Goal: Contribute content: Contribute content

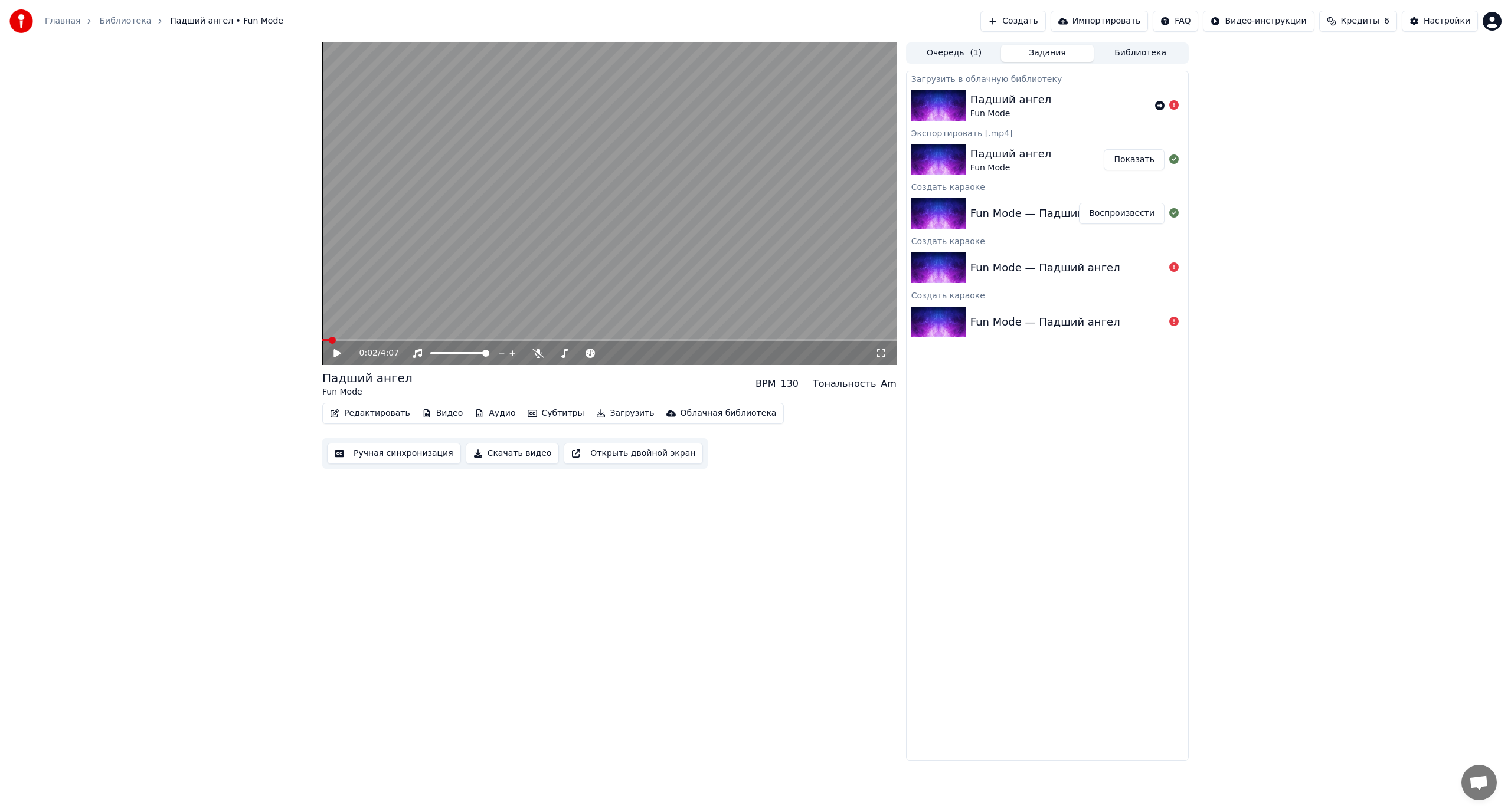
click at [701, 410] on div "Облачная библиотека" at bounding box center [728, 413] width 96 height 12
click at [1159, 103] on icon at bounding box center [1159, 106] width 10 height 10
click at [680, 410] on div "Облачная библиотека" at bounding box center [728, 413] width 96 height 12
click at [1371, 22] on span "Кредиты" at bounding box center [1359, 20] width 38 height 12
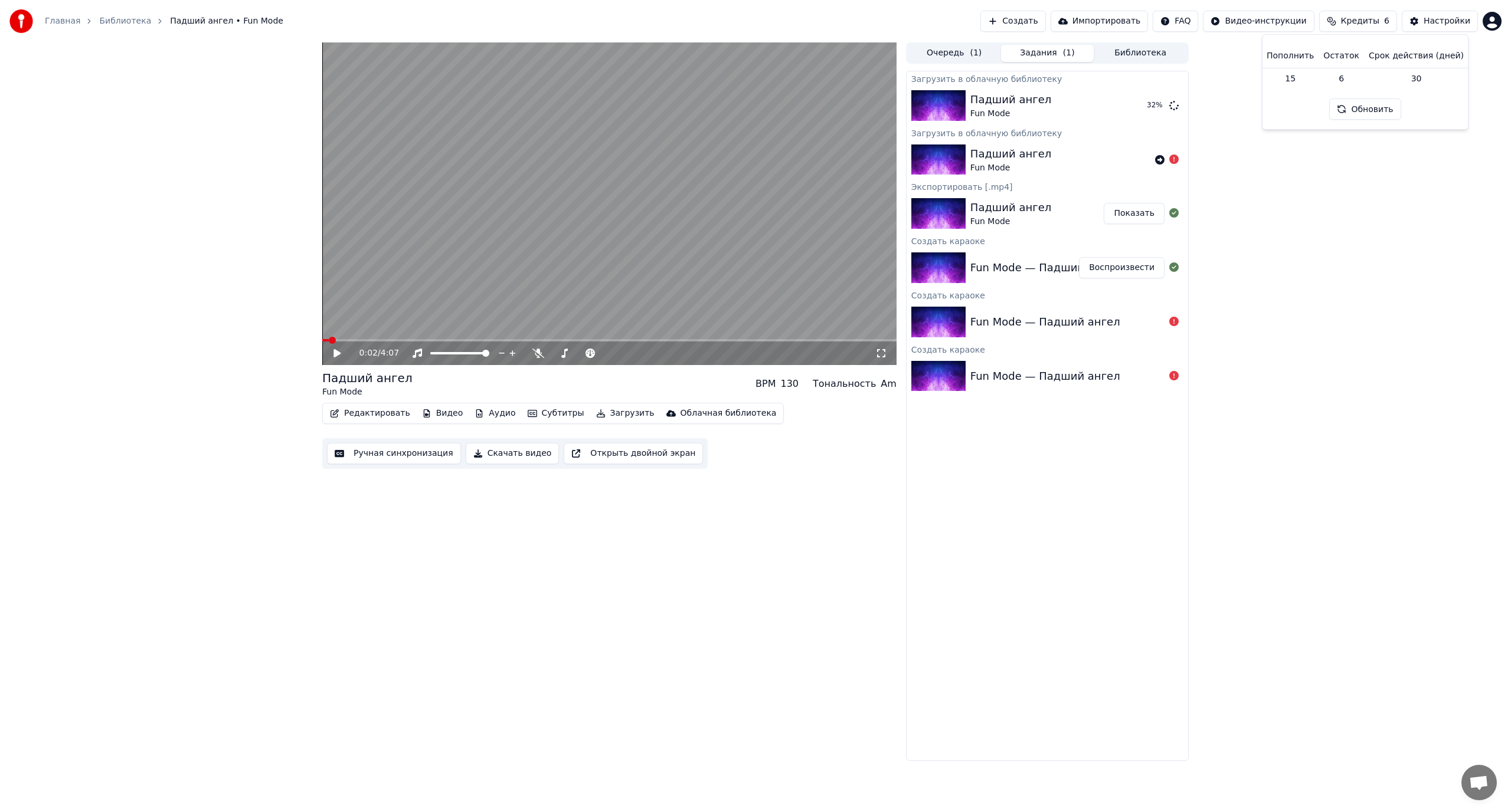
click at [1297, 80] on td "15" at bounding box center [1290, 78] width 57 height 21
click at [1296, 57] on th "Пополнить" at bounding box center [1290, 56] width 57 height 24
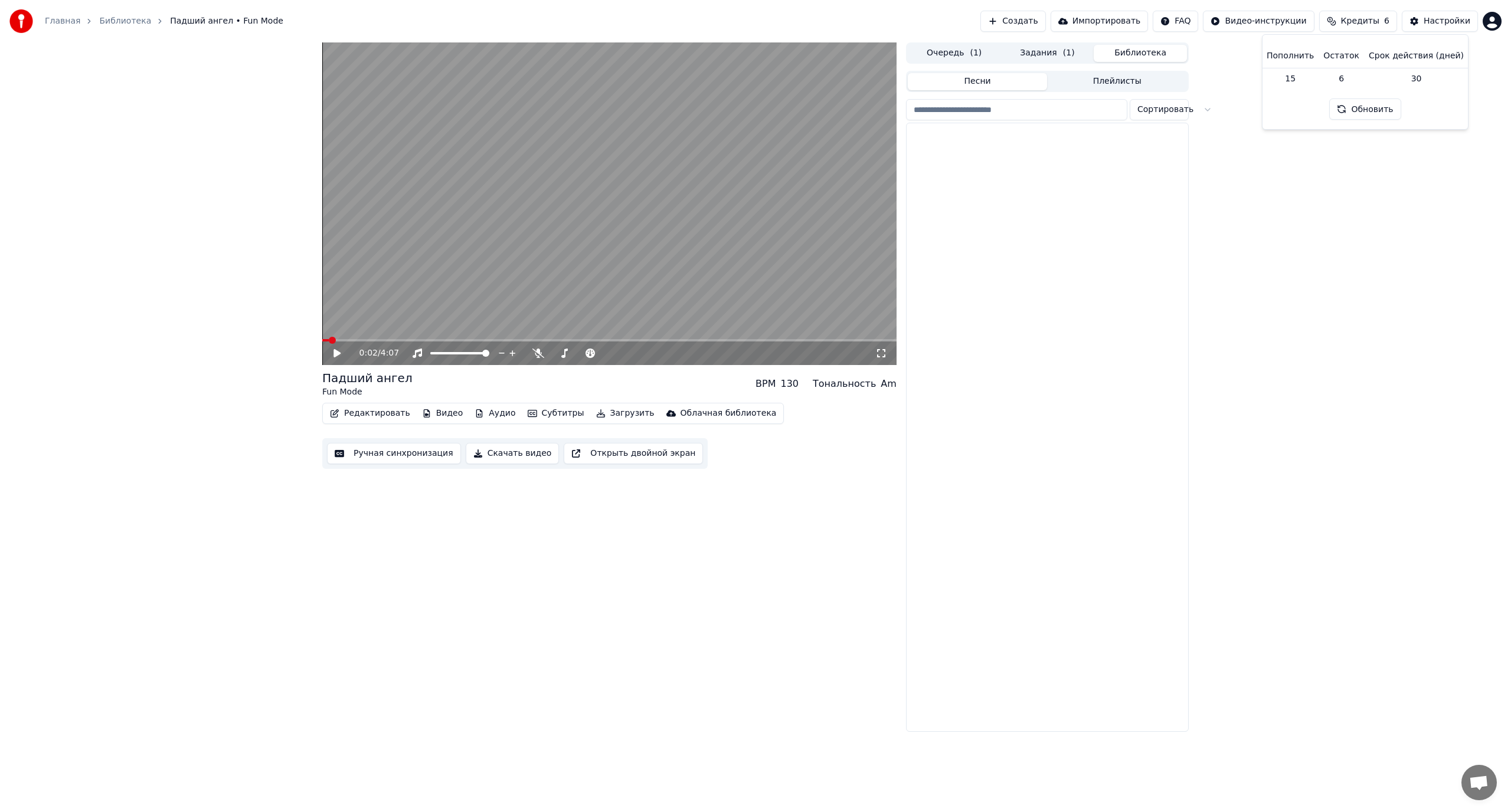
click at [1149, 53] on button "Библиотека" at bounding box center [1139, 52] width 93 height 17
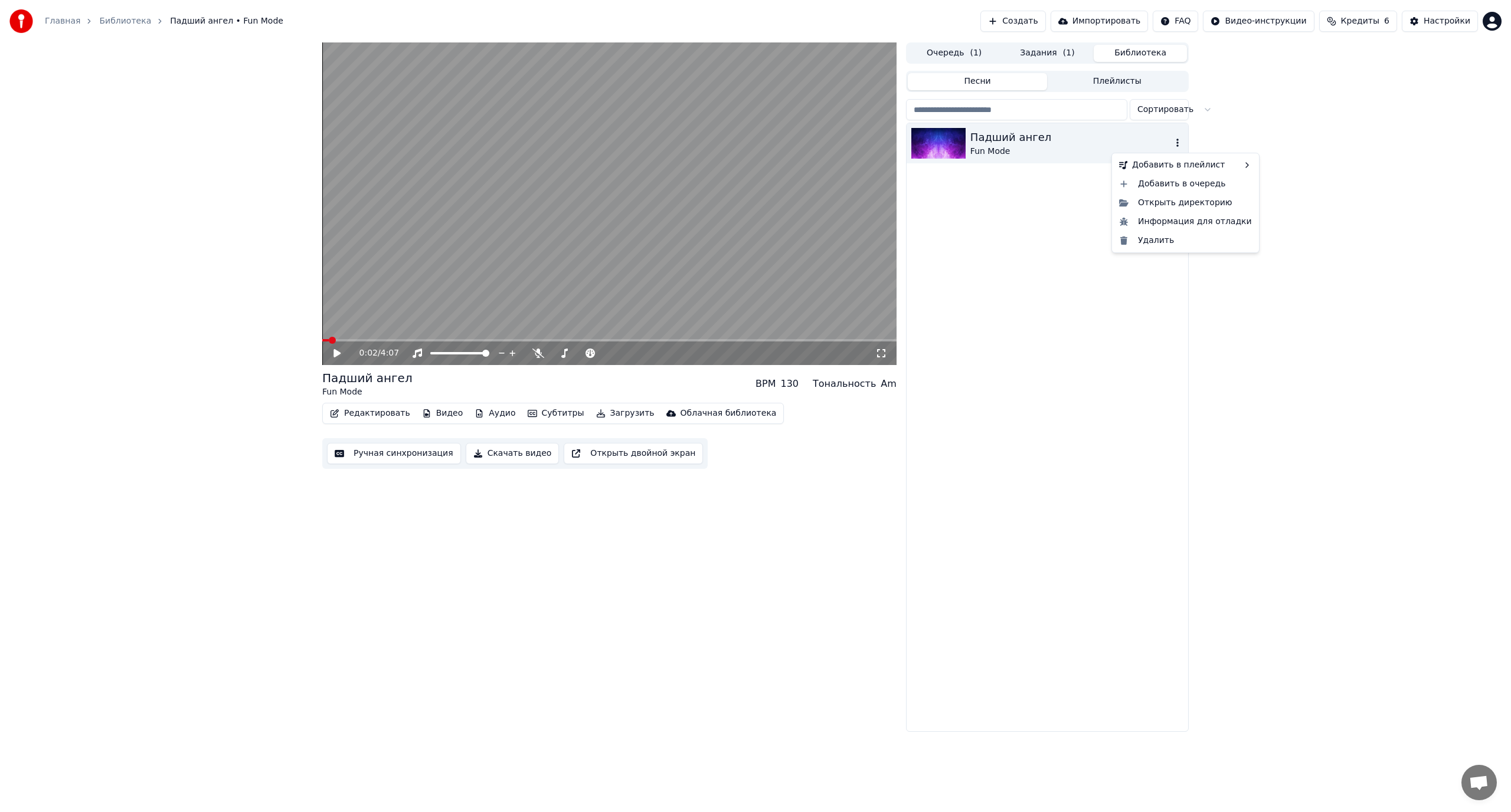
click at [1179, 143] on icon "button" at bounding box center [1177, 142] width 12 height 10
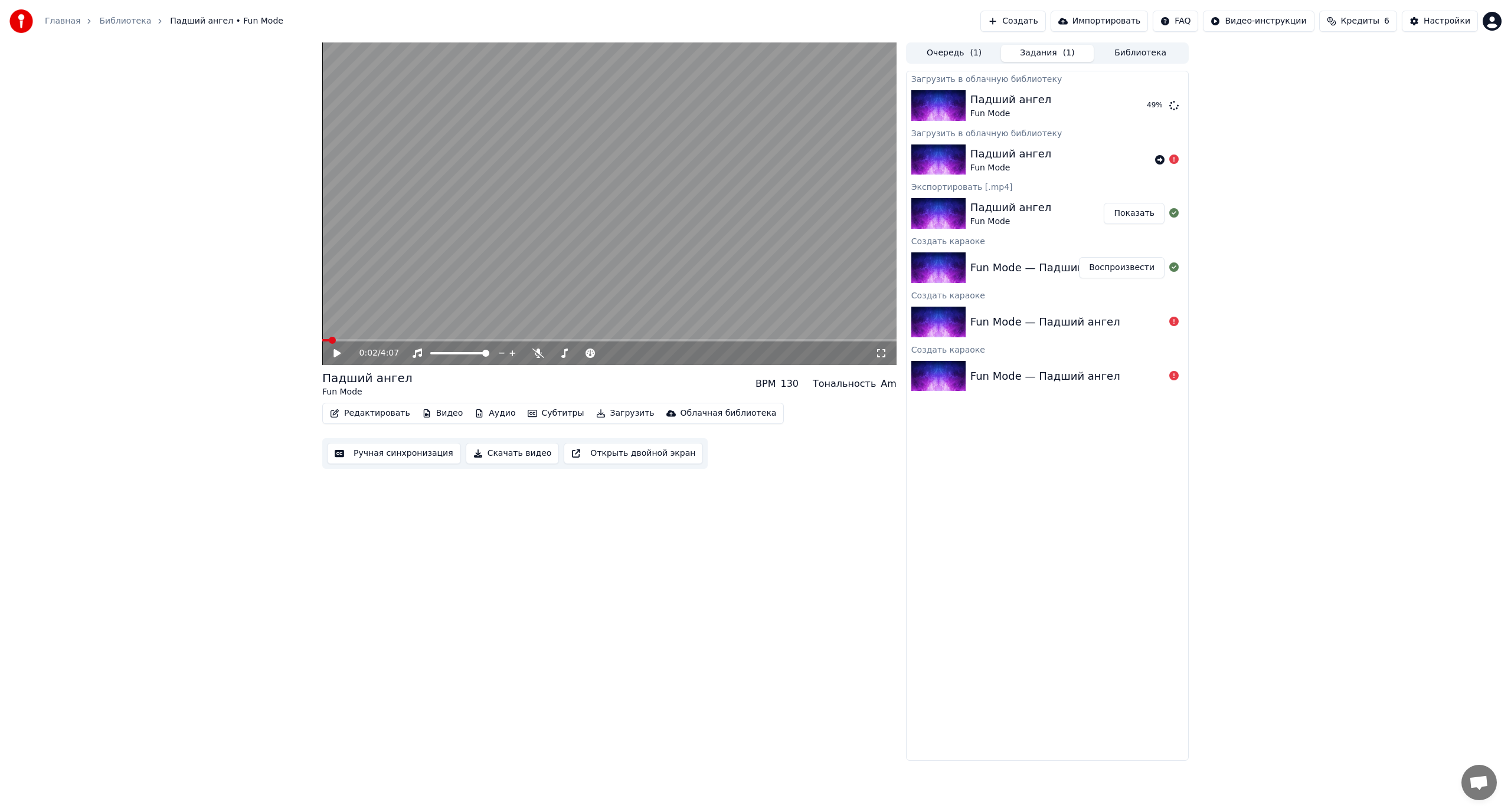
click at [1051, 48] on button "Задания ( 1 )" at bounding box center [1047, 52] width 93 height 17
click at [1175, 102] on icon at bounding box center [1173, 105] width 10 height 10
click at [1012, 102] on div "Падший ангел" at bounding box center [1010, 100] width 81 height 17
click at [1139, 55] on button "Библиотека" at bounding box center [1139, 52] width 93 height 17
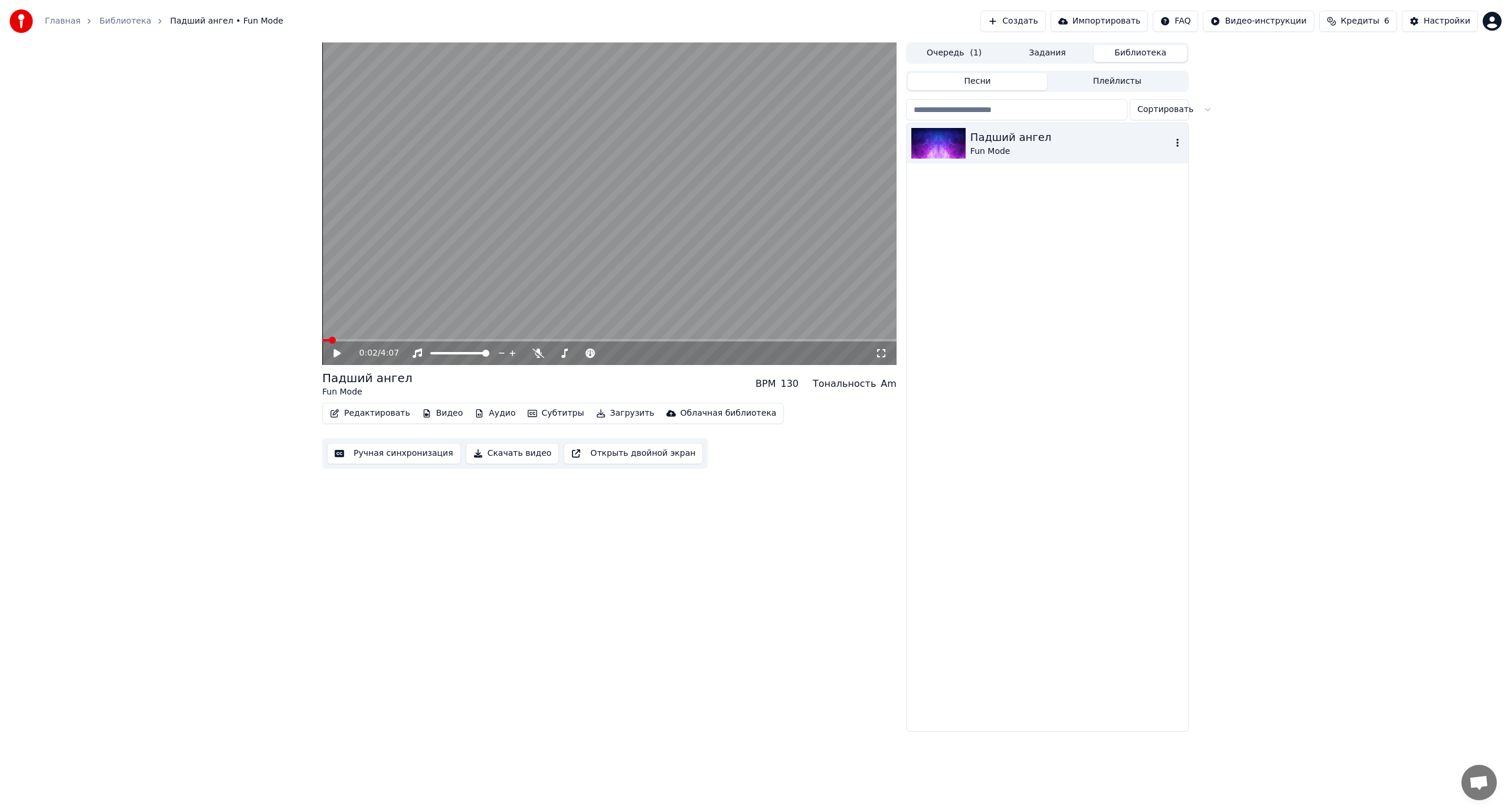
click at [1002, 139] on div "Падший ангел" at bounding box center [1070, 137] width 201 height 17
click at [1179, 142] on icon "button" at bounding box center [1177, 142] width 12 height 10
click at [1165, 202] on div "Открыть директорию" at bounding box center [1185, 203] width 142 height 19
click at [599, 410] on button "Загрузить" at bounding box center [625, 413] width 68 height 17
click at [712, 418] on div "Облачная библиотека" at bounding box center [728, 413] width 96 height 12
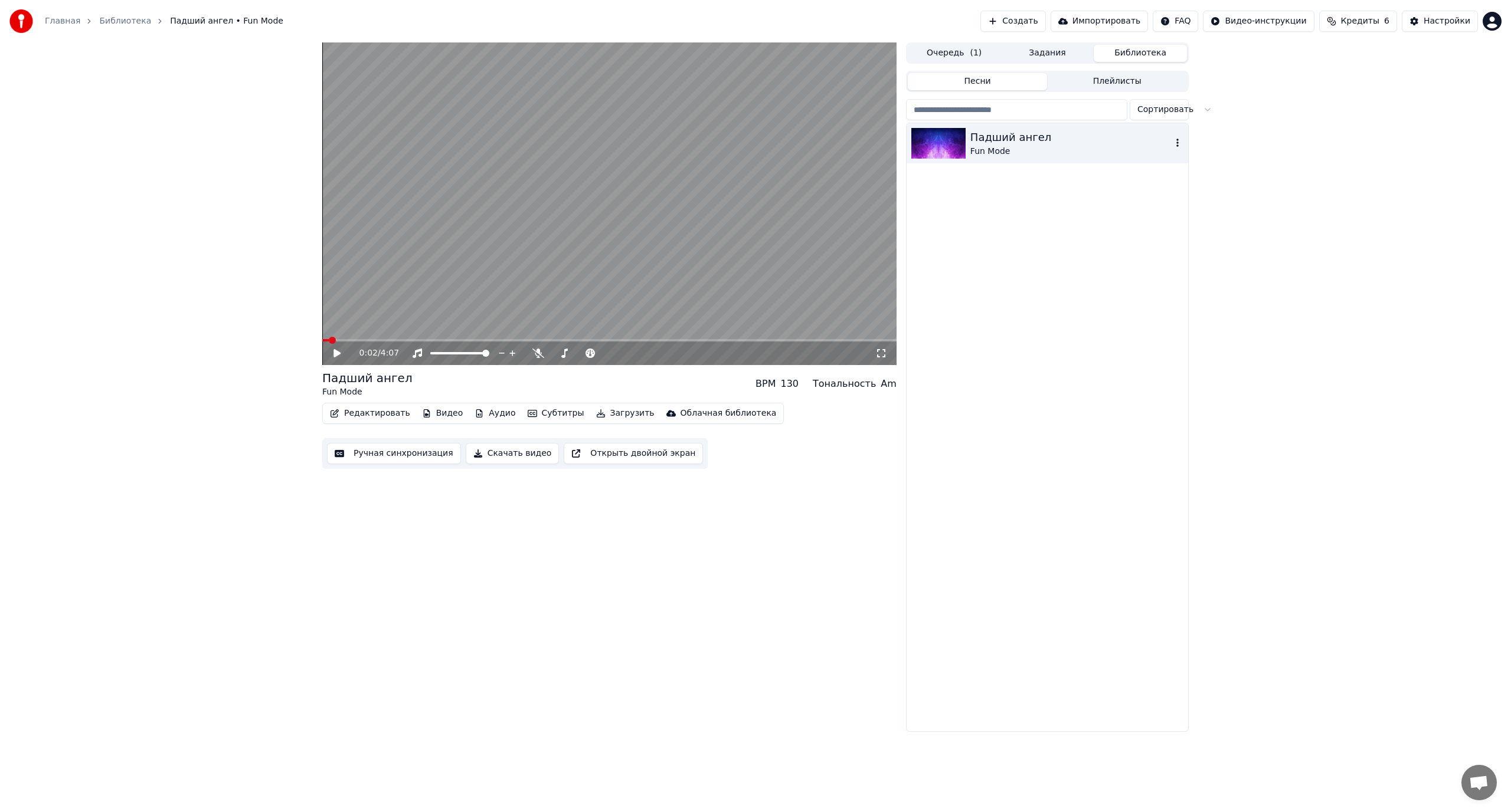
click at [712, 418] on div "Облачная библиотека" at bounding box center [728, 413] width 96 height 12
click at [701, 457] on div "Открыть облачную библиотеку" at bounding box center [729, 458] width 137 height 12
click at [680, 411] on div "Облачная библиотека" at bounding box center [728, 413] width 96 height 12
click at [684, 442] on div "Загрузить в облачную библиотеку" at bounding box center [735, 438] width 150 height 12
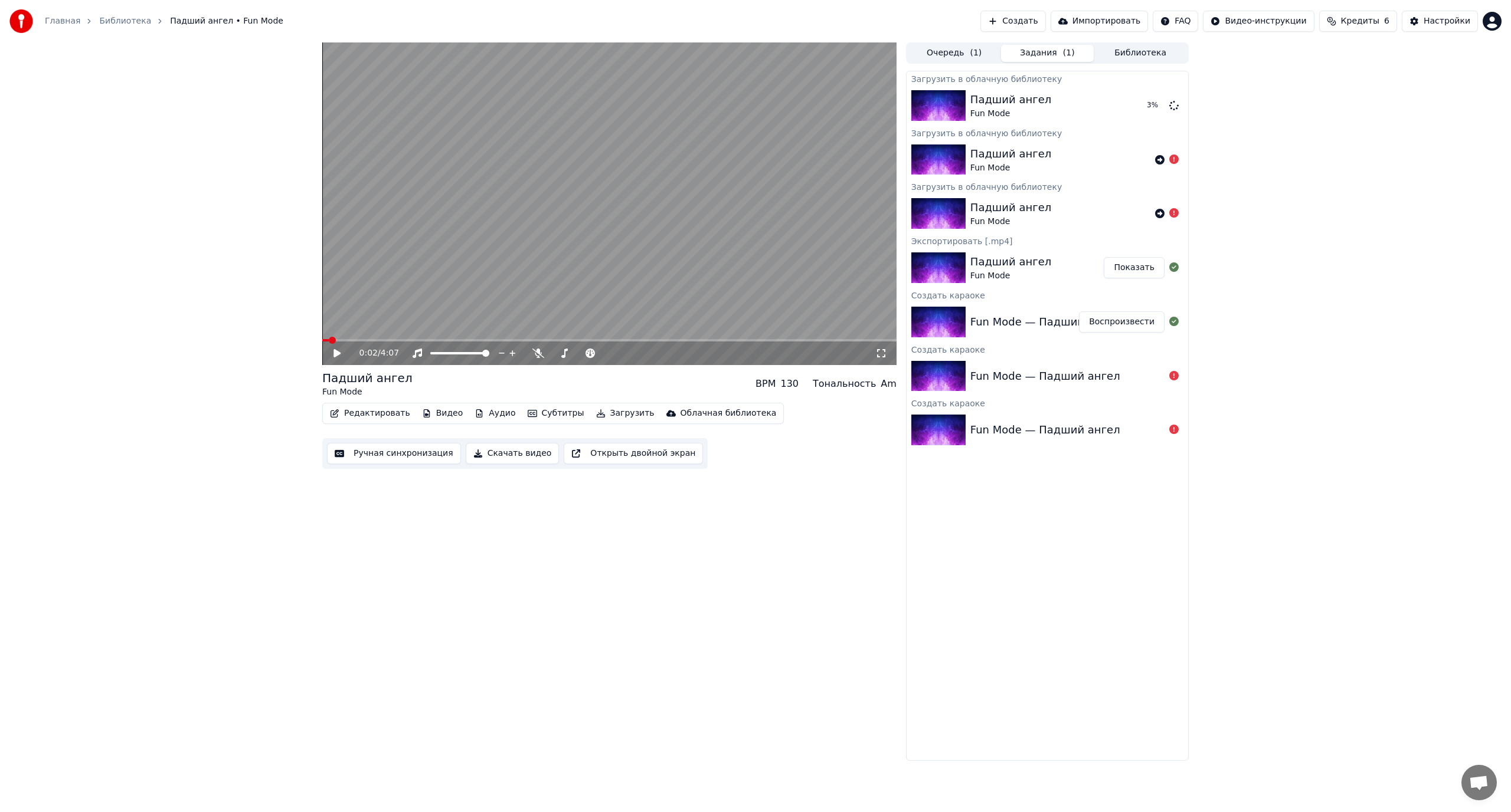
click at [1491, 15] on html "Главная Библиотека Падший ангел • Fun Mode Создать Импортировать FAQ Видео-инст…" at bounding box center [756, 406] width 1511 height 812
click at [1425, 67] on div "Оплата" at bounding box center [1440, 76] width 136 height 19
click at [334, 355] on icon at bounding box center [337, 353] width 7 height 8
click at [436, 340] on span at bounding box center [609, 340] width 574 height 3
click at [534, 351] on icon at bounding box center [538, 353] width 12 height 10
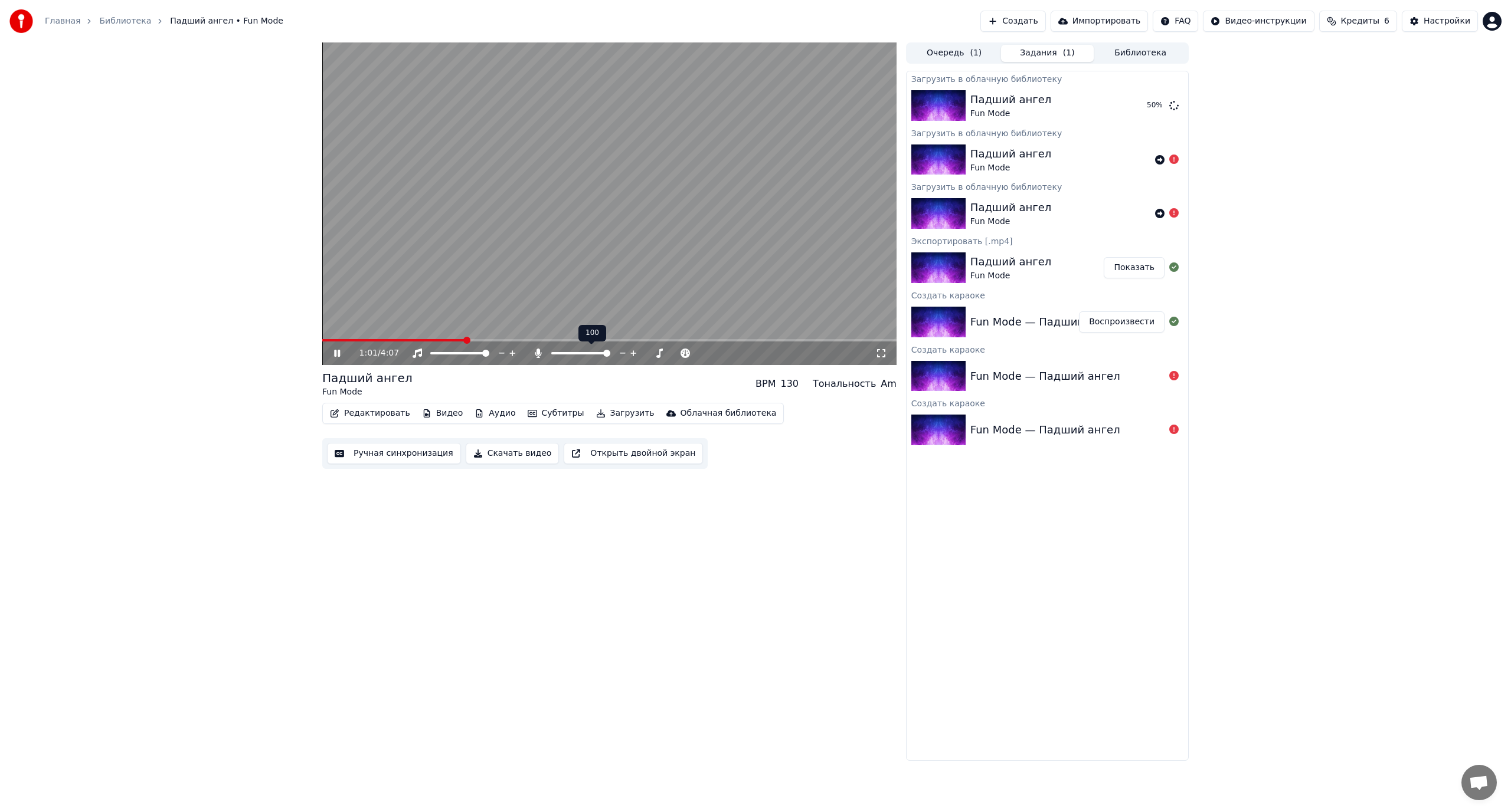
click at [534, 351] on icon at bounding box center [538, 353] width 12 height 10
click at [658, 354] on icon at bounding box center [659, 353] width 6 height 6
click at [646, 352] on icon at bounding box center [649, 353] width 12 height 12
click at [684, 351] on icon at bounding box center [685, 353] width 12 height 12
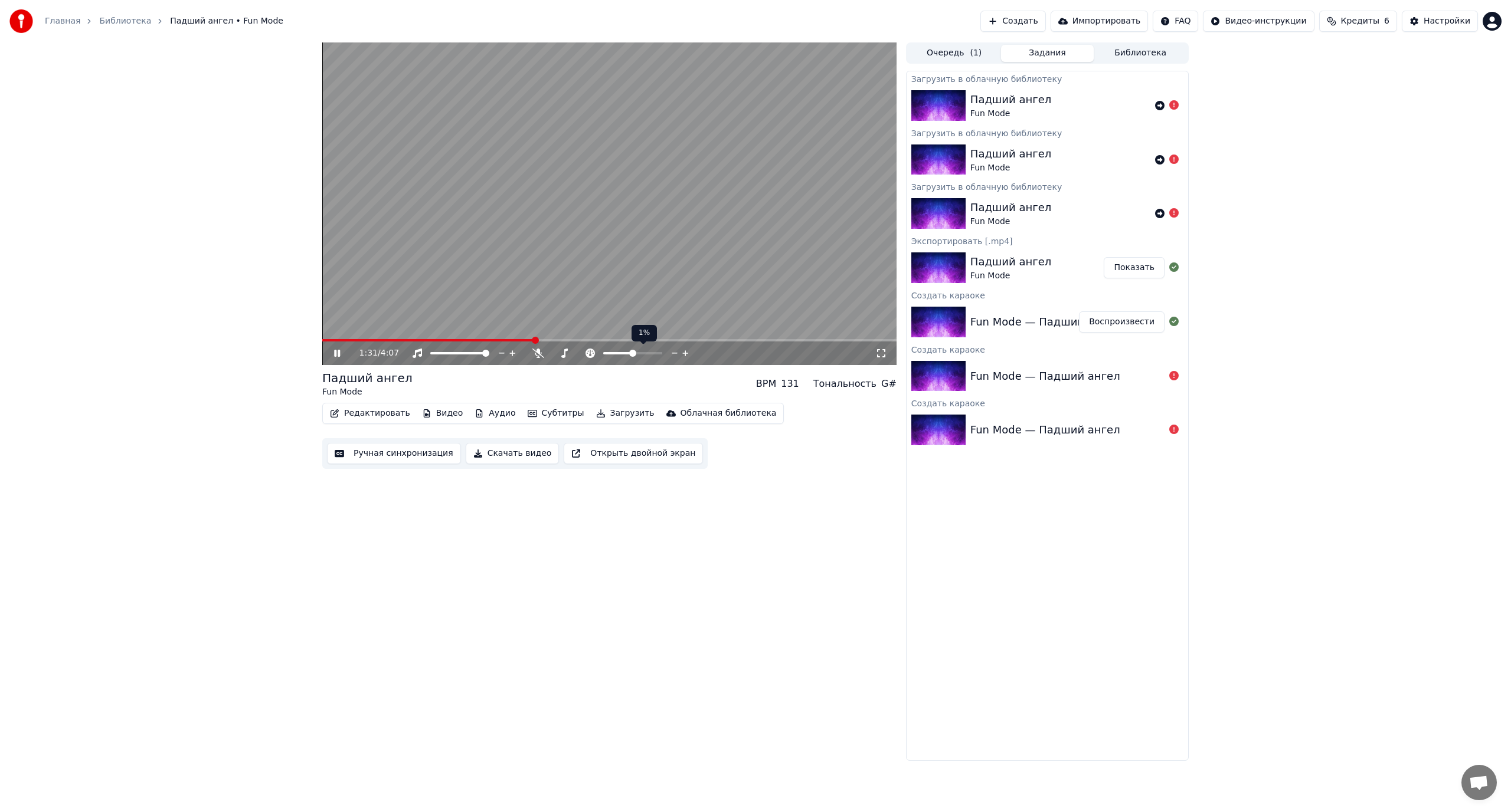
click at [687, 353] on icon at bounding box center [685, 353] width 12 height 12
click at [684, 353] on icon at bounding box center [685, 353] width 12 height 12
click at [651, 352] on icon at bounding box center [649, 353] width 12 height 12
click at [658, 350] on icon at bounding box center [660, 353] width 12 height 12
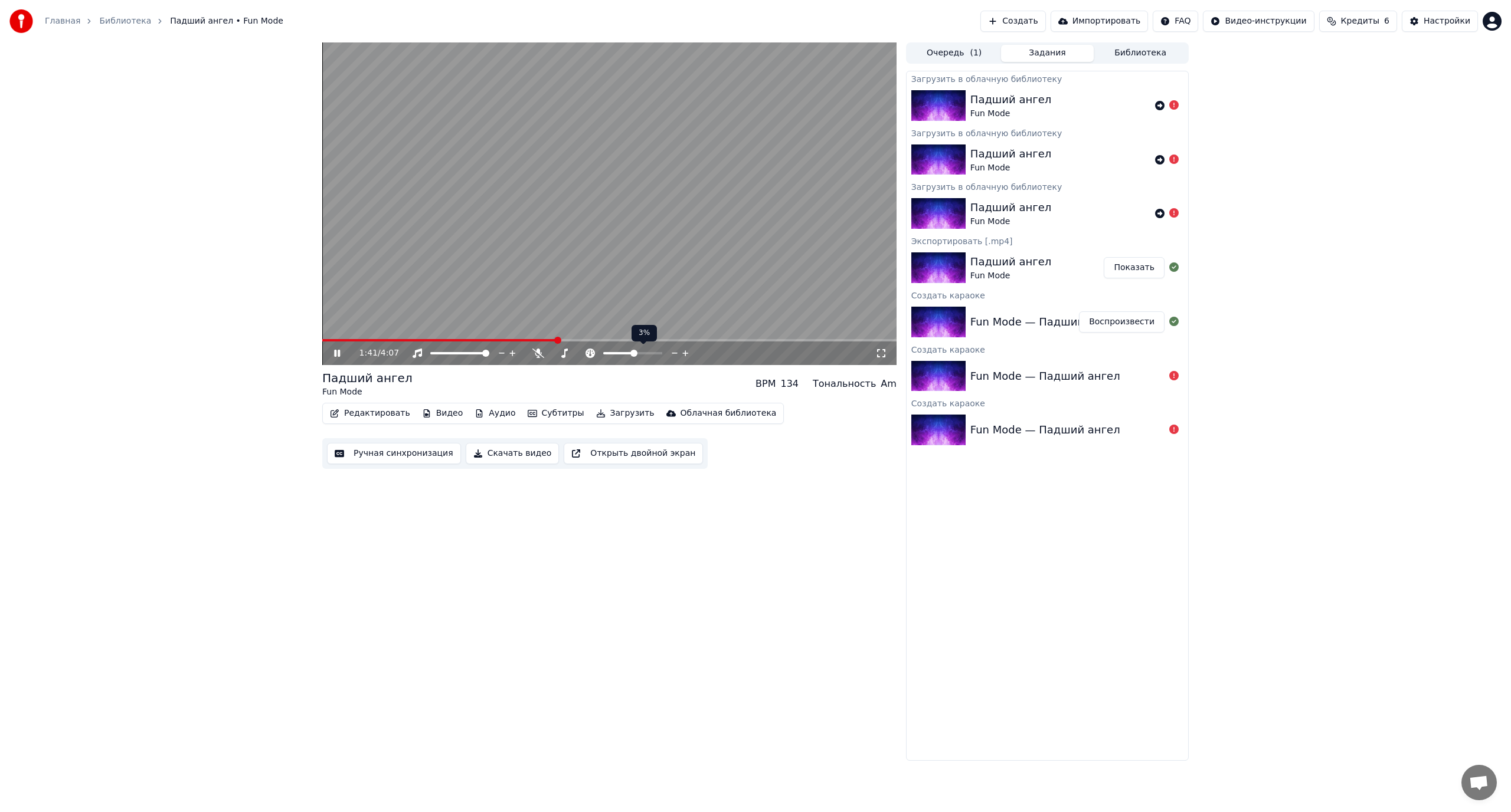
click at [673, 352] on icon at bounding box center [675, 353] width 12 height 12
click at [540, 353] on icon at bounding box center [538, 353] width 12 height 10
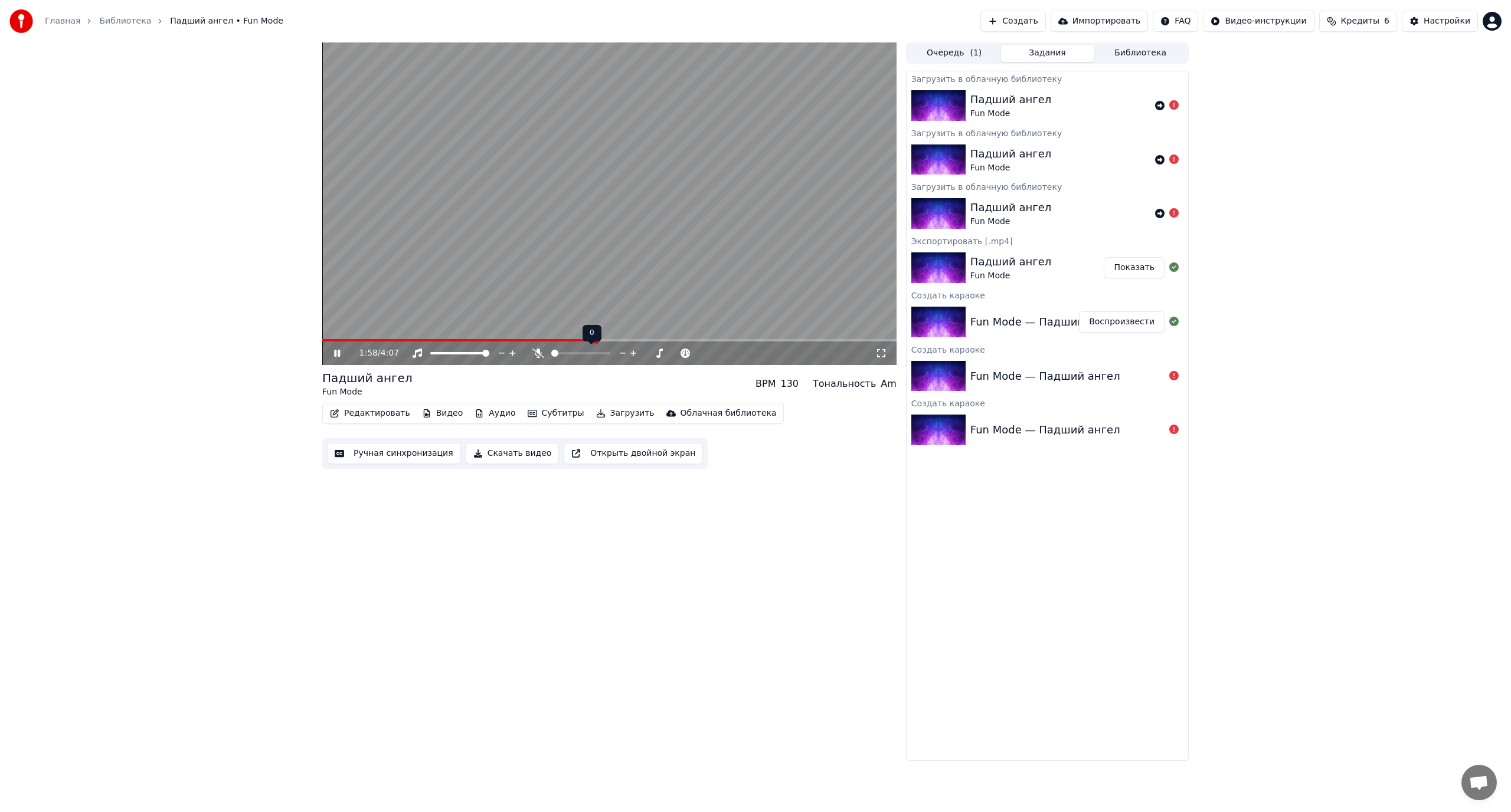
click at [538, 354] on icon at bounding box center [538, 353] width 12 height 10
click at [538, 354] on icon at bounding box center [537, 353] width 6 height 10
click at [336, 352] on icon at bounding box center [337, 354] width 6 height 7
click at [554, 341] on span at bounding box center [437, 340] width 232 height 3
click at [337, 349] on icon at bounding box center [345, 353] width 28 height 10
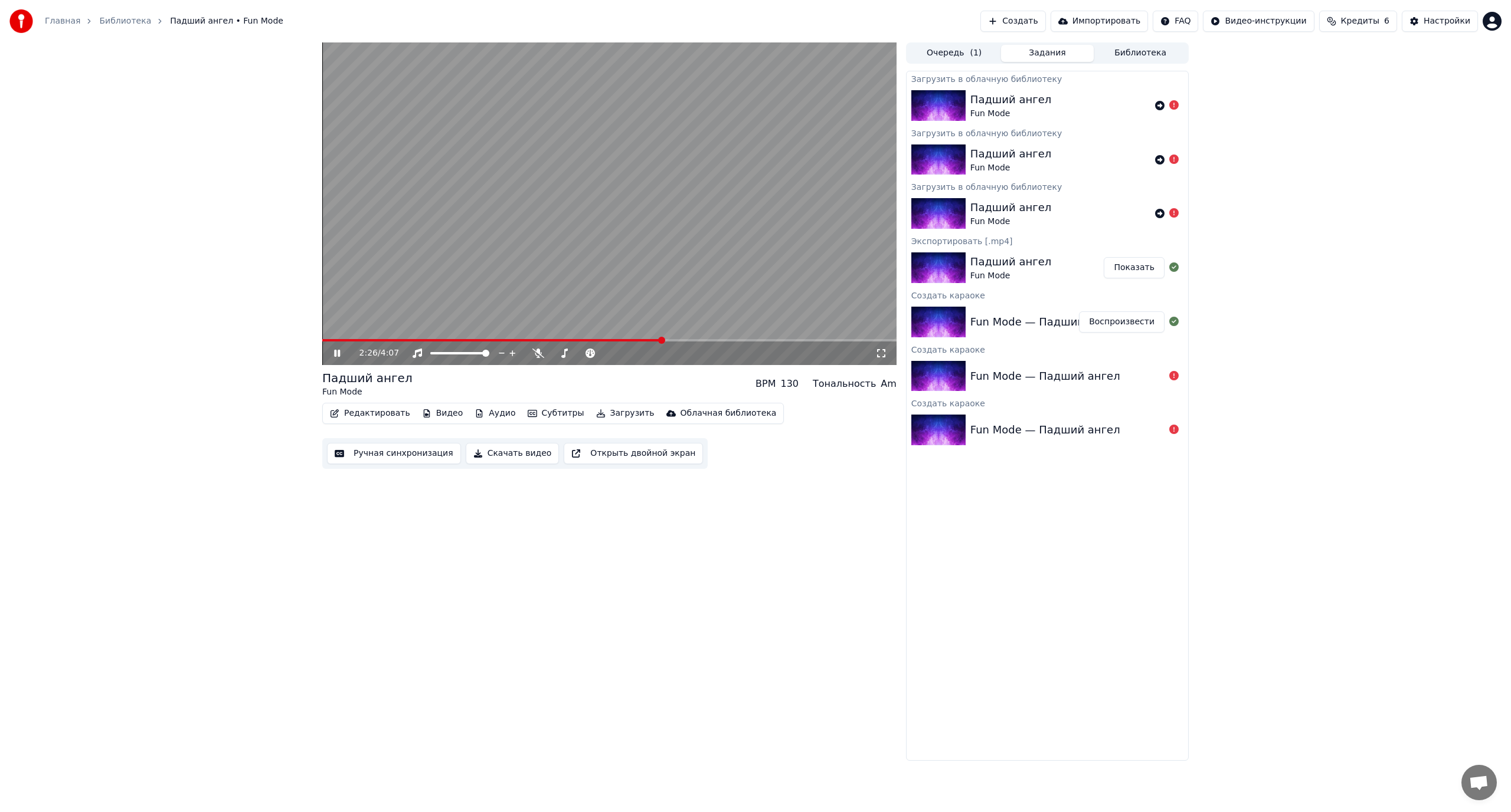
click at [572, 220] on video at bounding box center [609, 203] width 574 height 322
click at [1157, 106] on icon at bounding box center [1159, 106] width 10 height 10
click at [619, 458] on button "Открыть двойной экран" at bounding box center [633, 454] width 140 height 21
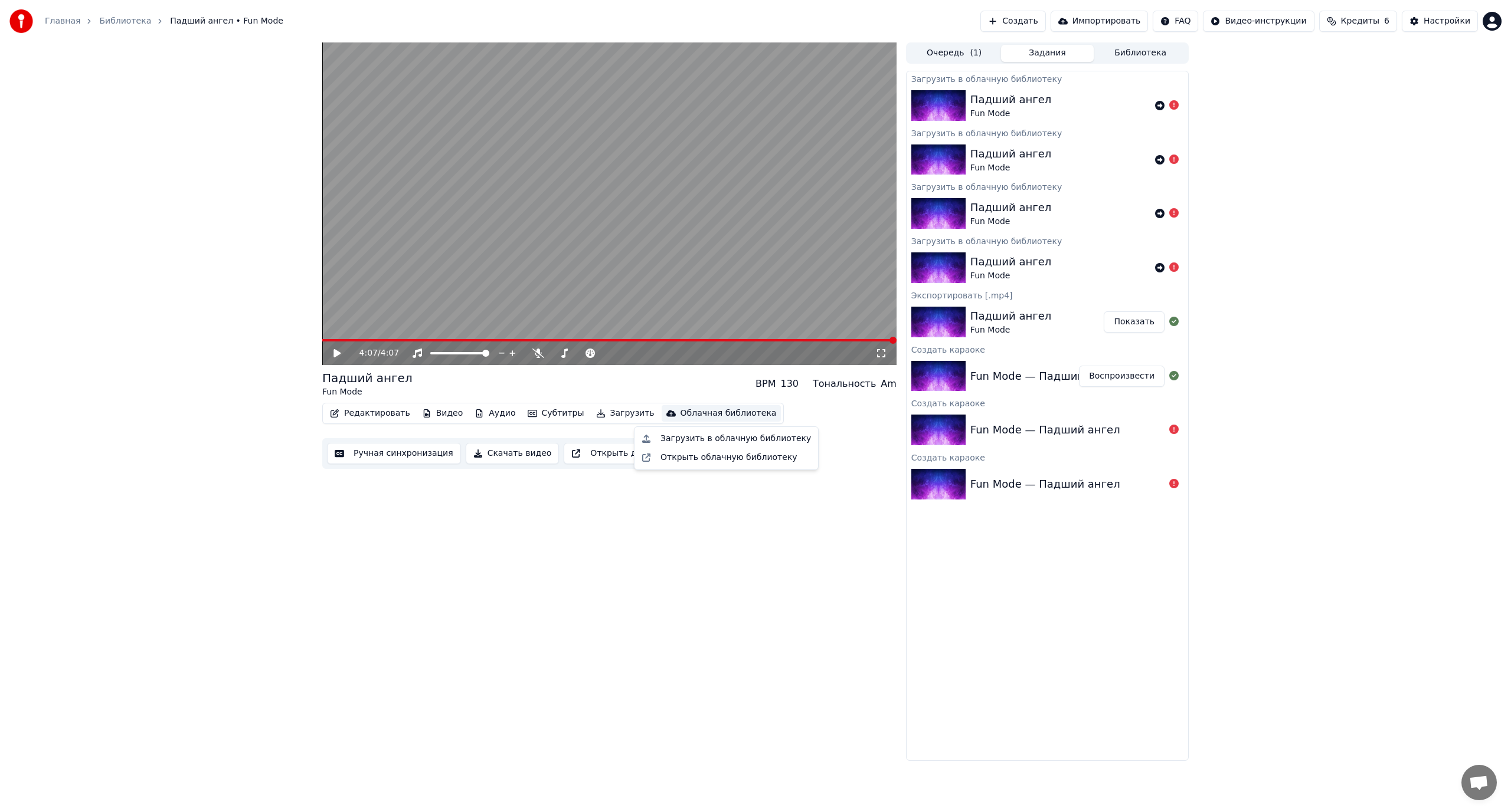
click at [684, 415] on div "Облачная библиотека" at bounding box center [728, 413] width 96 height 12
click at [694, 458] on div "Открыть облачную библиотеку" at bounding box center [729, 458] width 137 height 12
click at [1162, 103] on icon at bounding box center [1159, 106] width 10 height 10
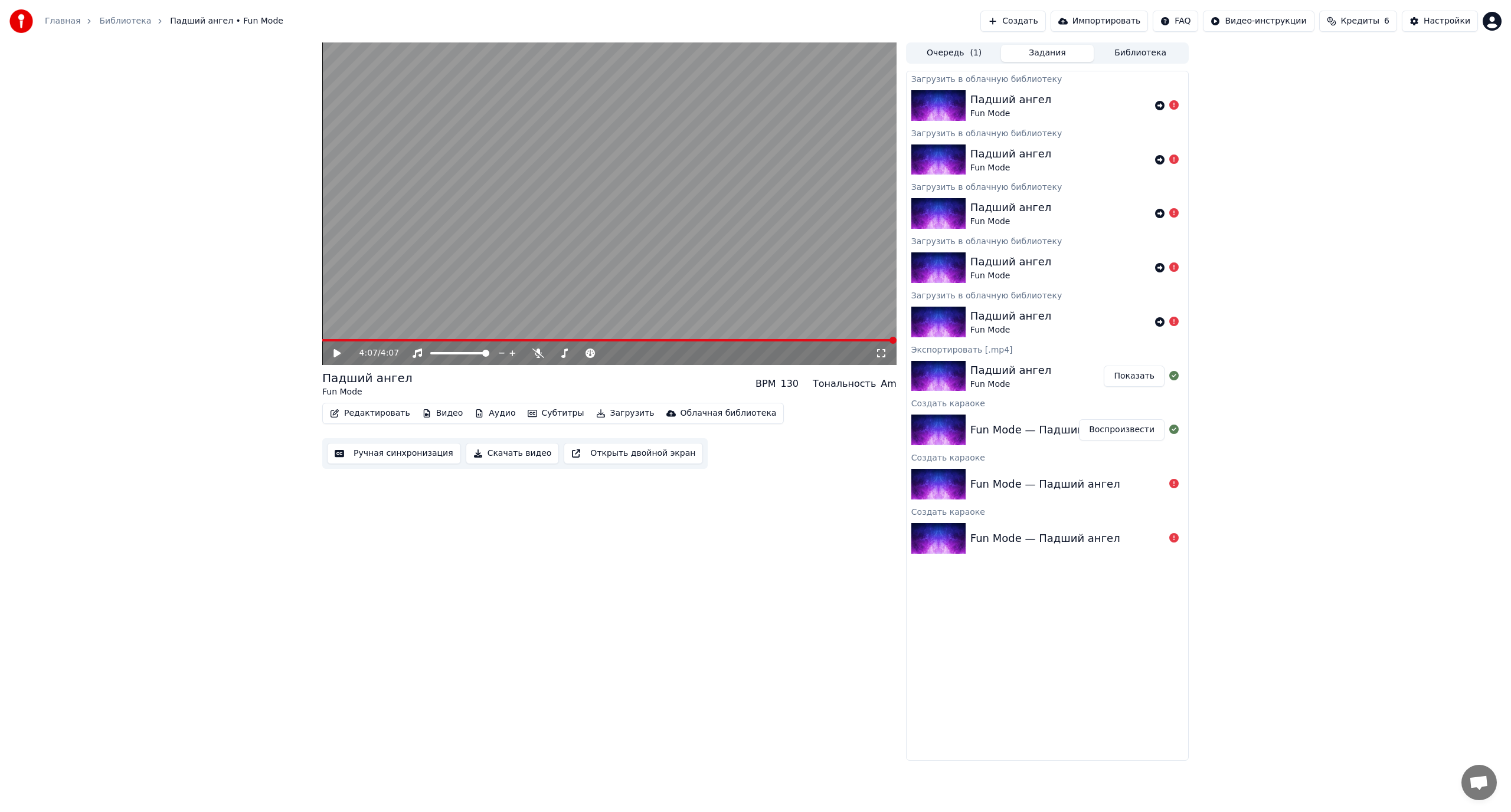
click at [62, 12] on div "Главная Библиотека Падший ангел • Fun Mode" at bounding box center [147, 21] width 274 height 24
click at [61, 18] on link "Главная" at bounding box center [62, 20] width 36 height 12
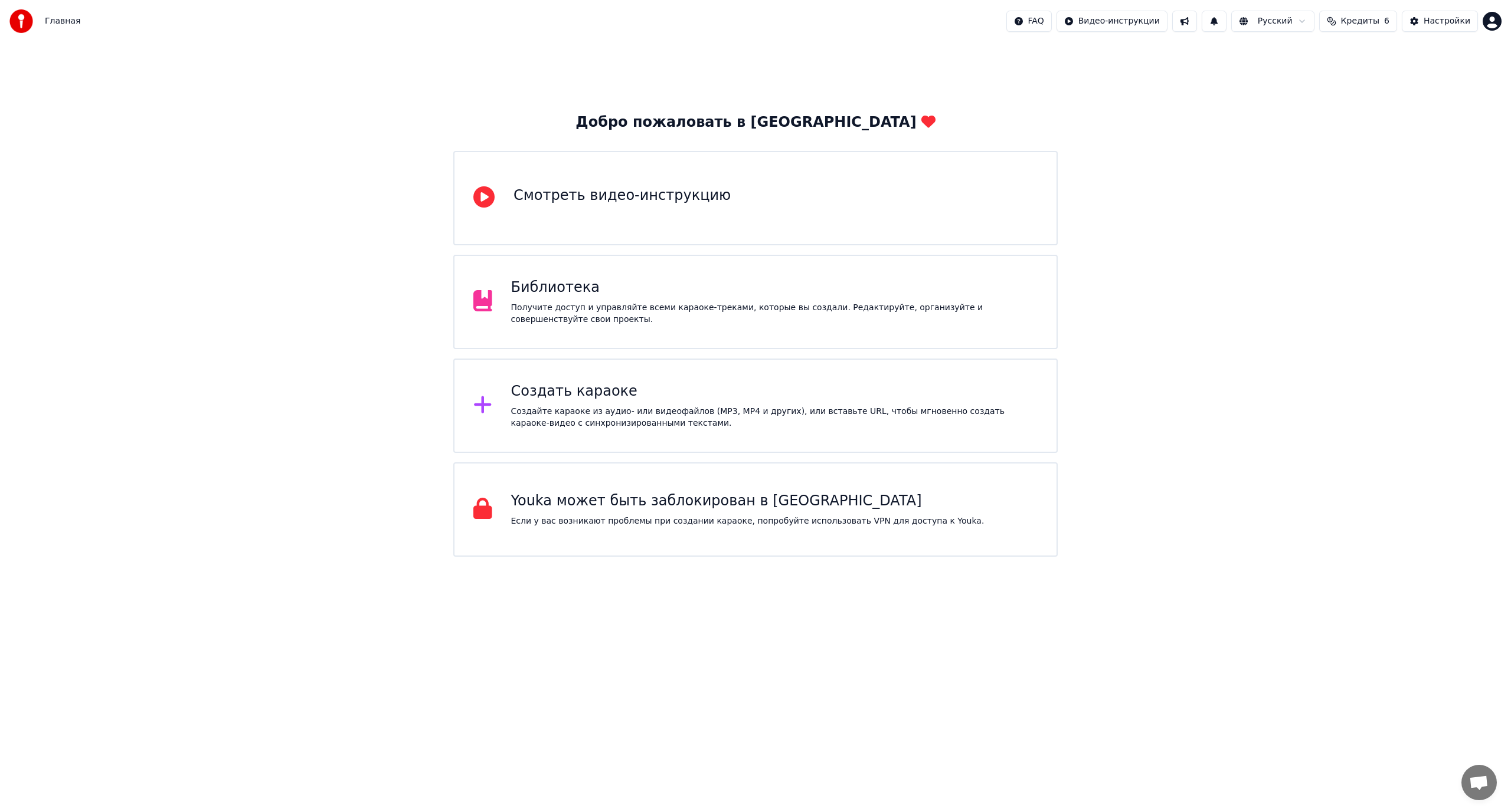
click at [574, 394] on div "Создать караоке" at bounding box center [774, 391] width 527 height 19
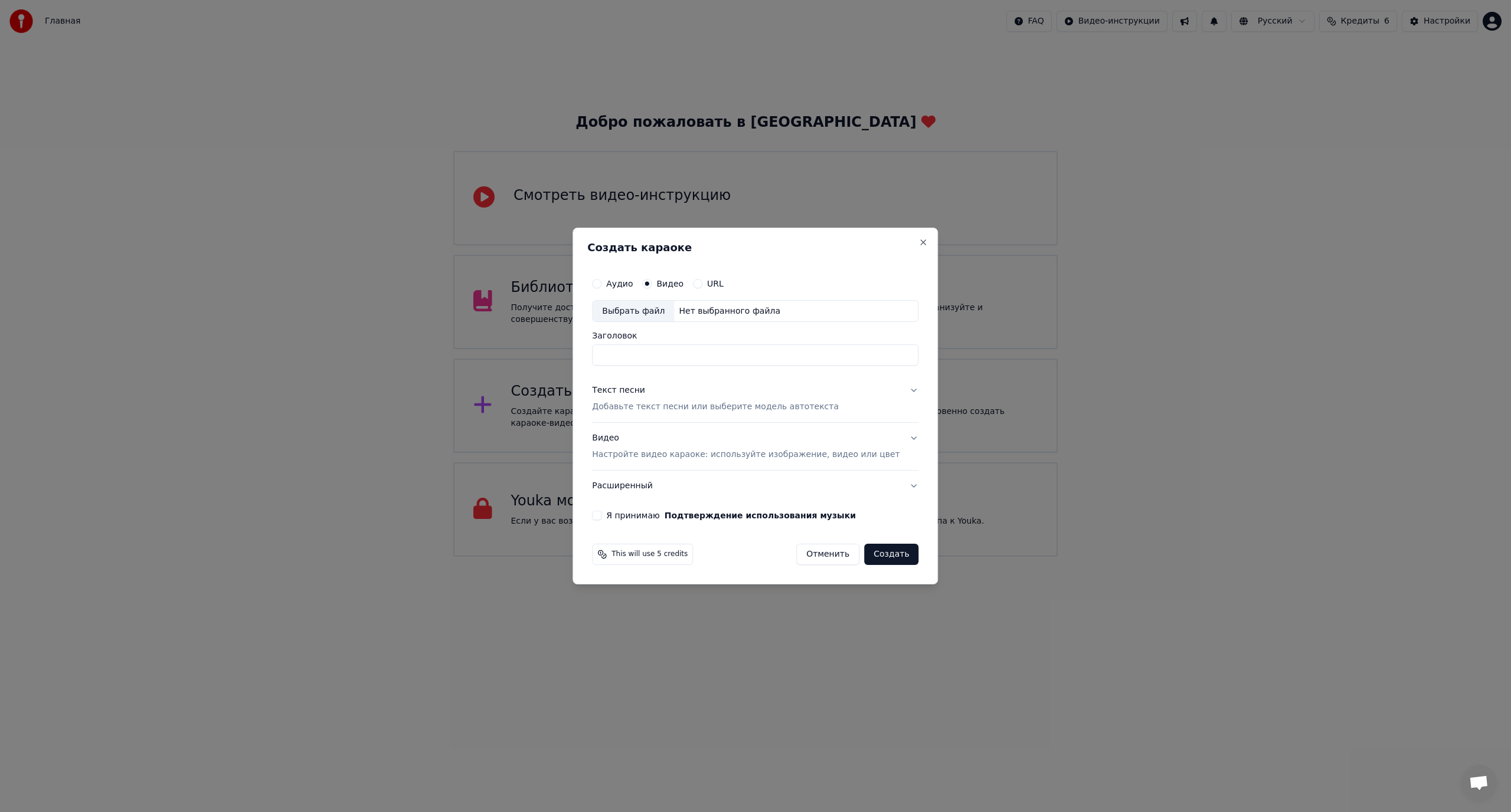
click at [651, 308] on div "Выбрать файл" at bounding box center [634, 312] width 82 height 21
type input "**********"
click at [632, 391] on div "Текст песни" at bounding box center [619, 391] width 53 height 12
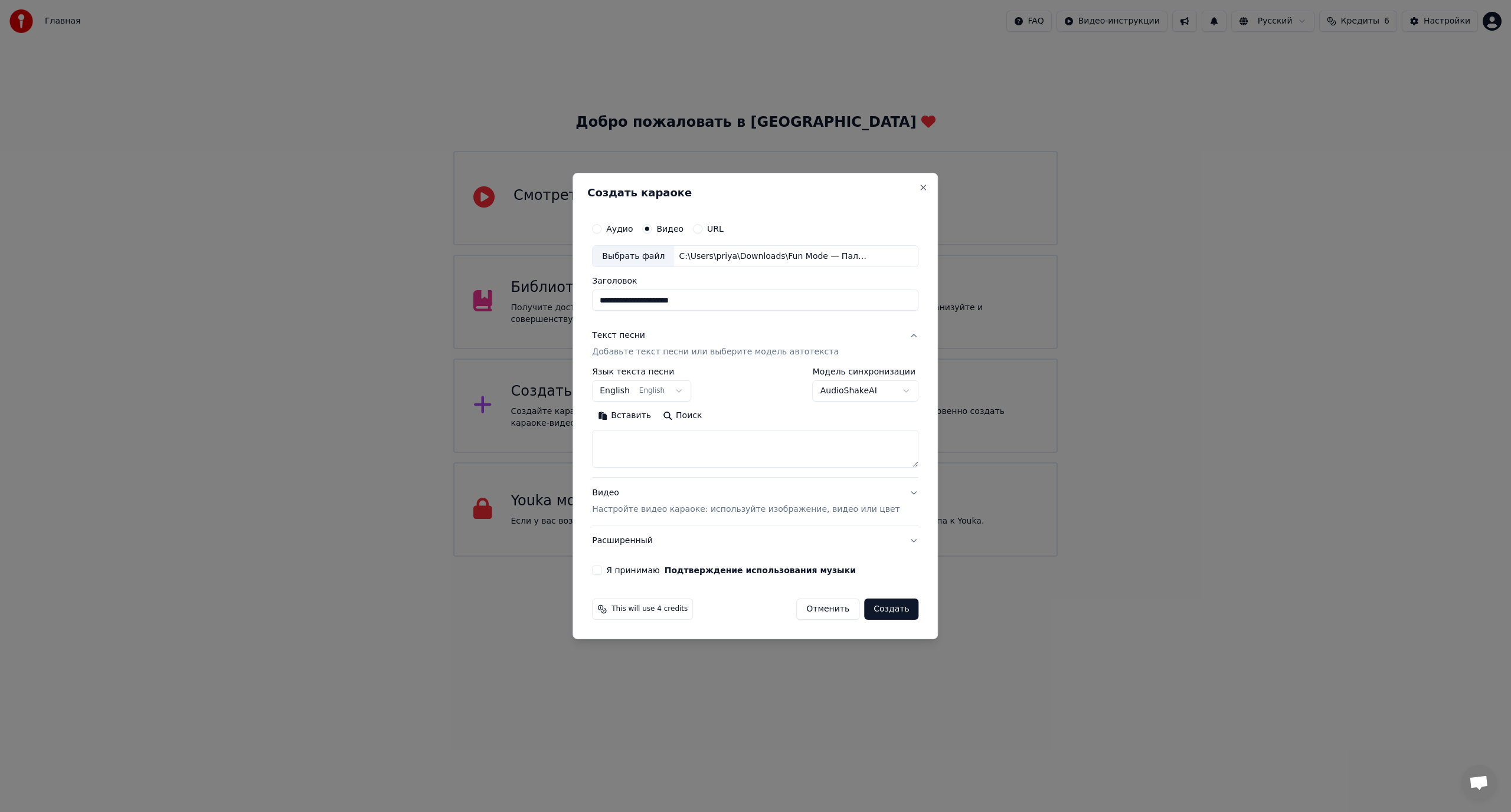
click at [640, 411] on button "Вставить" at bounding box center [624, 416] width 65 height 19
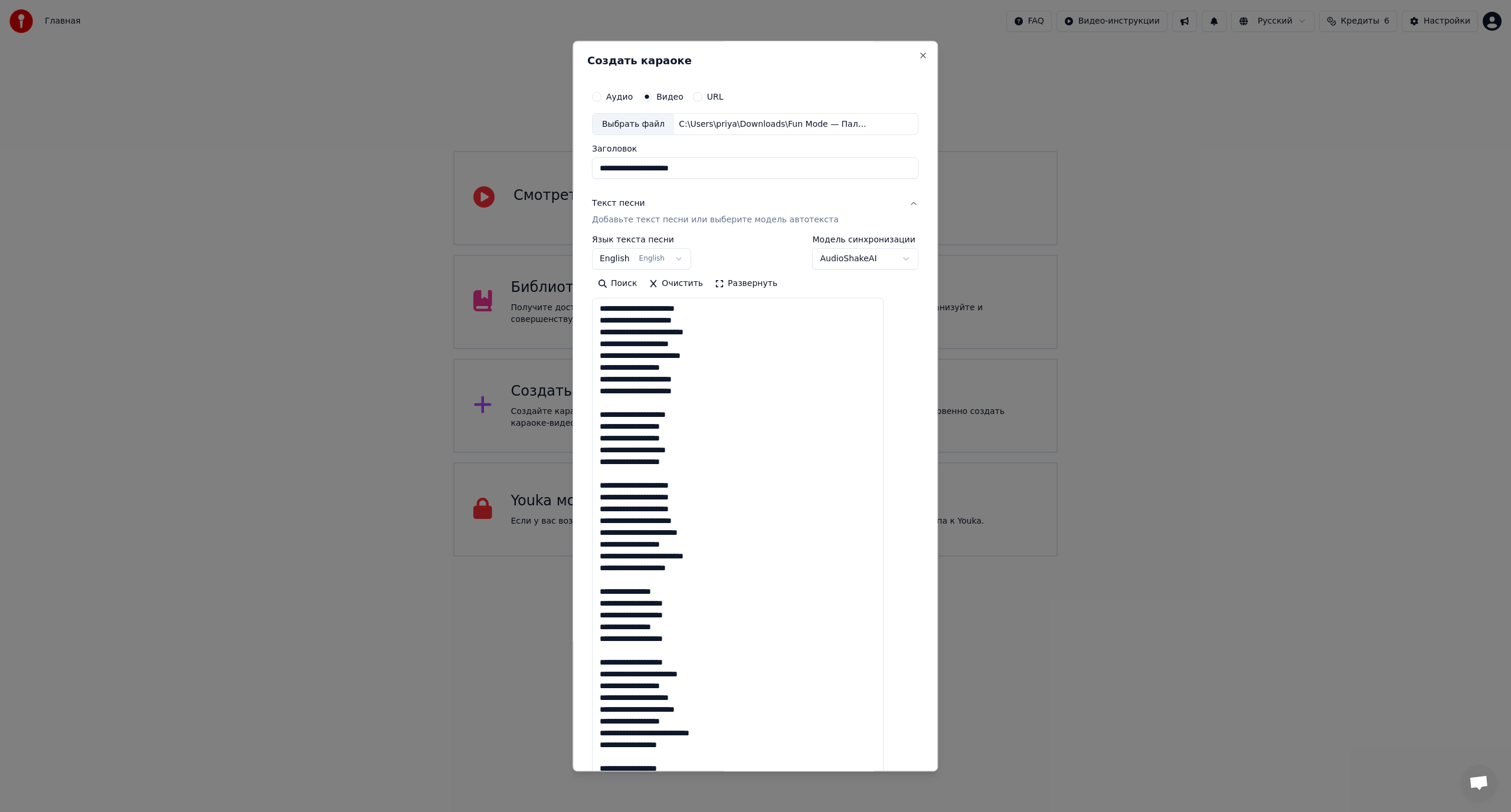
drag, startPoint x: 896, startPoint y: 466, endPoint x: 866, endPoint y: 784, distance: 319.4
click at [866, 557] on body "Главная FAQ Видео-инструкции Русский Кредиты 6 Настройки Добро пожаловать в You…" at bounding box center [756, 278] width 1511 height 557
drag, startPoint x: 644, startPoint y: 320, endPoint x: 580, endPoint y: 323, distance: 64.1
click at [580, 323] on body "Главная FAQ Видео-инструкции Русский Кредиты 6 Настройки Добро пожаловать в You…" at bounding box center [756, 278] width 1511 height 557
click at [654, 314] on textarea at bounding box center [738, 542] width 292 height 487
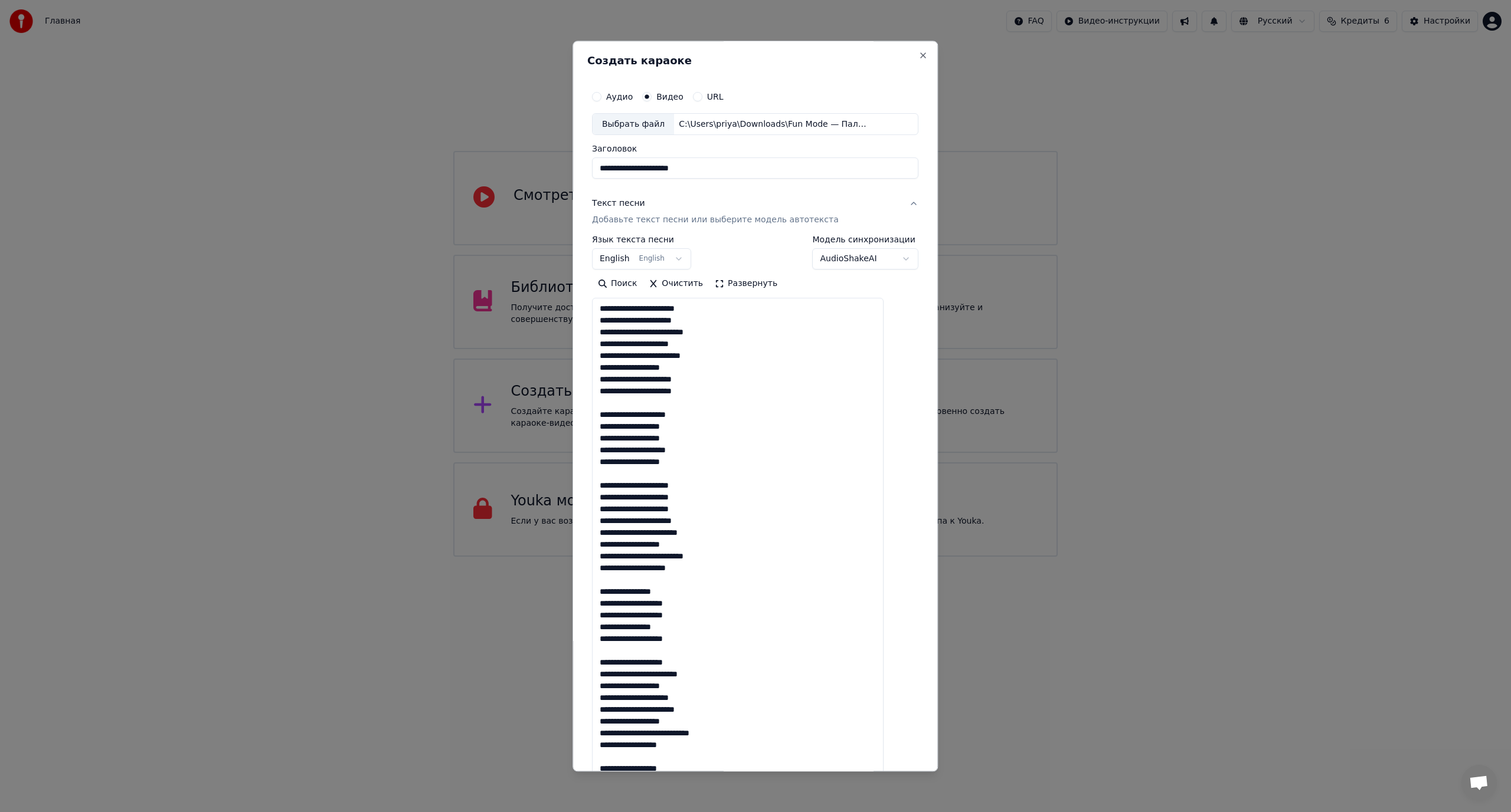
click at [644, 323] on textarea at bounding box center [738, 542] width 292 height 487
drag, startPoint x: 644, startPoint y: 323, endPoint x: 595, endPoint y: 322, distance: 49.0
click at [595, 322] on div "**********" at bounding box center [755, 406] width 365 height 731
drag, startPoint x: 640, startPoint y: 483, endPoint x: 609, endPoint y: 483, distance: 31.0
click at [609, 483] on textarea at bounding box center [738, 542] width 292 height 487
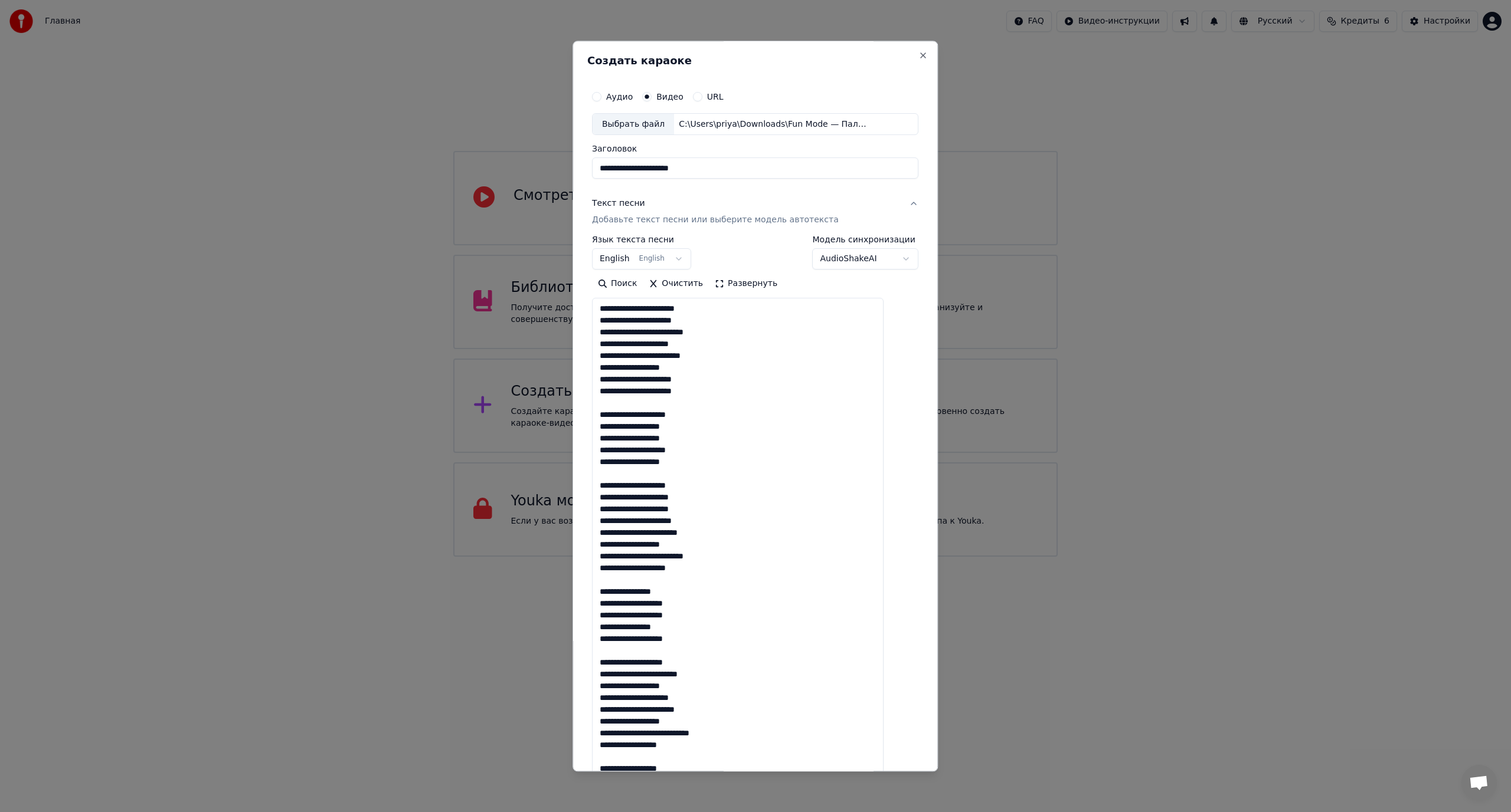
drag, startPoint x: 636, startPoint y: 519, endPoint x: 672, endPoint y: 521, distance: 36.1
click at [672, 521] on textarea at bounding box center [738, 542] width 292 height 487
click at [640, 521] on textarea at bounding box center [738, 542] width 292 height 487
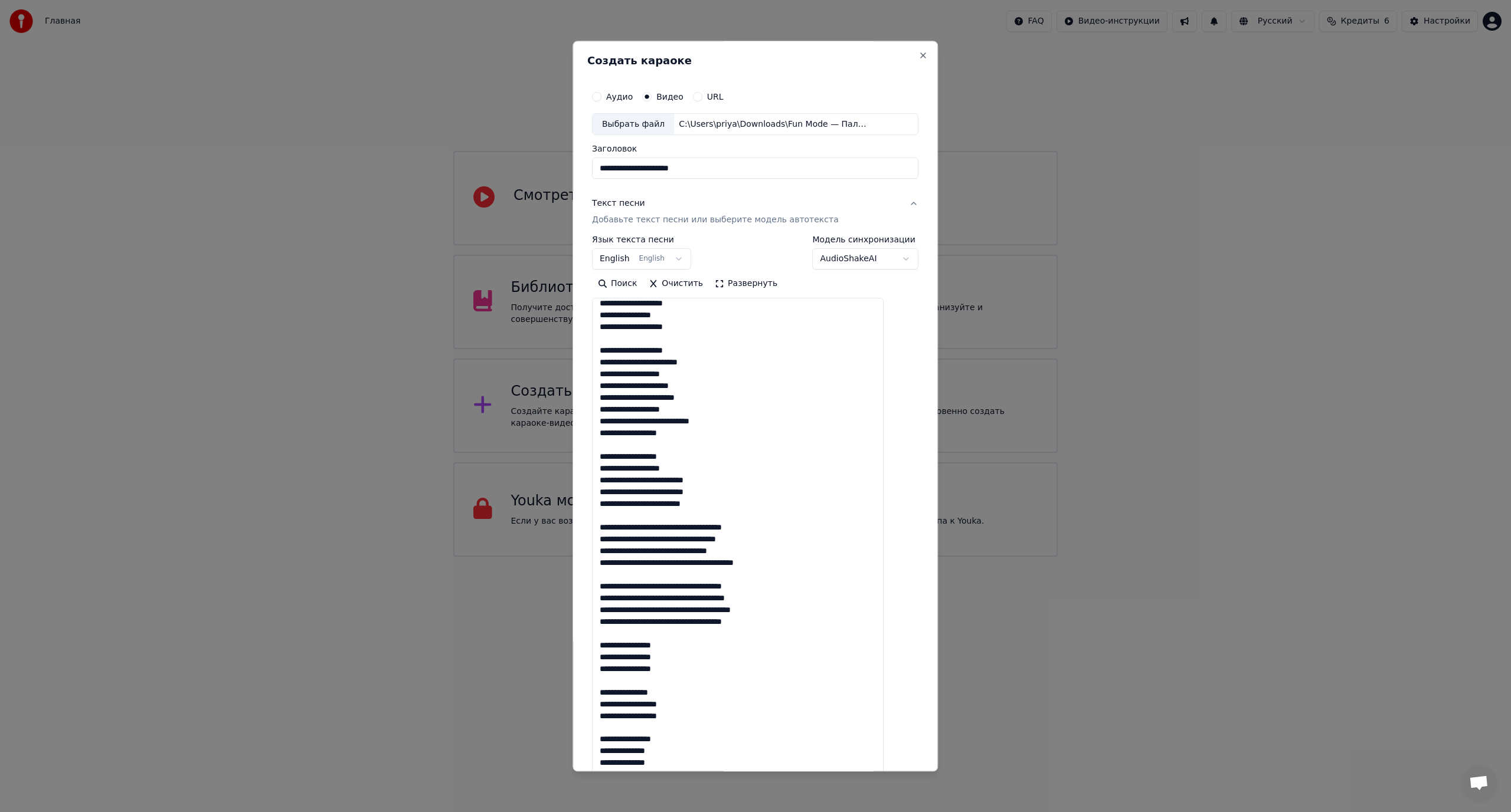
scroll to position [314, 0]
drag, startPoint x: 700, startPoint y: 609, endPoint x: 724, endPoint y: 608, distance: 24.0
click at [724, 608] on textarea at bounding box center [738, 542] width 292 height 487
type textarea "**********"
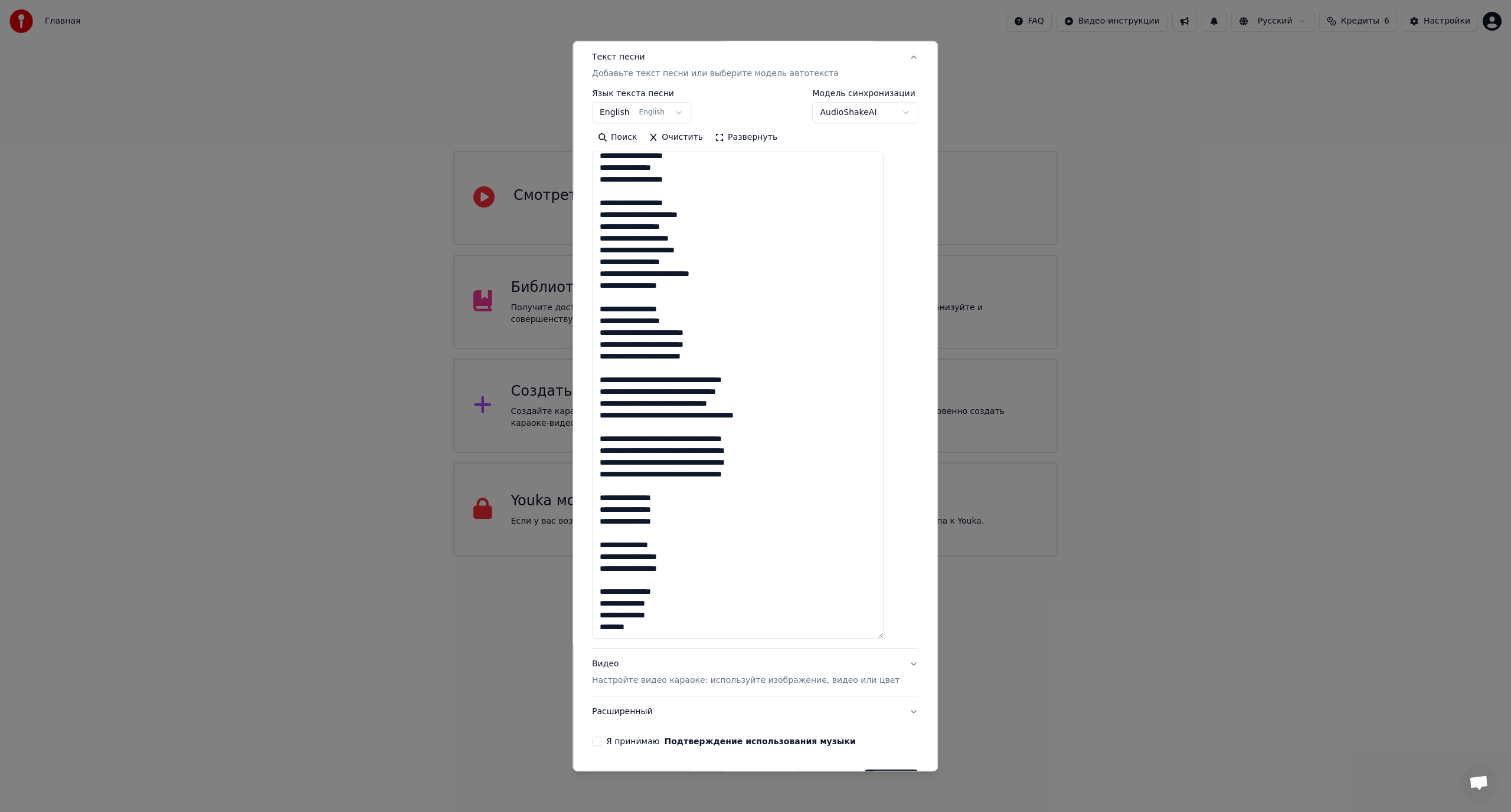
scroll to position [185, 0]
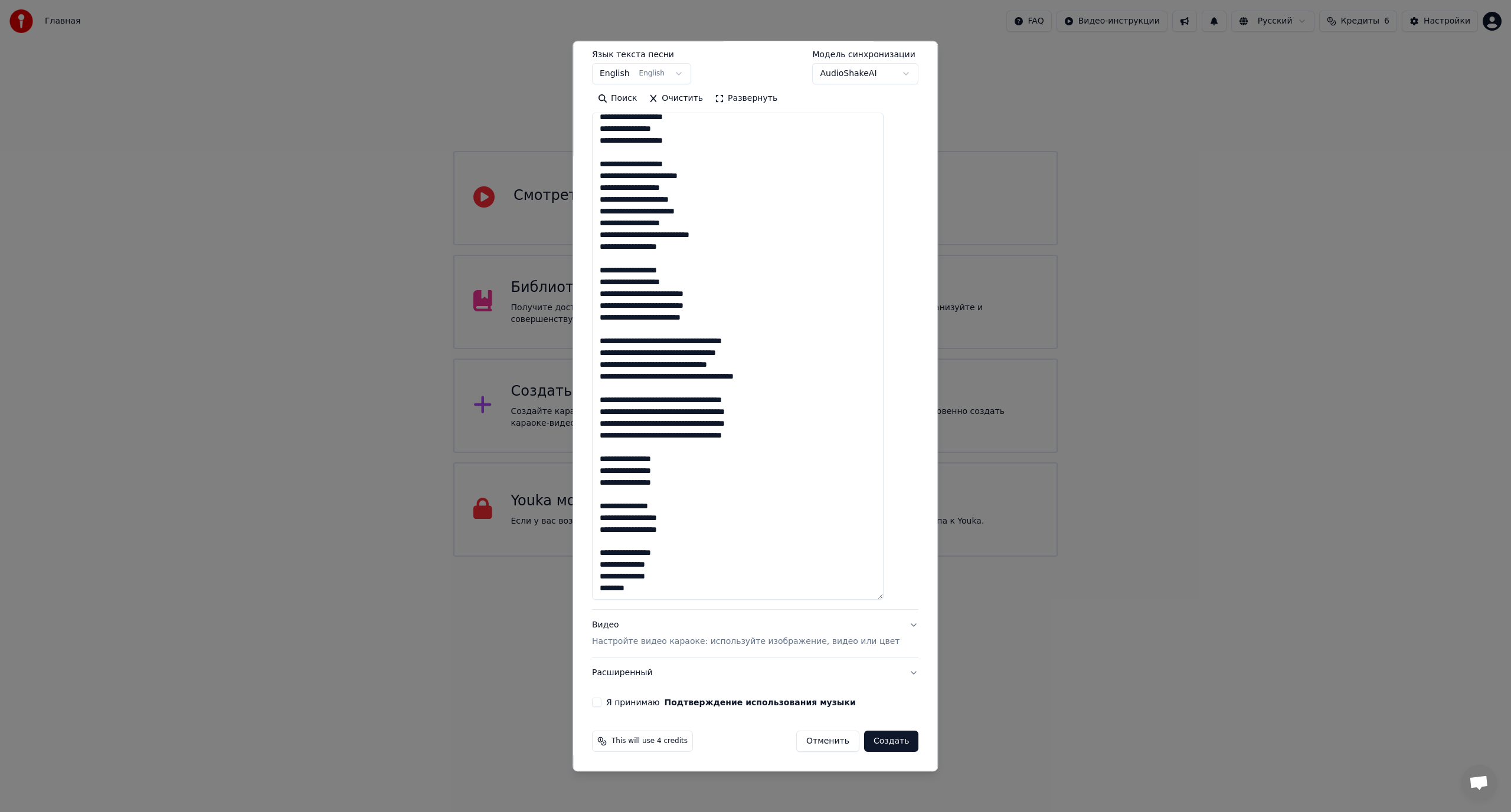
click at [614, 703] on div "Я принимаю Подтверждение использования музыки" at bounding box center [755, 703] width 326 height 10
click at [602, 703] on button "Я принимаю Подтверждение использования музыки" at bounding box center [596, 703] width 10 height 10
click at [878, 739] on button "Создать" at bounding box center [891, 742] width 54 height 21
select select "**"
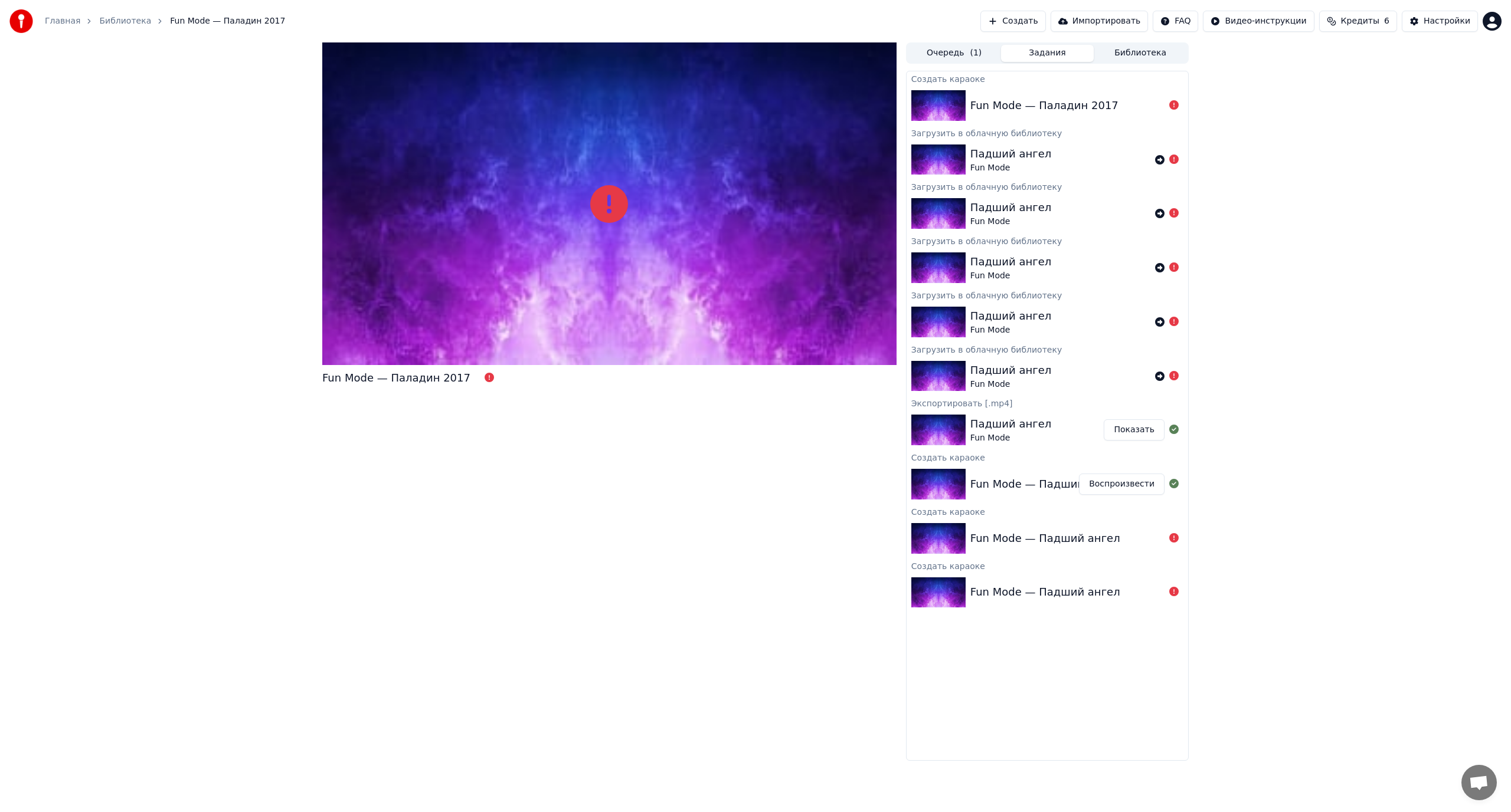
click at [51, 20] on link "Главная" at bounding box center [62, 20] width 36 height 12
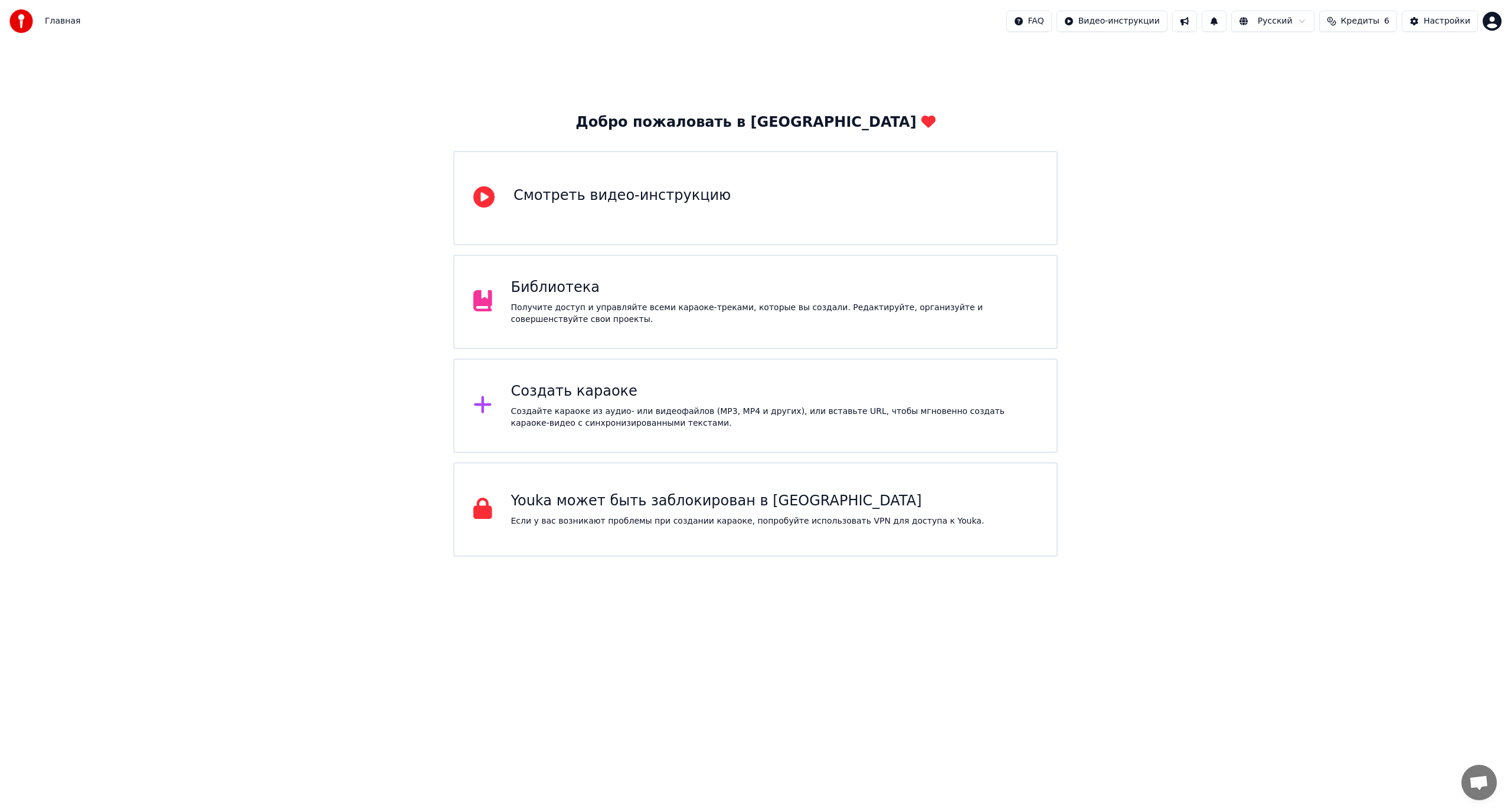
click at [587, 390] on div "Создать караоке" at bounding box center [774, 391] width 527 height 19
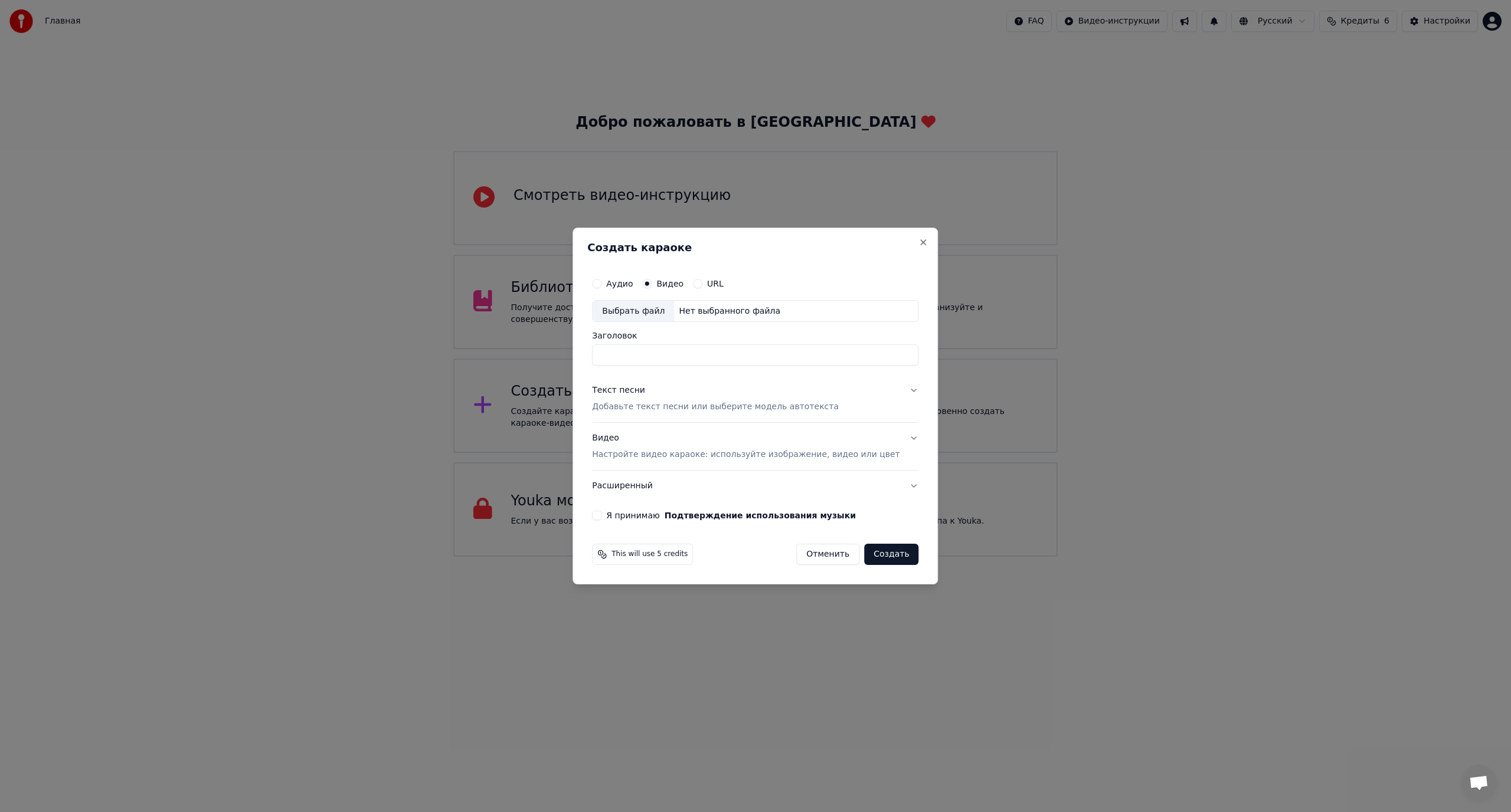
click at [702, 280] on button "URL" at bounding box center [697, 283] width 10 height 10
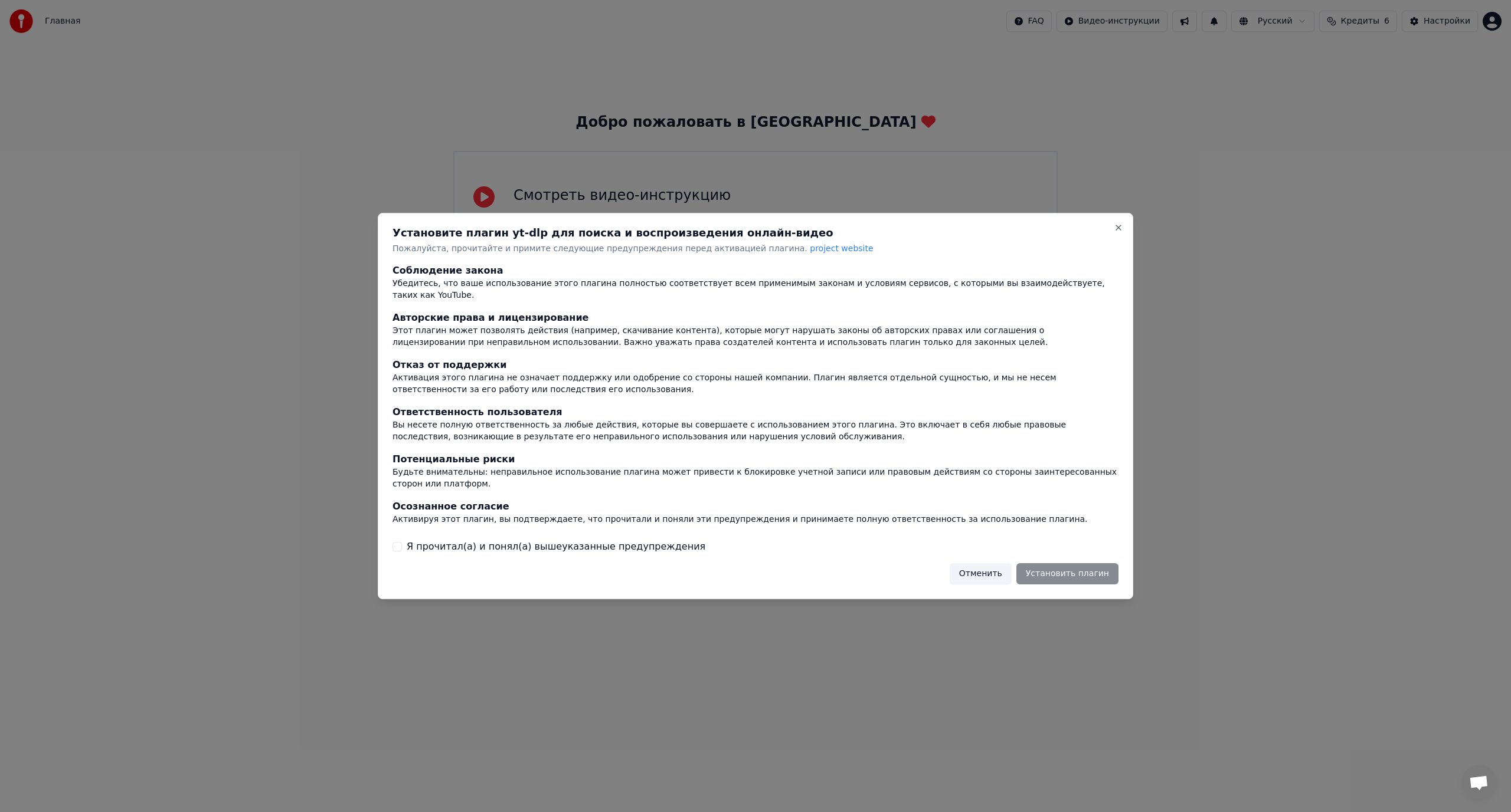
click at [1096, 563] on div "Отменить Установить плагин" at bounding box center [1034, 574] width 169 height 21
click at [398, 542] on button "Я прочитал(а) и понял(а) вышеуказанные предупреждения" at bounding box center [396, 546] width 10 height 10
click at [1074, 564] on button "Установить плагин" at bounding box center [1067, 574] width 102 height 21
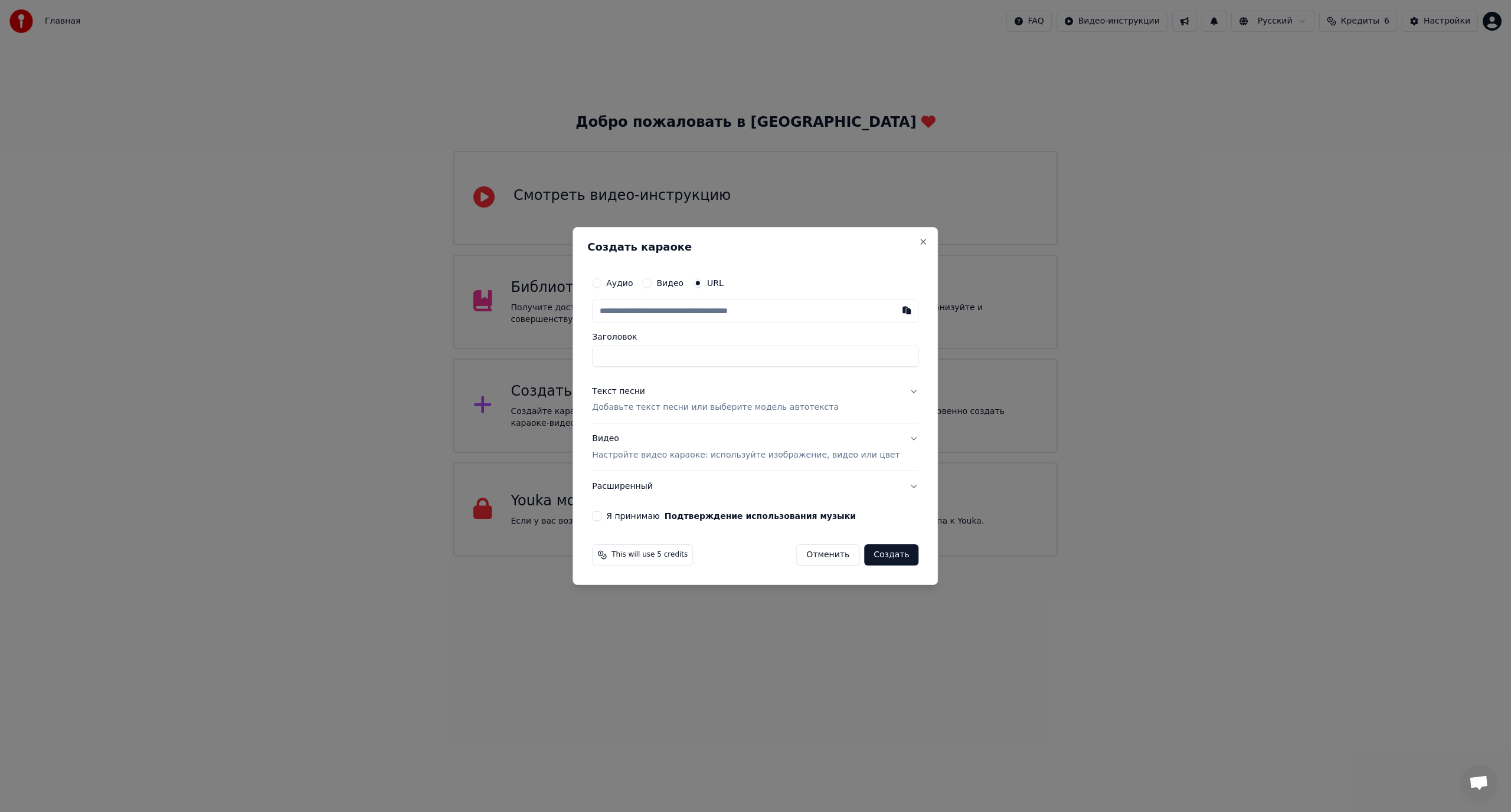
click at [894, 391] on button "Текст песни Добавьте текст песни или выберите модель автотекста" at bounding box center [755, 400] width 326 height 47
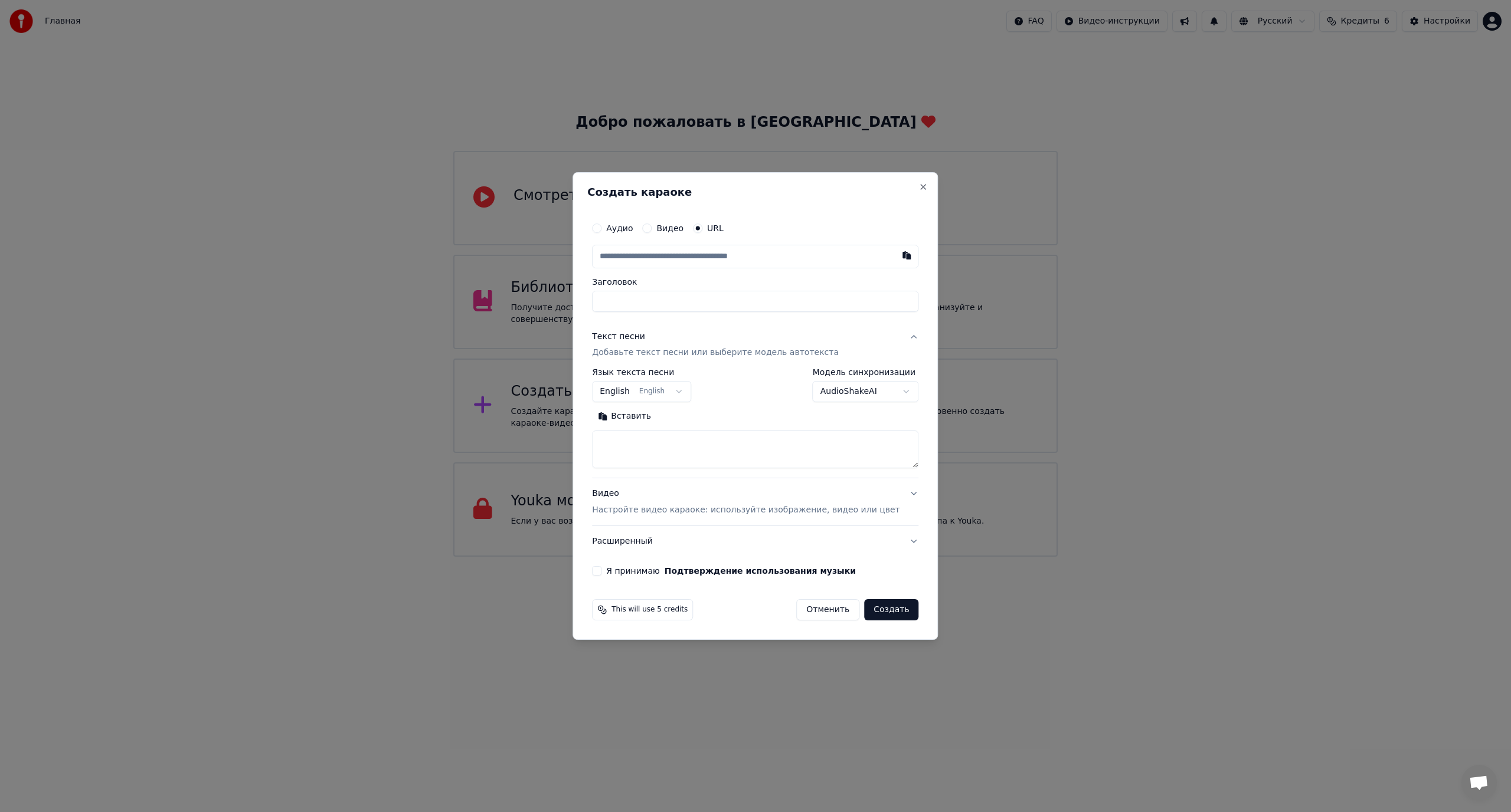
click at [644, 442] on textarea at bounding box center [755, 450] width 326 height 37
paste textarea "**********"
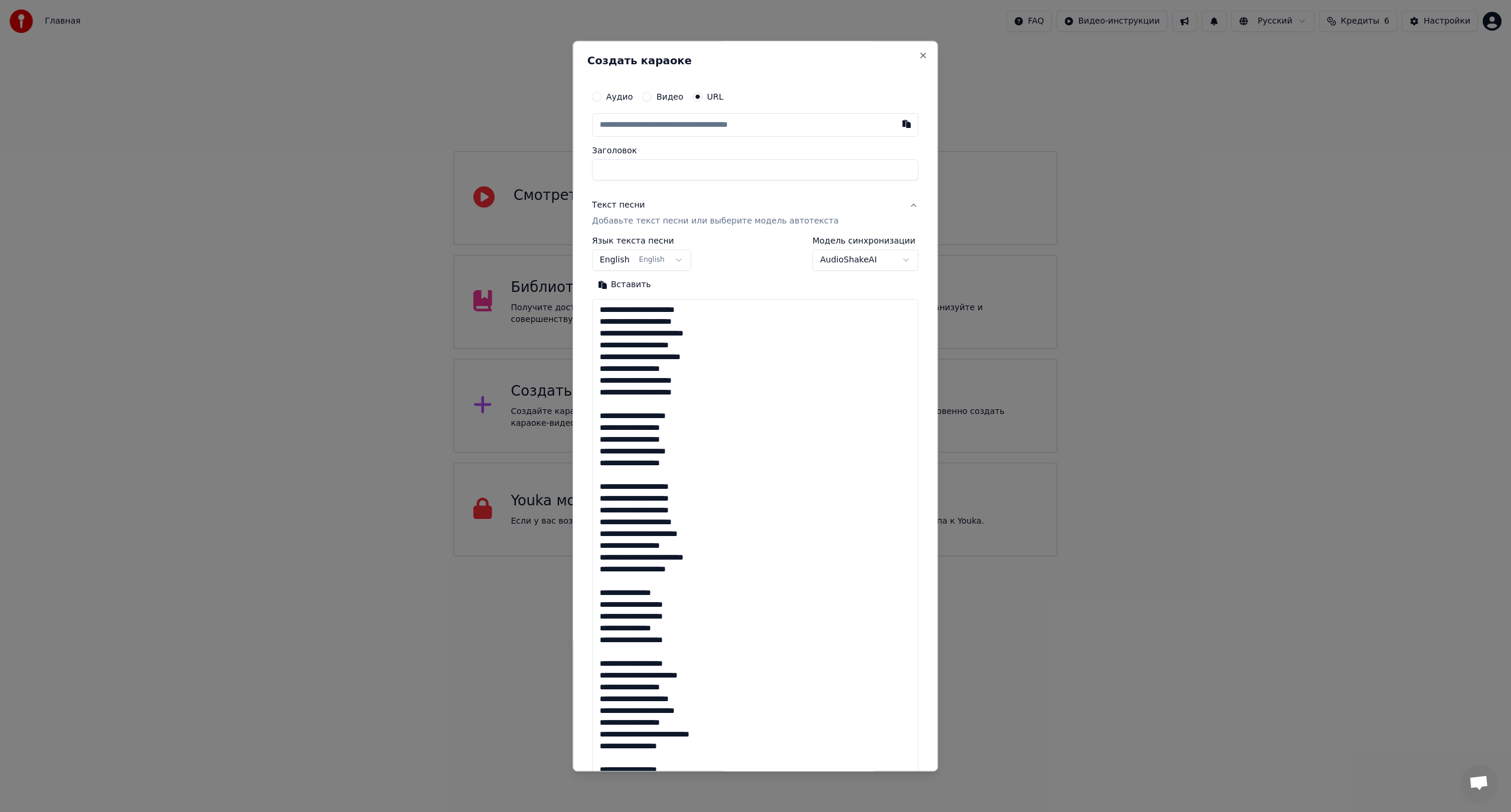
scroll to position [758, 0]
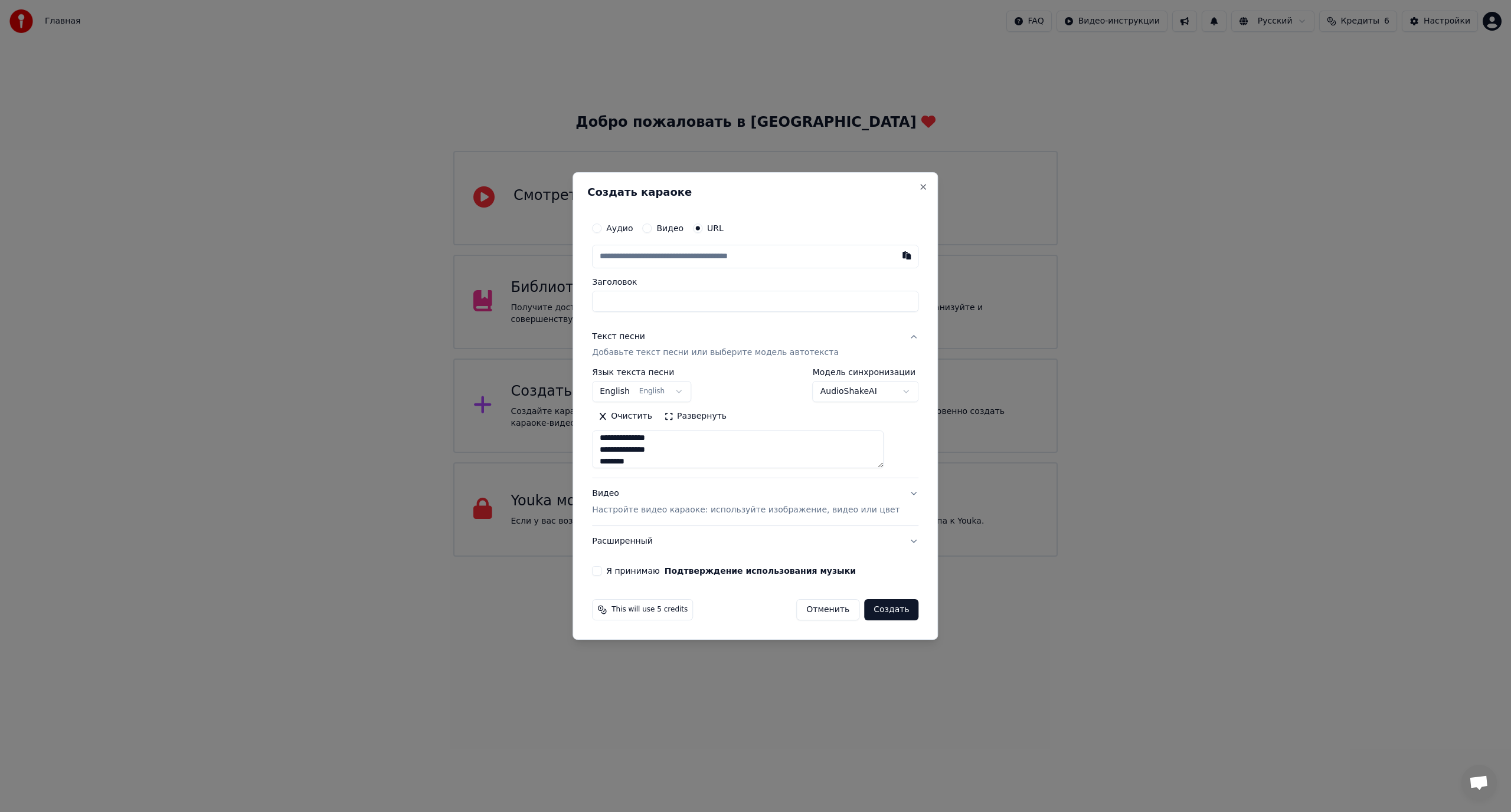
drag, startPoint x: 898, startPoint y: 468, endPoint x: 881, endPoint y: 515, distance: 50.0
click at [859, 577] on div "**********" at bounding box center [756, 396] width 336 height 370
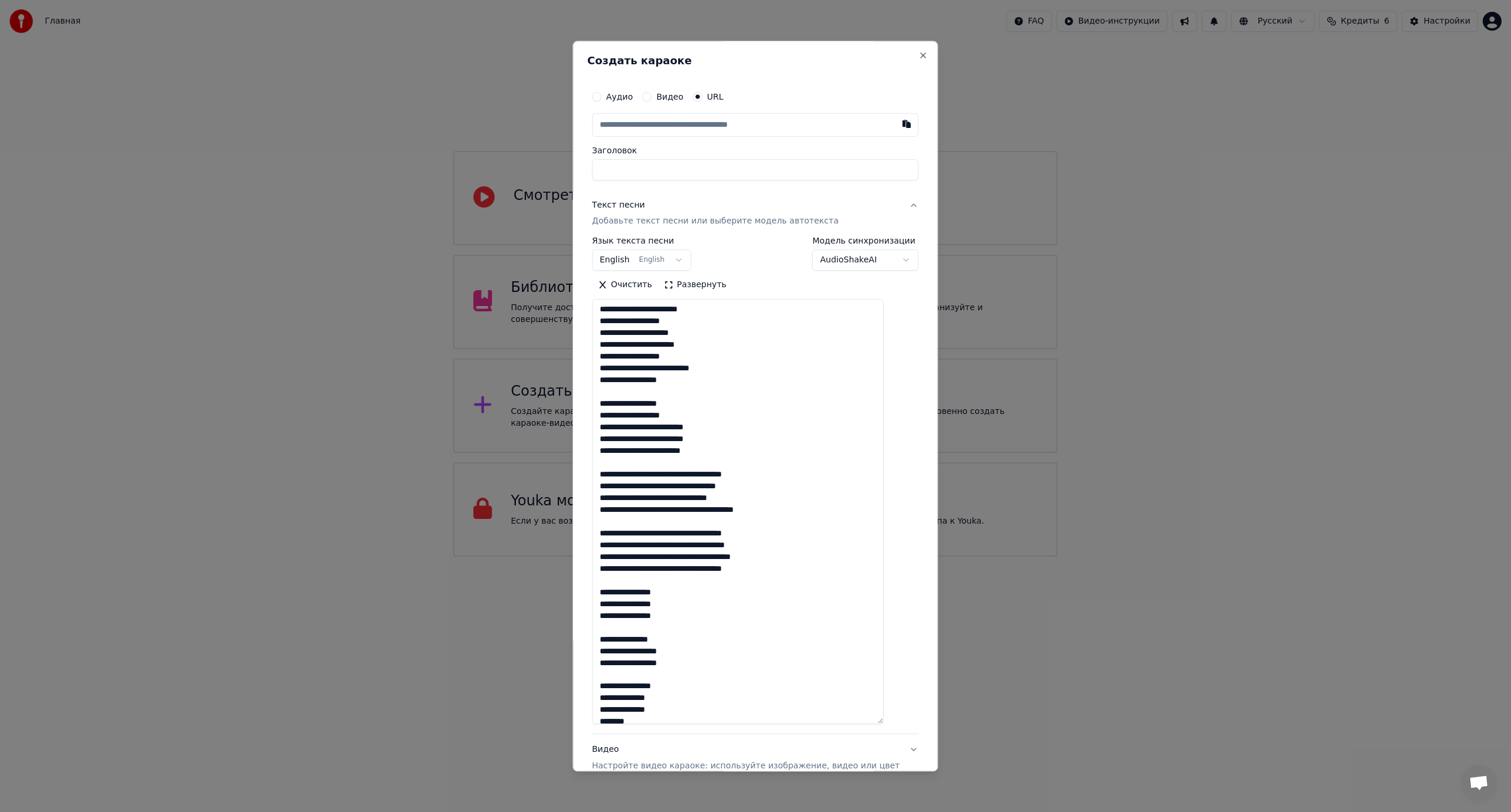
scroll to position [364, 0]
drag, startPoint x: 889, startPoint y: 489, endPoint x: 867, endPoint y: 735, distance: 247.0
click at [867, 735] on textarea at bounding box center [738, 517] width 292 height 436
type textarea "**********"
click at [658, 126] on input "text" at bounding box center [755, 124] width 326 height 24
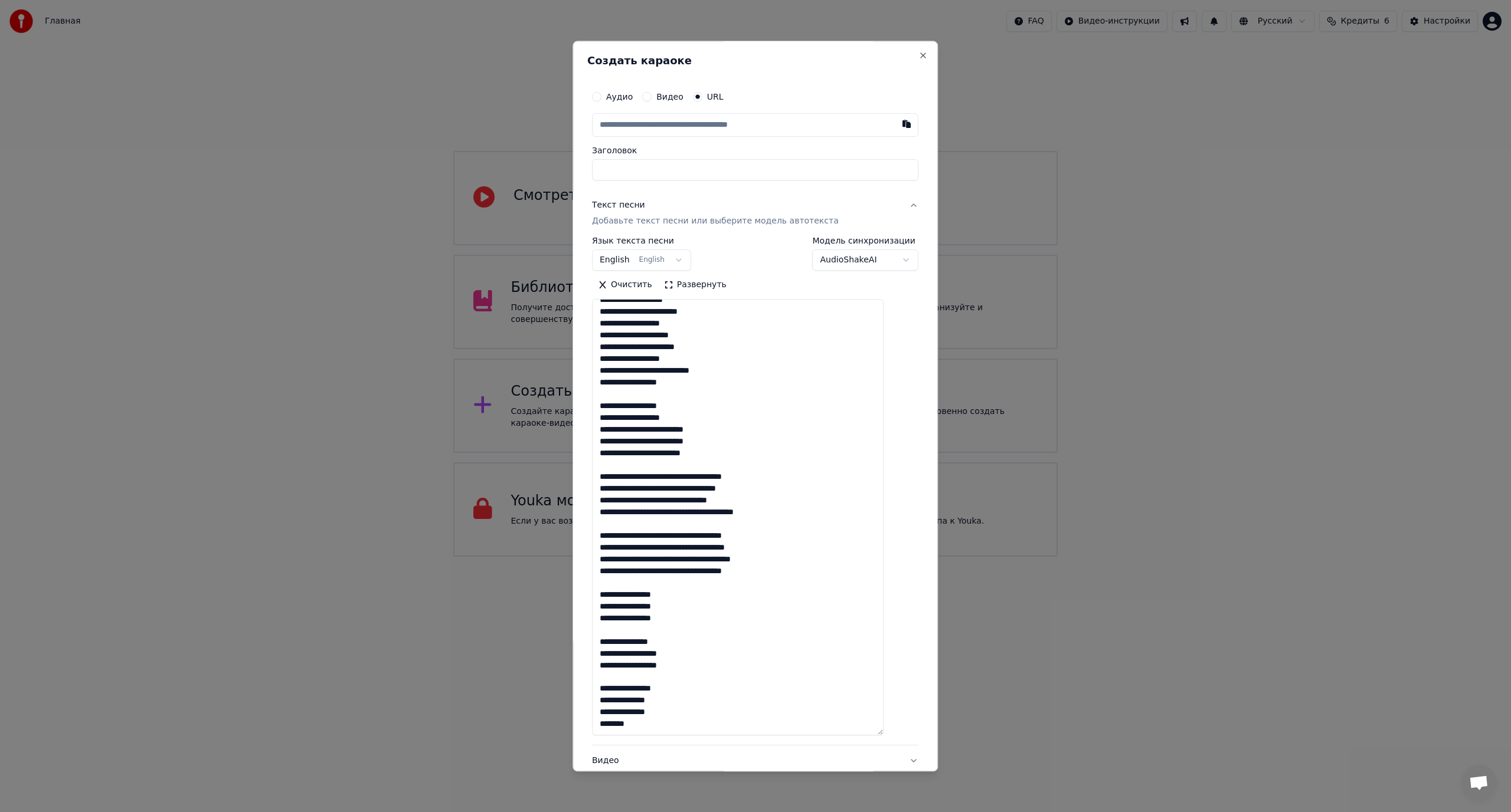
paste input "**********"
type input "**********"
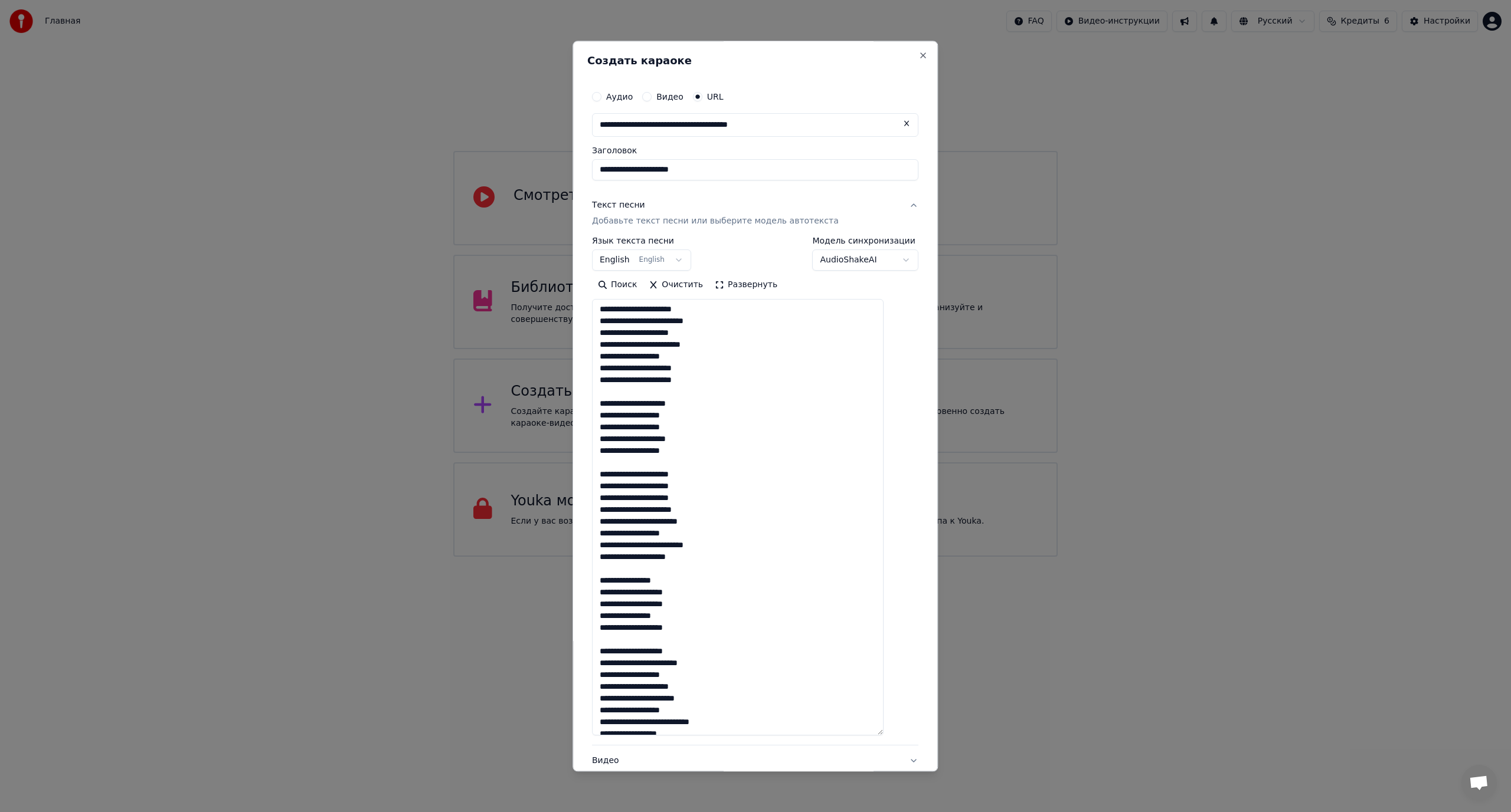
scroll to position [0, 0]
type input "**********"
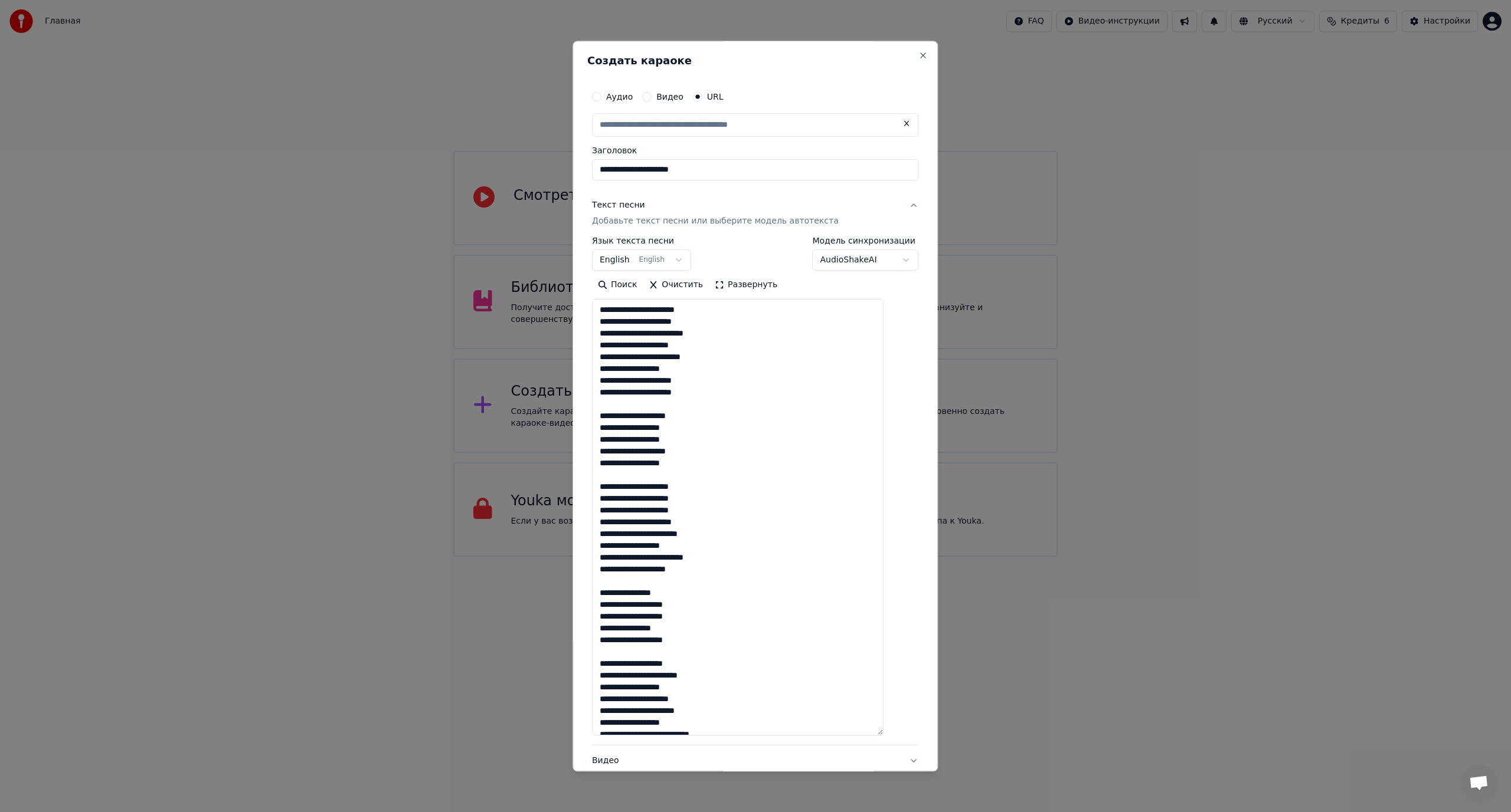
drag, startPoint x: 644, startPoint y: 323, endPoint x: 612, endPoint y: 322, distance: 32.0
click at [612, 322] on textarea at bounding box center [738, 517] width 292 height 436
type input "**********"
drag, startPoint x: 640, startPoint y: 486, endPoint x: 582, endPoint y: 490, distance: 58.1
click at [582, 490] on body "Главная FAQ Видео-инструкции Русский Кредиты 6 Настройки Добро пожаловать в You…" at bounding box center [756, 278] width 1511 height 557
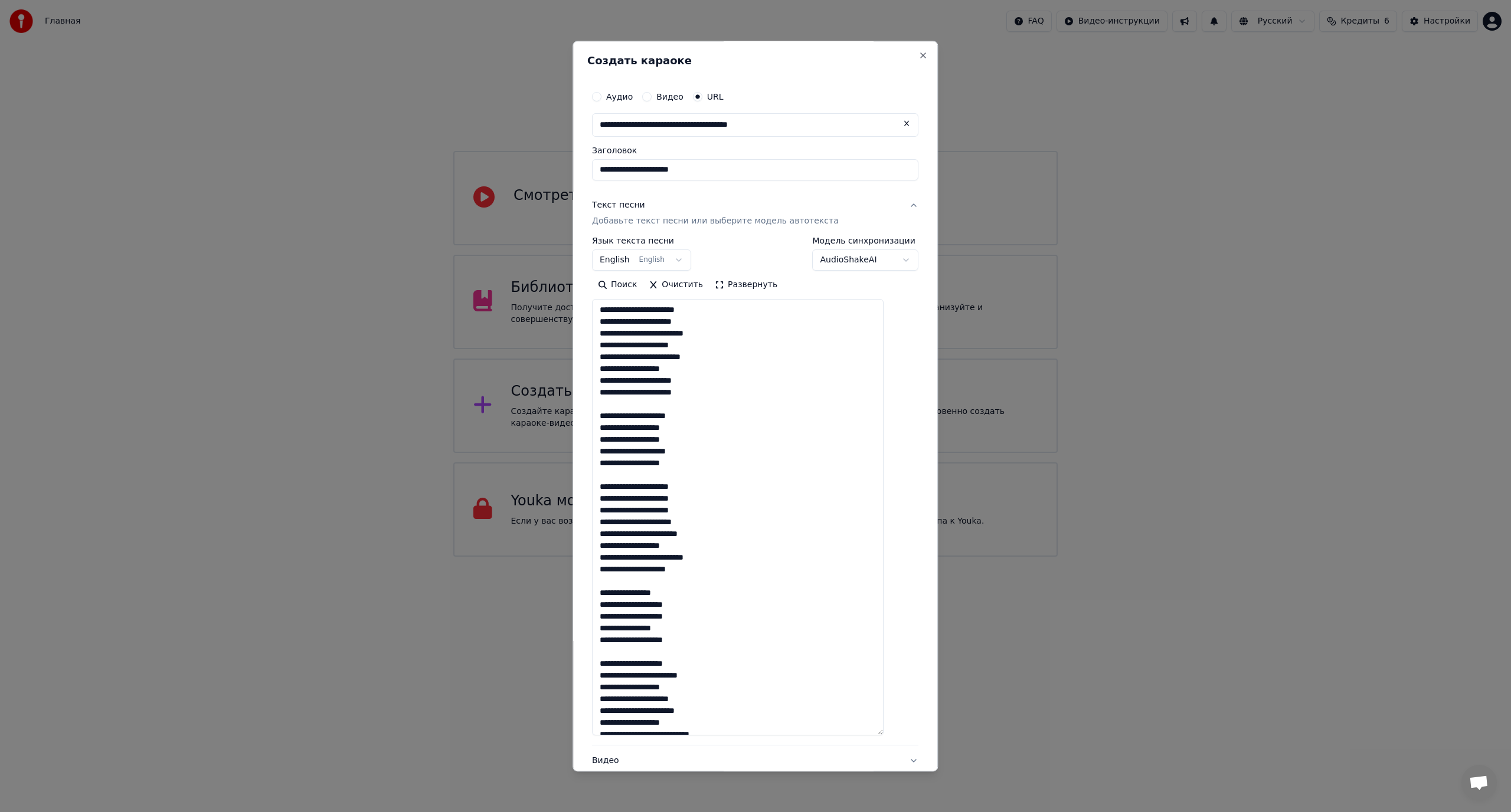
click at [641, 477] on textarea at bounding box center [738, 517] width 292 height 436
click at [636, 486] on textarea at bounding box center [738, 517] width 292 height 436
drag, startPoint x: 642, startPoint y: 487, endPoint x: 604, endPoint y: 489, distance: 38.1
click at [604, 489] on textarea at bounding box center [738, 517] width 292 height 436
drag, startPoint x: 644, startPoint y: 521, endPoint x: 675, endPoint y: 522, distance: 31.0
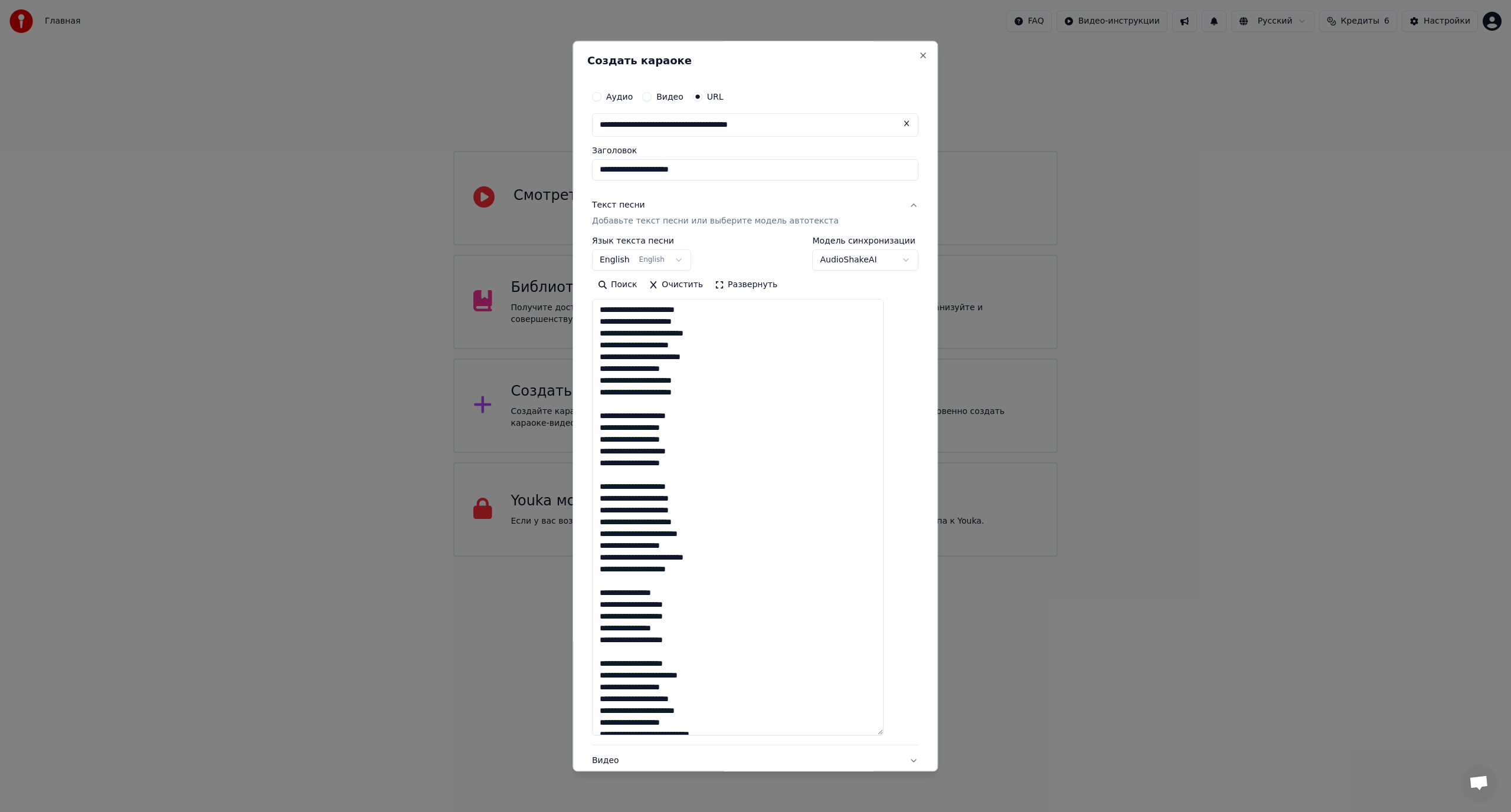
click at [675, 522] on textarea at bounding box center [738, 517] width 292 height 436
click at [749, 638] on textarea at bounding box center [738, 517] width 292 height 436
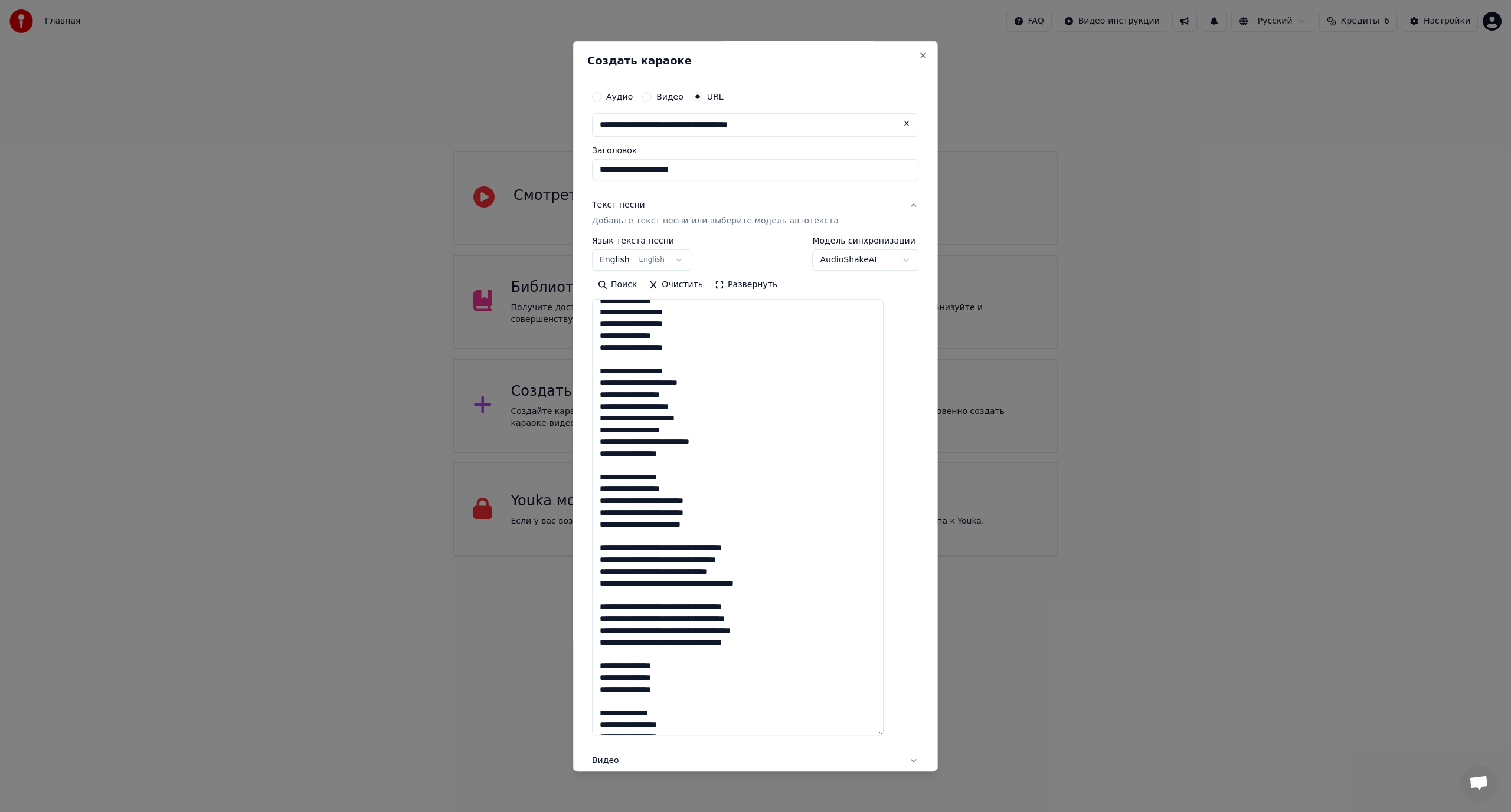
scroll to position [354, 0]
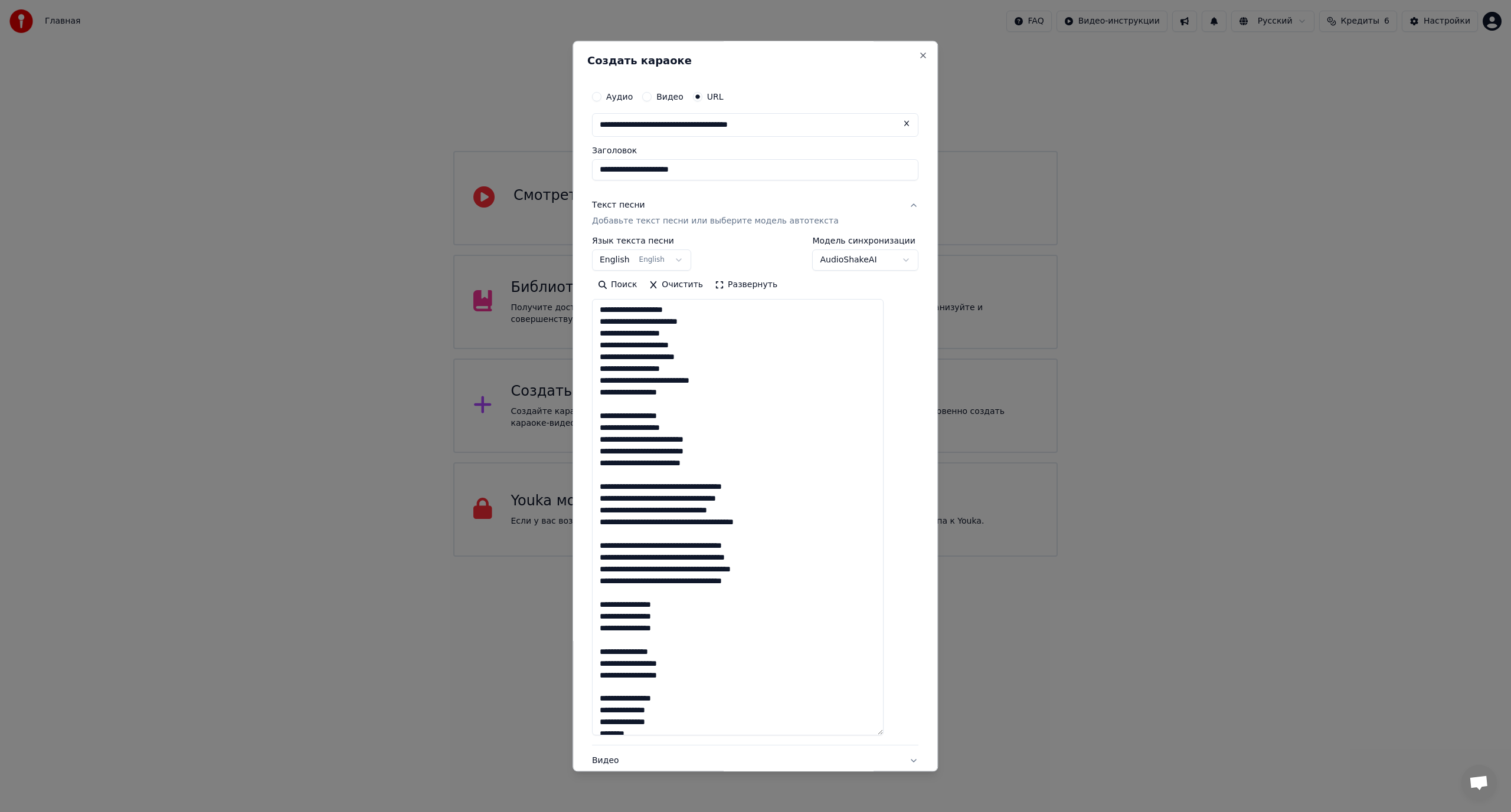
drag, startPoint x: 700, startPoint y: 570, endPoint x: 726, endPoint y: 572, distance: 26.1
click at [726, 572] on textarea at bounding box center [738, 517] width 292 height 436
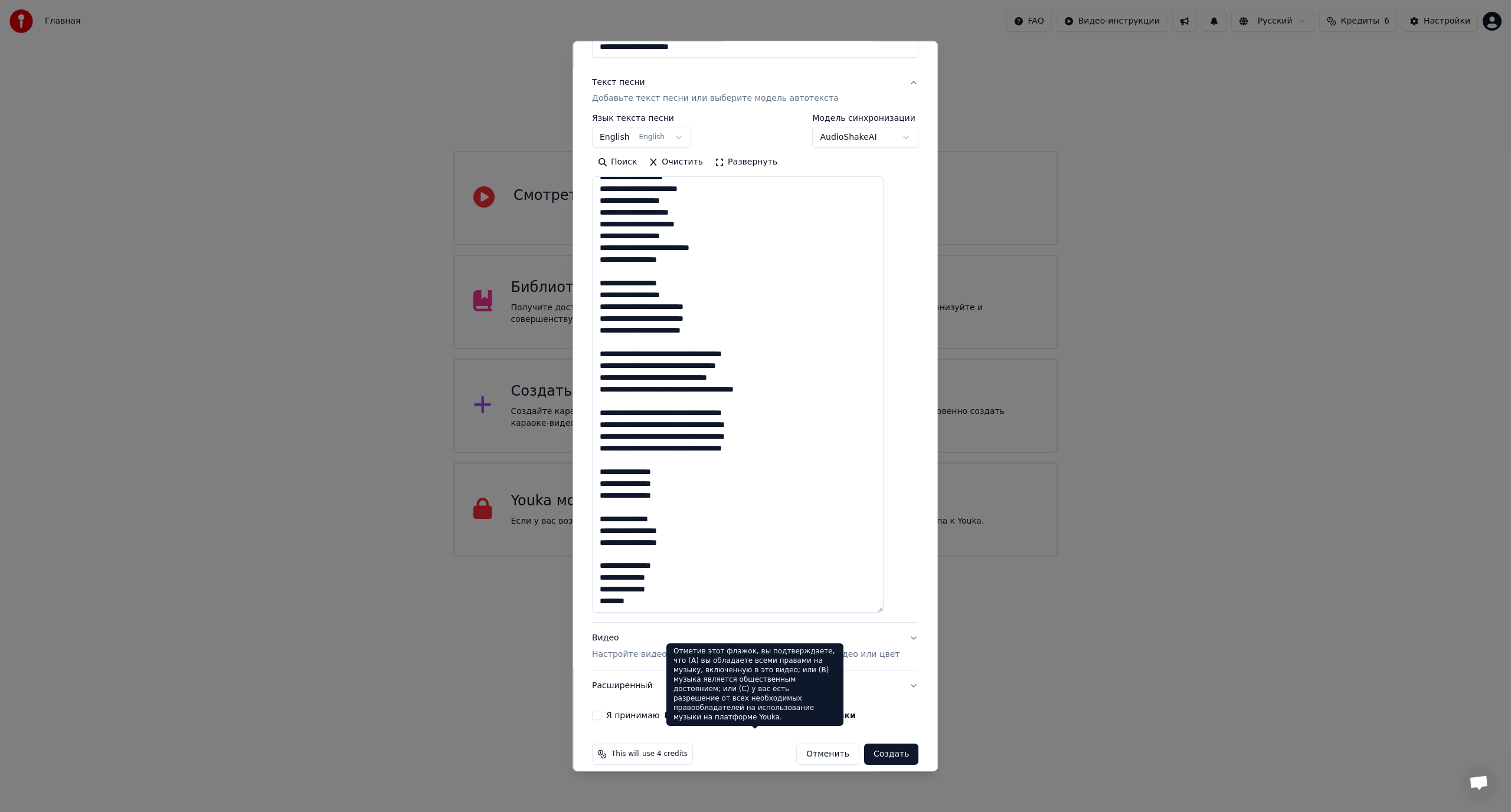
scroll to position [136, 0]
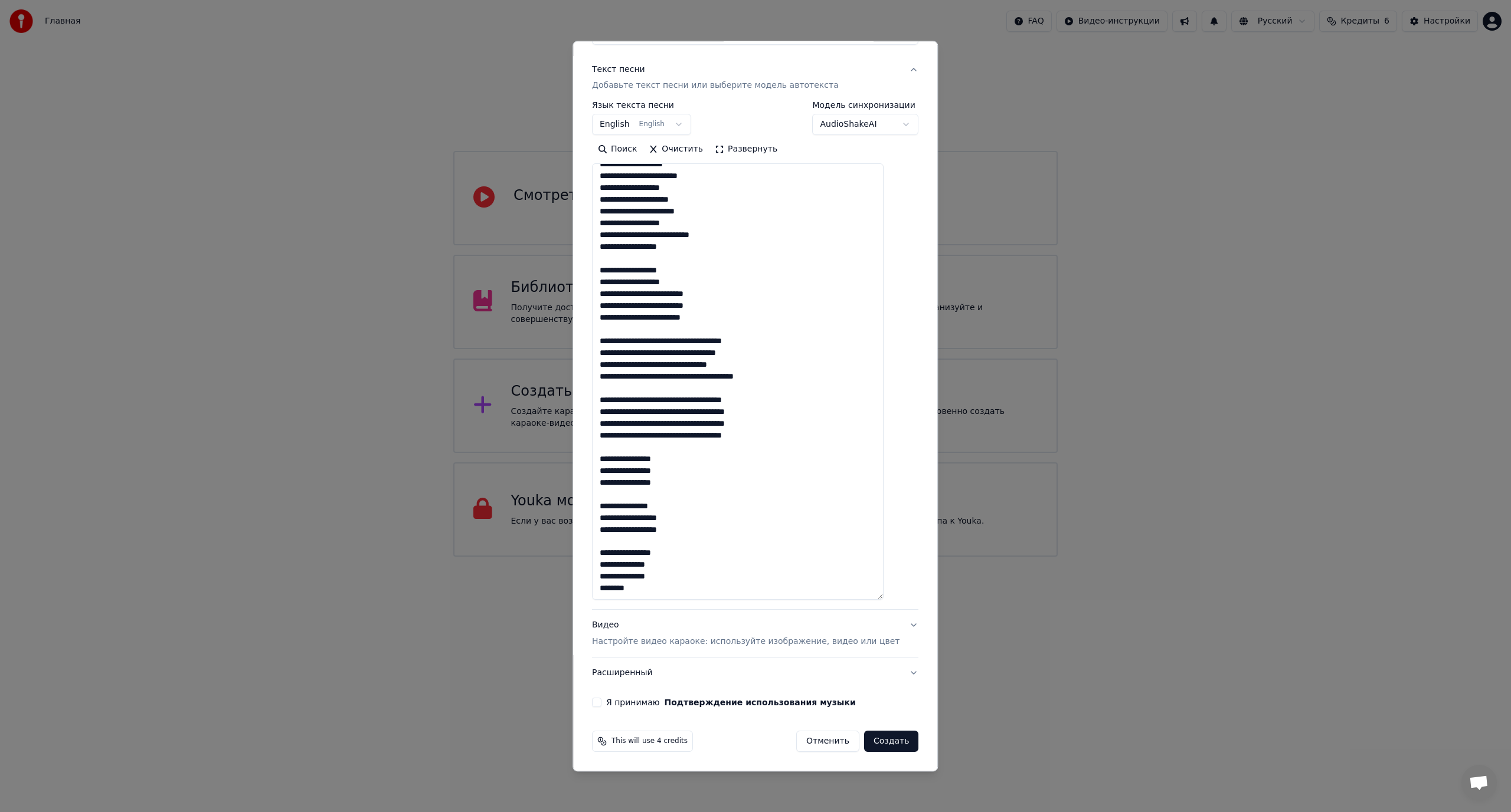
type textarea "**********"
click at [602, 702] on button "Я принимаю Подтверждение использования музыки" at bounding box center [596, 703] width 10 height 10
click at [874, 742] on button "Создать" at bounding box center [891, 742] width 54 height 21
select select "**"
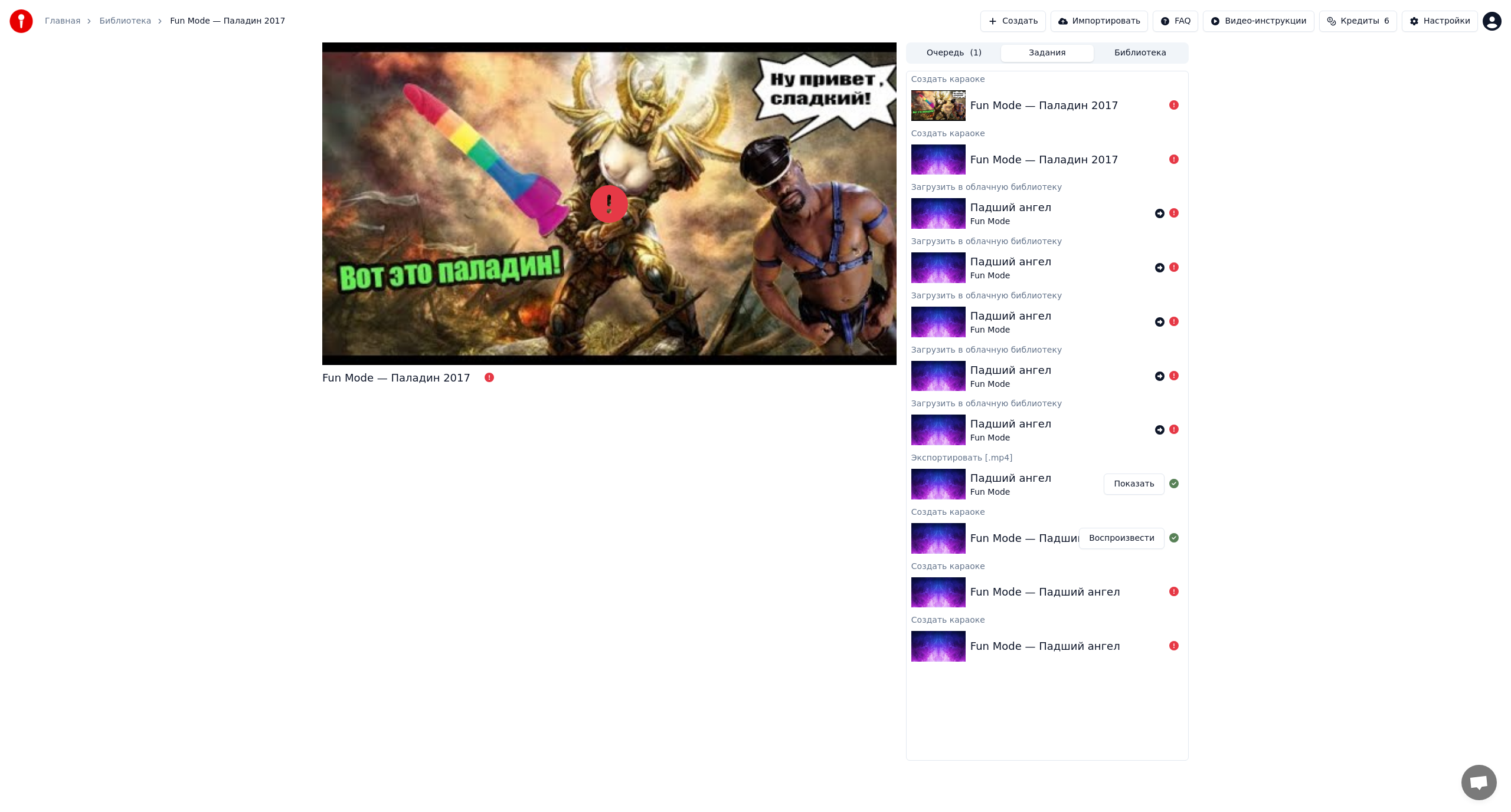
click at [1149, 106] on div "Fun Mode — Паладин 2017" at bounding box center [1067, 106] width 194 height 17
click at [108, 19] on link "Библиотека" at bounding box center [125, 20] width 52 height 12
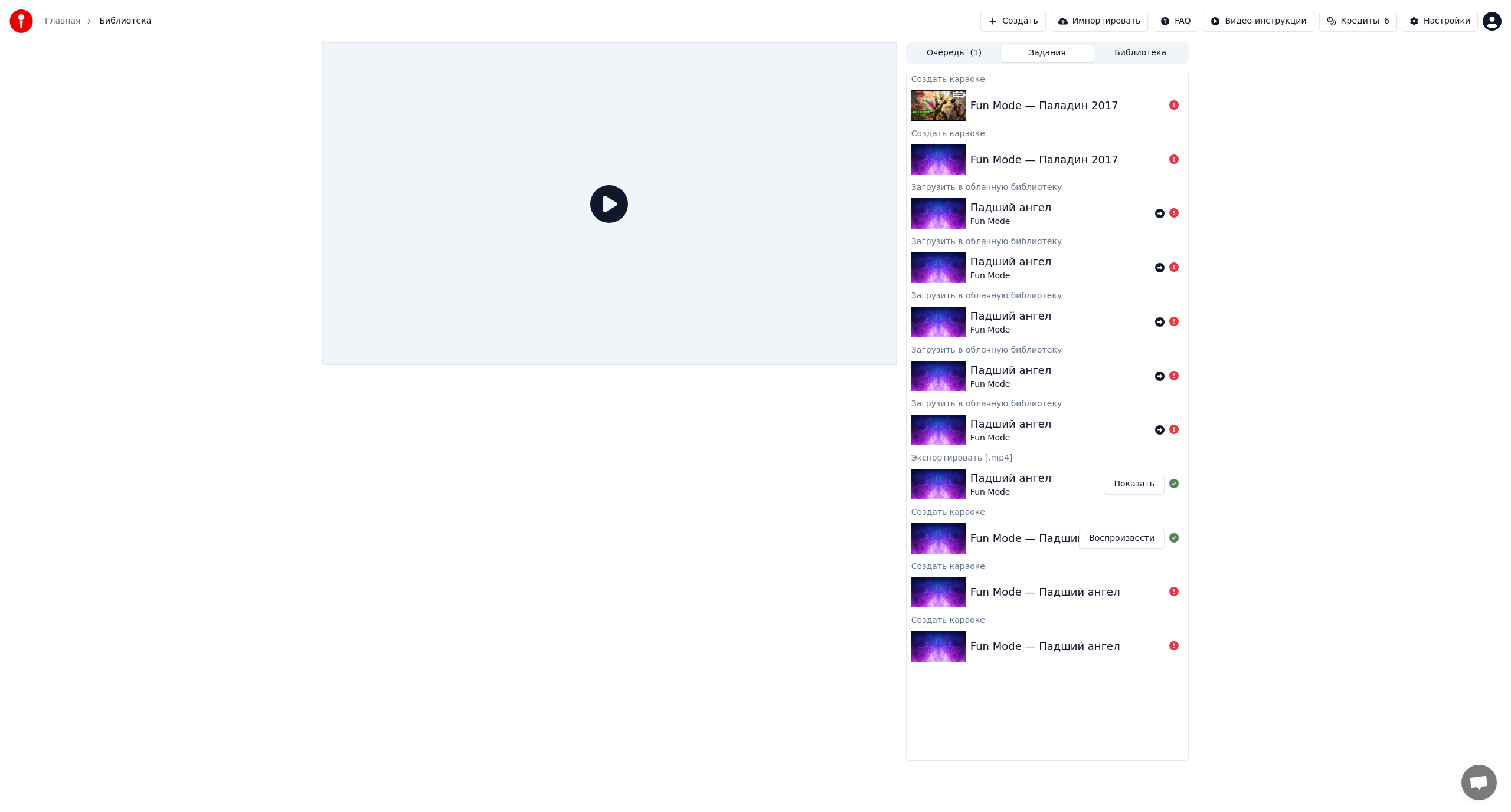
click at [1001, 478] on div "Падший ангел" at bounding box center [1010, 478] width 81 height 17
click at [1126, 483] on button "Показать" at bounding box center [1133, 484] width 60 height 21
click at [1038, 584] on div "Fun Mode — Падший ангел" at bounding box center [1044, 592] width 150 height 17
click at [55, 26] on link "Главная" at bounding box center [62, 20] width 36 height 12
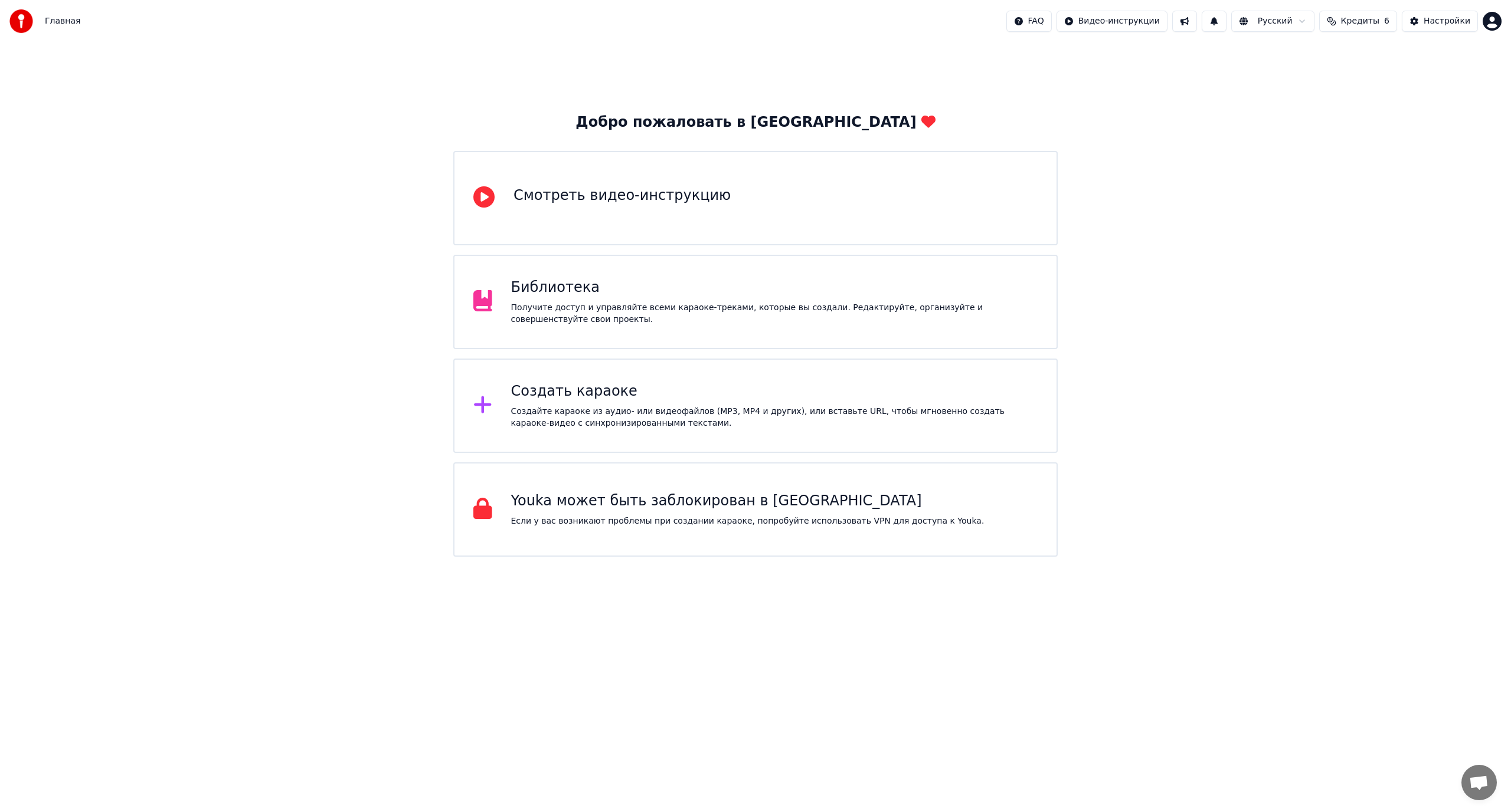
click at [581, 299] on div "Библиотека Получите доступ и управляйте всеми караоке-треками, которые вы созда…" at bounding box center [774, 301] width 527 height 47
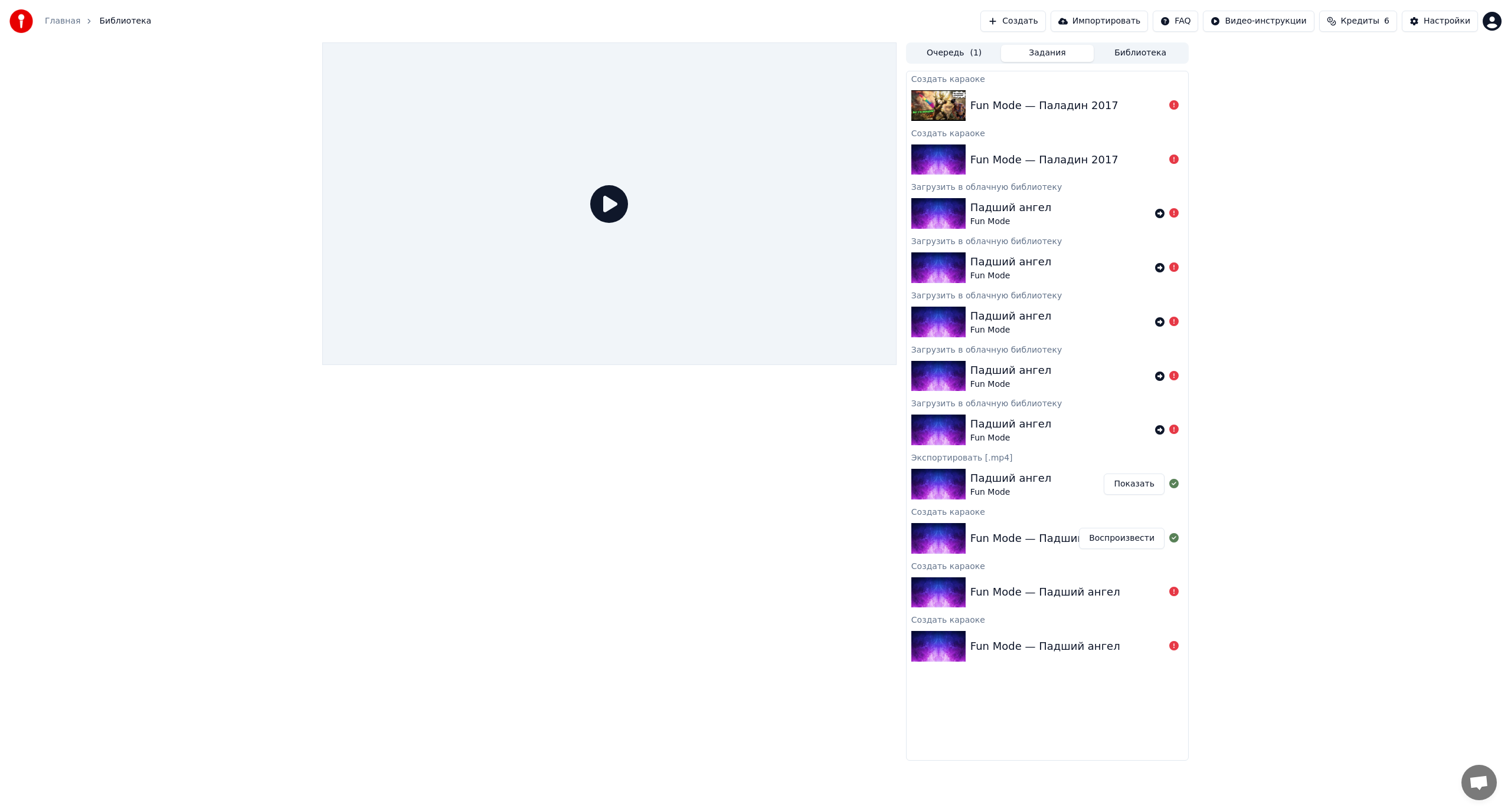
click at [1059, 640] on div "Fun Mode — Падший ангел" at bounding box center [1044, 646] width 150 height 17
click at [1036, 531] on div "Fun Mode — Падший ангел" at bounding box center [1044, 538] width 150 height 17
click at [1062, 529] on div "Fun Mode — Падший ангел Воспроизвести" at bounding box center [1047, 538] width 282 height 40
click at [1115, 531] on button "Воспроизвести" at bounding box center [1122, 538] width 85 height 21
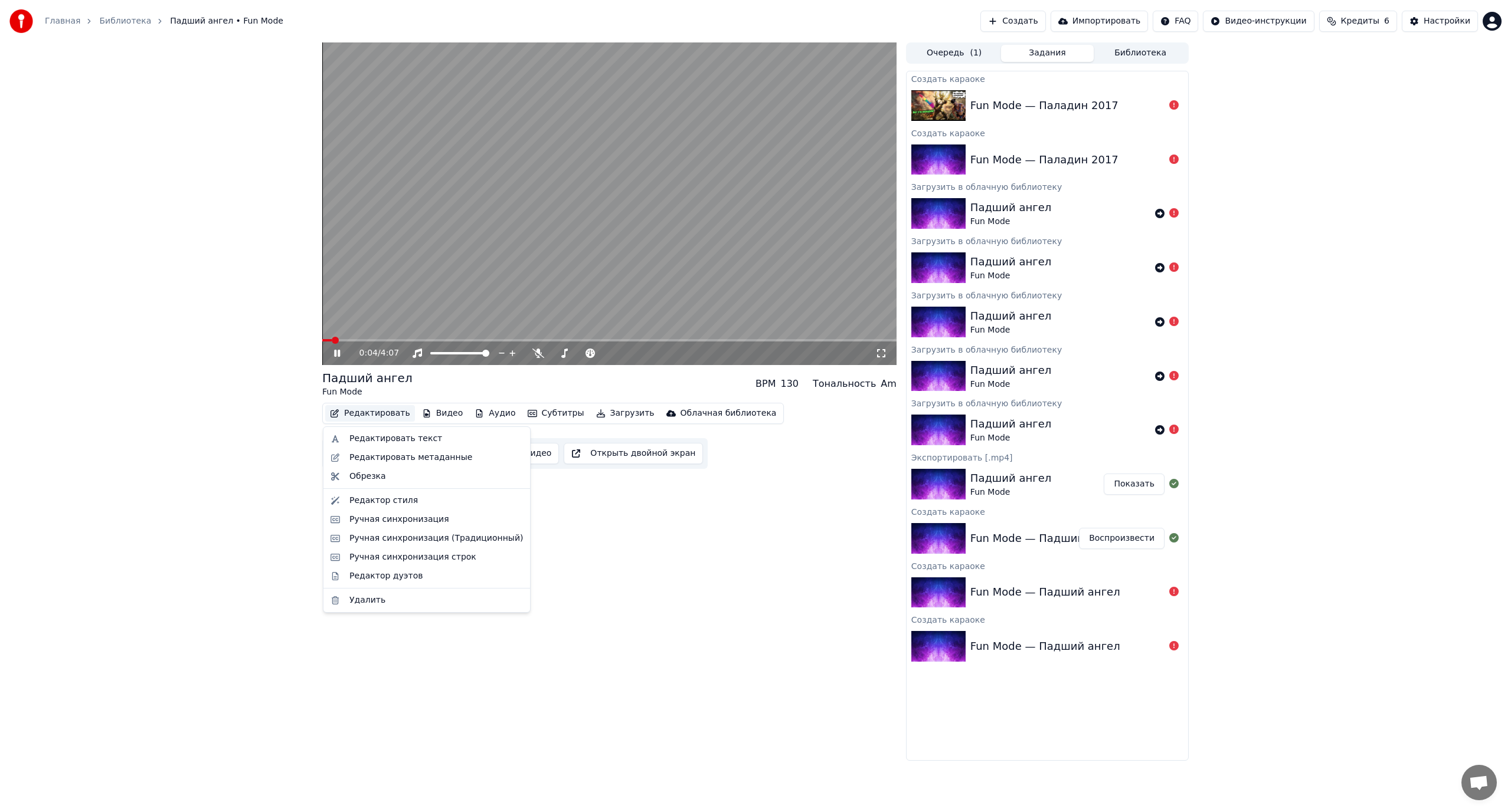
click at [364, 413] on button "Редактировать" at bounding box center [370, 413] width 90 height 17
click at [388, 439] on div "Редактировать текст" at bounding box center [396, 438] width 92 height 12
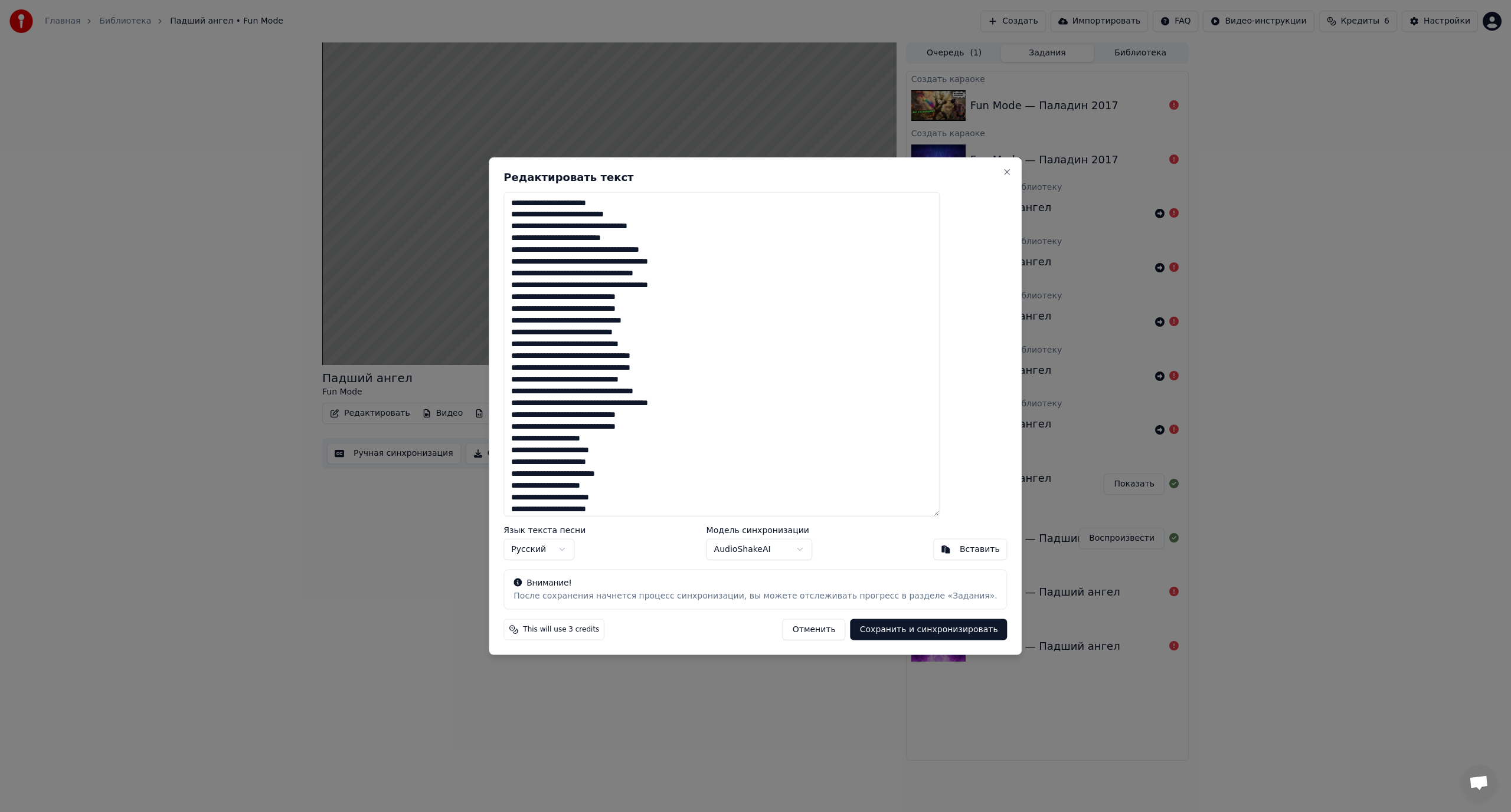
click at [792, 629] on button "Отменить" at bounding box center [813, 630] width 63 height 21
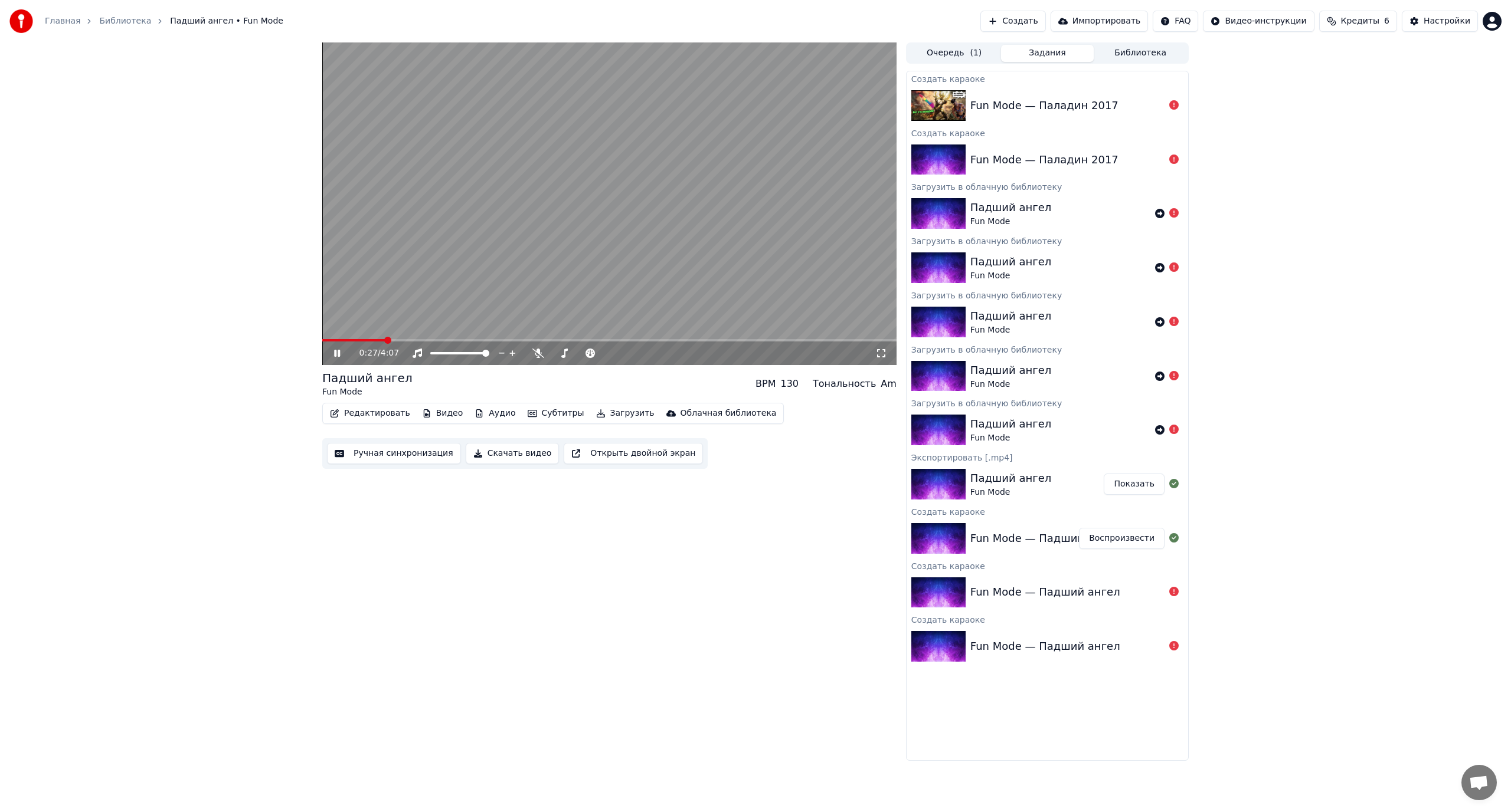
click at [938, 131] on div "Создать караоке" at bounding box center [1047, 132] width 282 height 14
click at [536, 352] on icon at bounding box center [538, 353] width 12 height 10
click at [536, 352] on icon at bounding box center [537, 353] width 6 height 10
click at [48, 19] on link "Главная" at bounding box center [62, 20] width 36 height 12
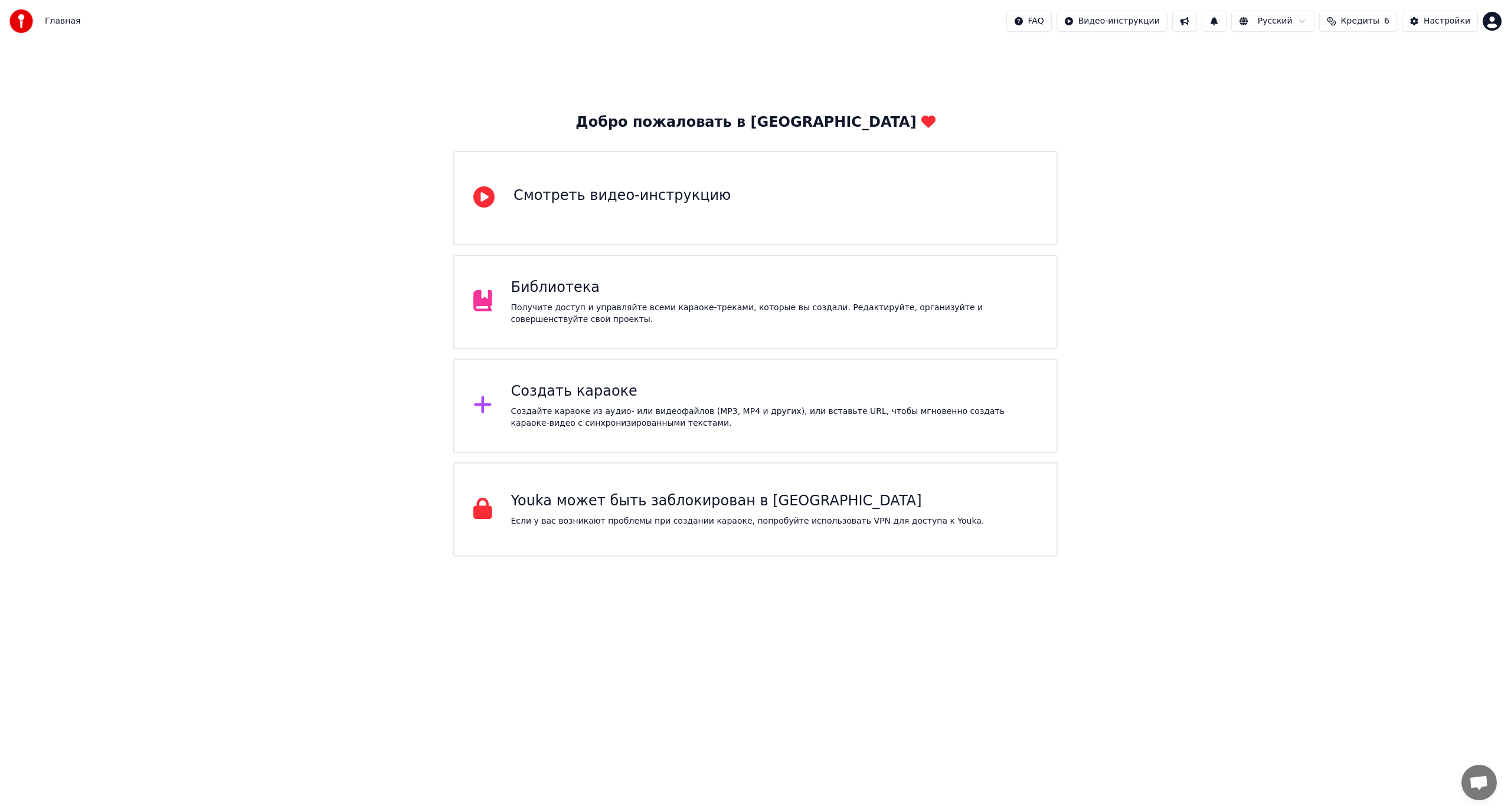
click at [559, 384] on div "Создать караоке" at bounding box center [774, 391] width 527 height 19
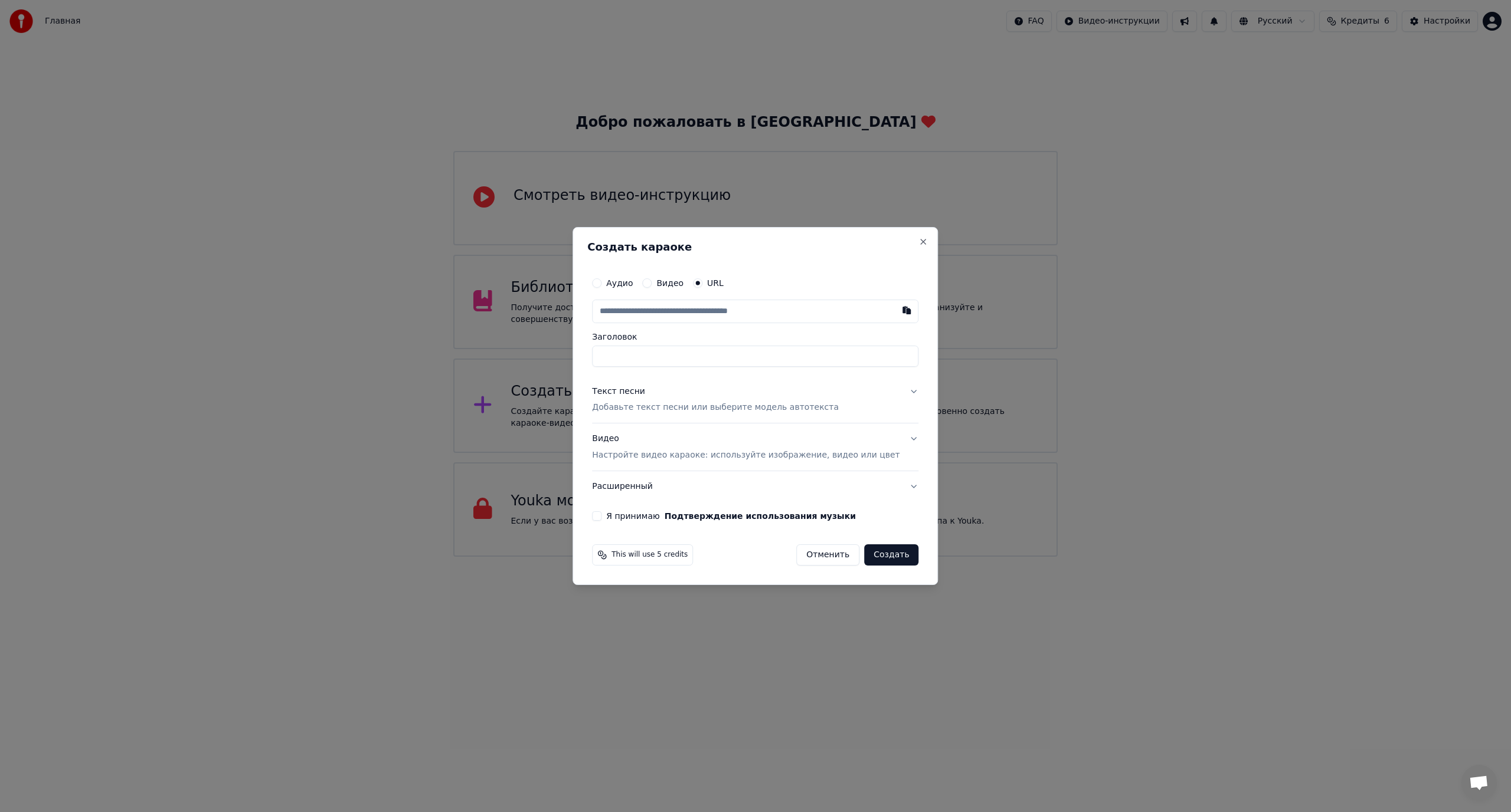
click at [602, 283] on button "Аудио" at bounding box center [596, 283] width 10 height 10
click at [896, 438] on button "Видео Настройте видео караоке: используйте изображение, видео или цвет" at bounding box center [755, 447] width 326 height 47
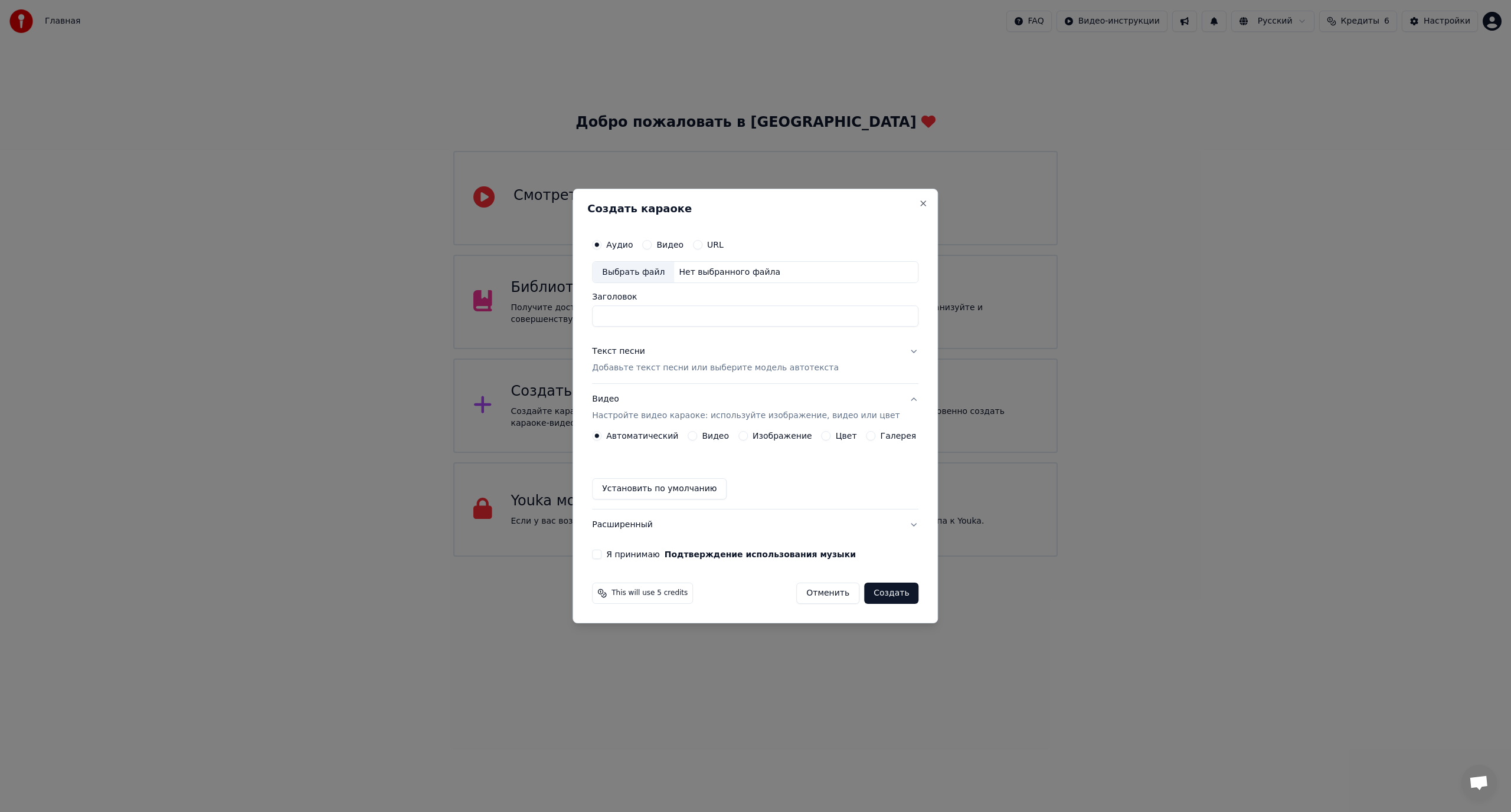
click at [629, 271] on div "Выбрать файл" at bounding box center [634, 273] width 82 height 21
type input "**********"
click at [899, 348] on button "Текст песни Добавьте текст песни или выберите модель автотекста" at bounding box center [755, 360] width 326 height 47
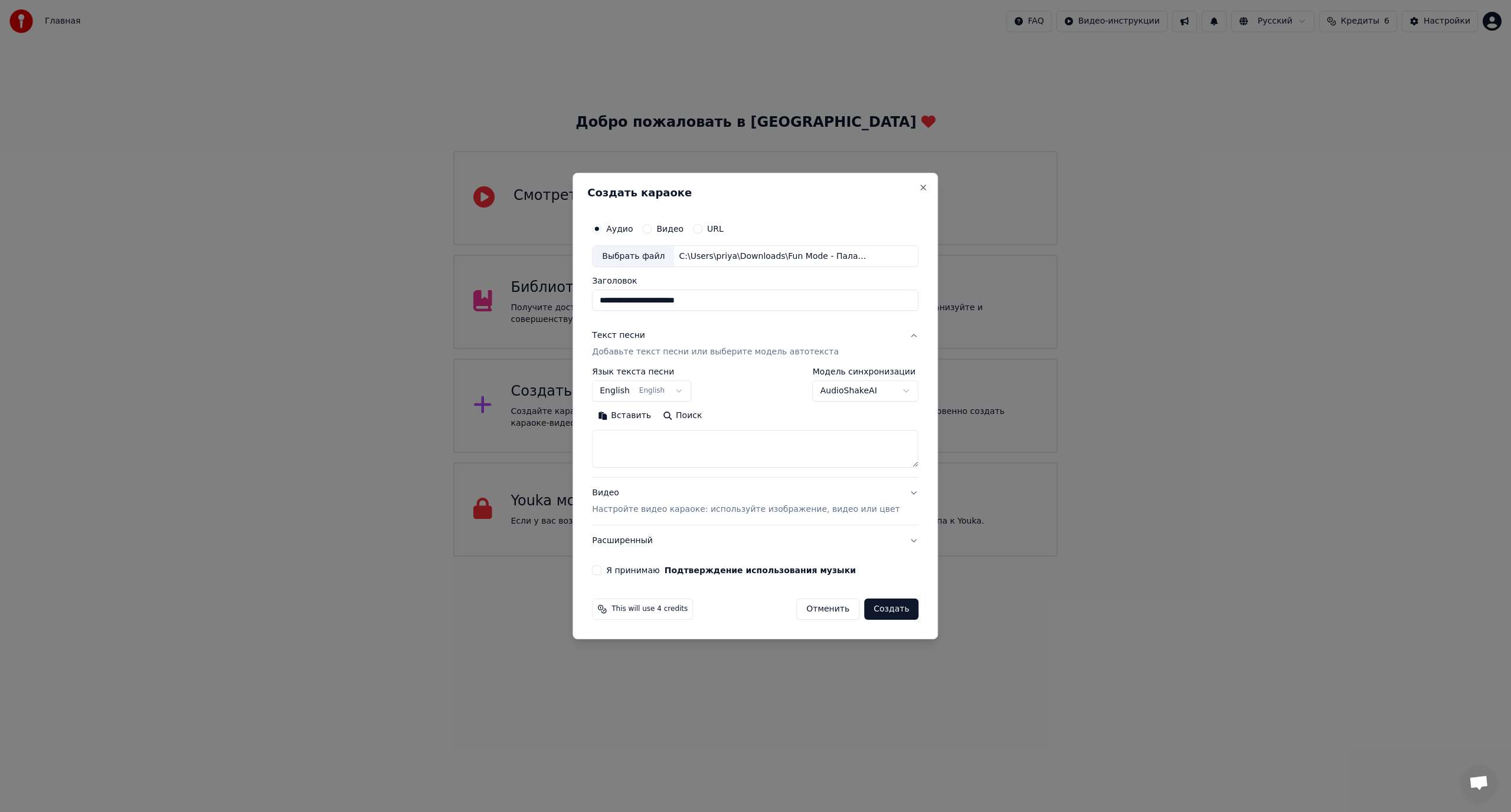
click at [645, 417] on button "Вставить" at bounding box center [624, 416] width 65 height 19
type textarea "**********"
drag, startPoint x: 807, startPoint y: 442, endPoint x: 552, endPoint y: 442, distance: 255.0
click at [552, 442] on body "Главная FAQ Видео-инструкции Русский Кредиты 6 Настройки Добро пожаловать в You…" at bounding box center [756, 278] width 1511 height 557
click at [641, 415] on button "Вставить" at bounding box center [624, 416] width 65 height 19
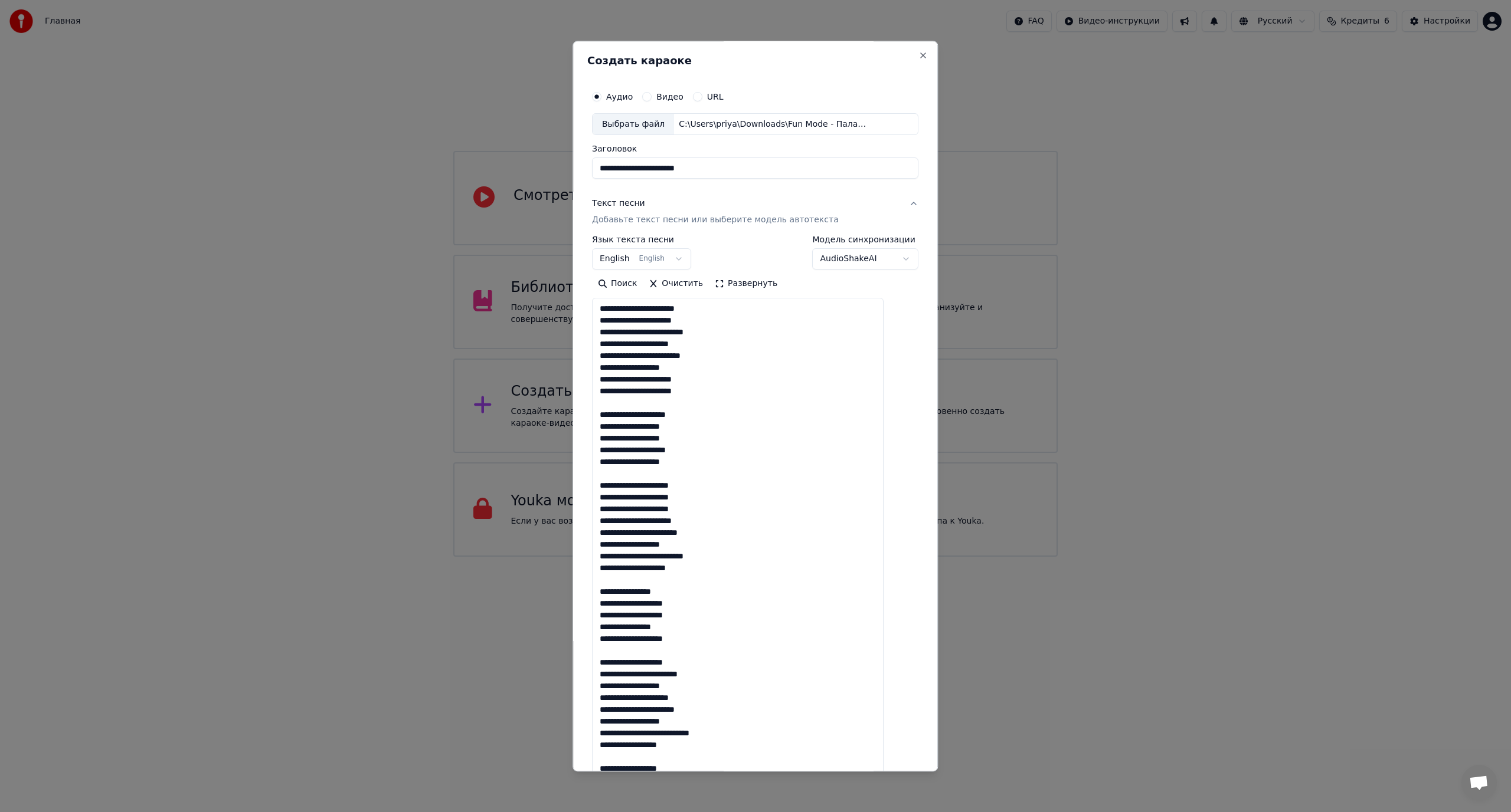
drag, startPoint x: 896, startPoint y: 463, endPoint x: 843, endPoint y: 805, distance: 346.1
click at [843, 557] on body "Главная FAQ Видео-инструкции Русский Кредиты 6 Настройки Добро пожаловать в You…" at bounding box center [756, 278] width 1511 height 557
drag, startPoint x: 644, startPoint y: 320, endPoint x: 595, endPoint y: 322, distance: 49.0
click at [595, 322] on div "**********" at bounding box center [755, 406] width 365 height 731
drag, startPoint x: 641, startPoint y: 484, endPoint x: 613, endPoint y: 484, distance: 28.0
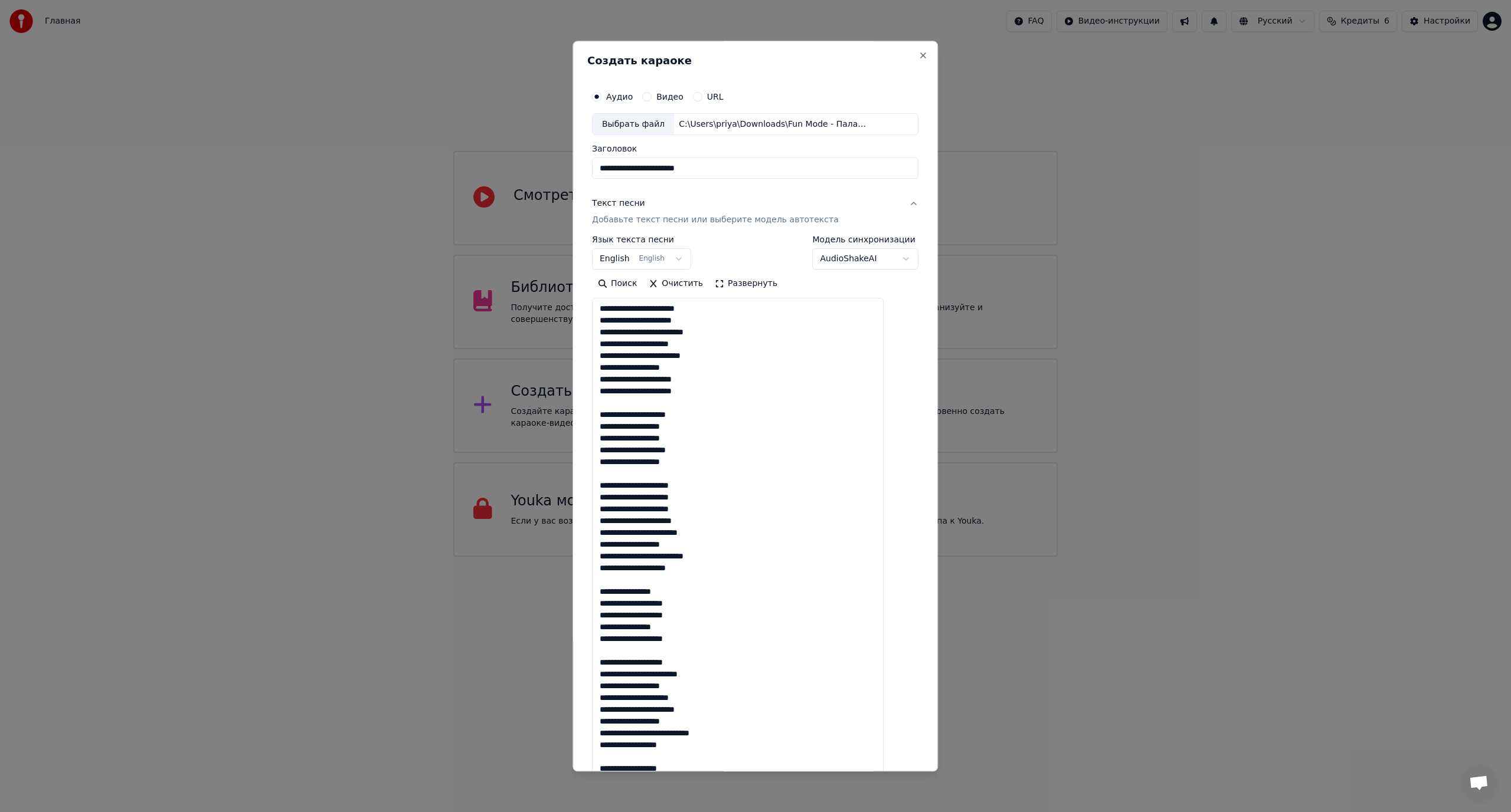
click at [613, 484] on textarea at bounding box center [738, 554] width 292 height 512
drag, startPoint x: 644, startPoint y: 520, endPoint x: 673, endPoint y: 523, distance: 29.2
click at [673, 523] on textarea at bounding box center [738, 554] width 292 height 512
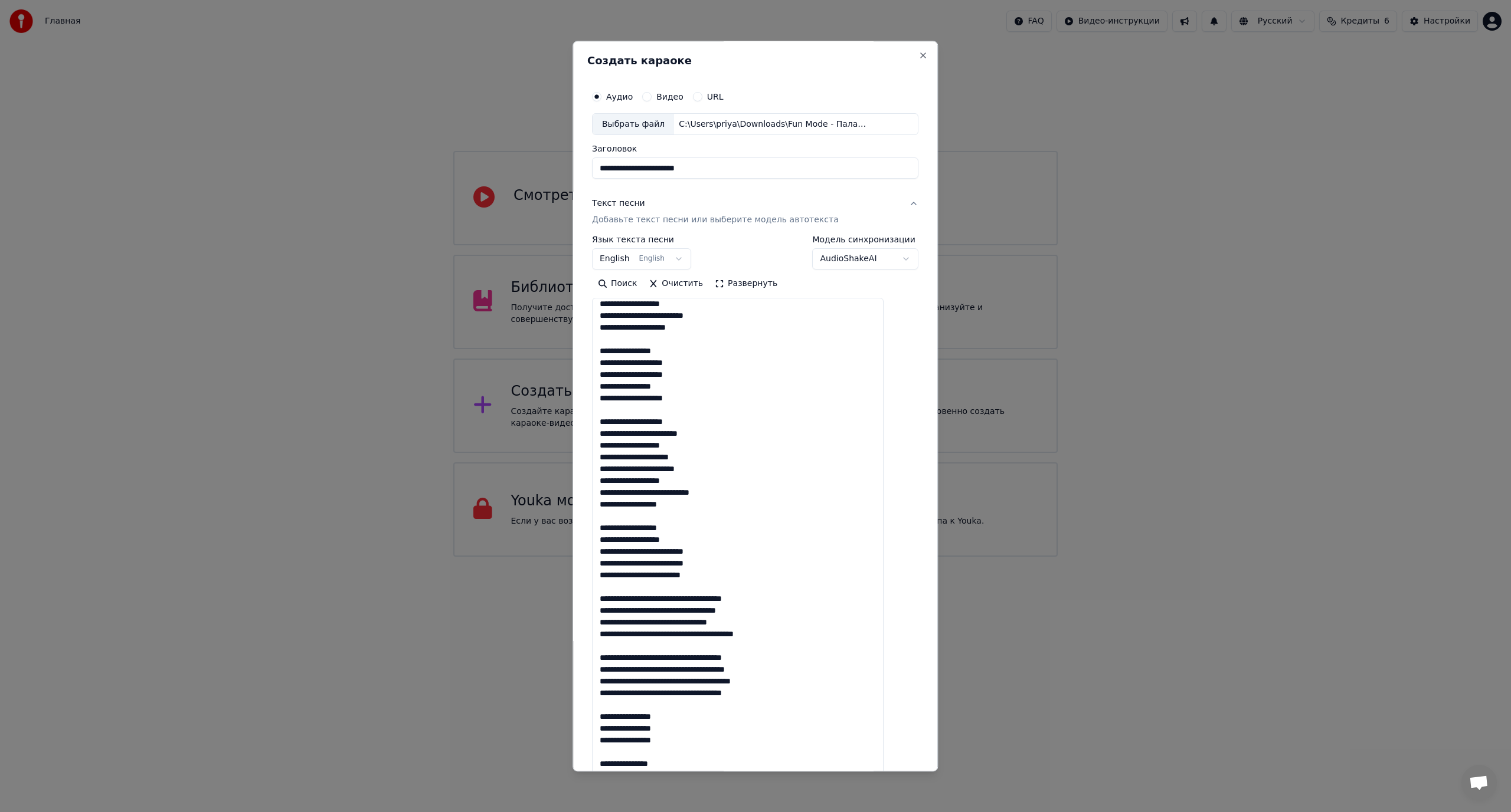
scroll to position [289, 0]
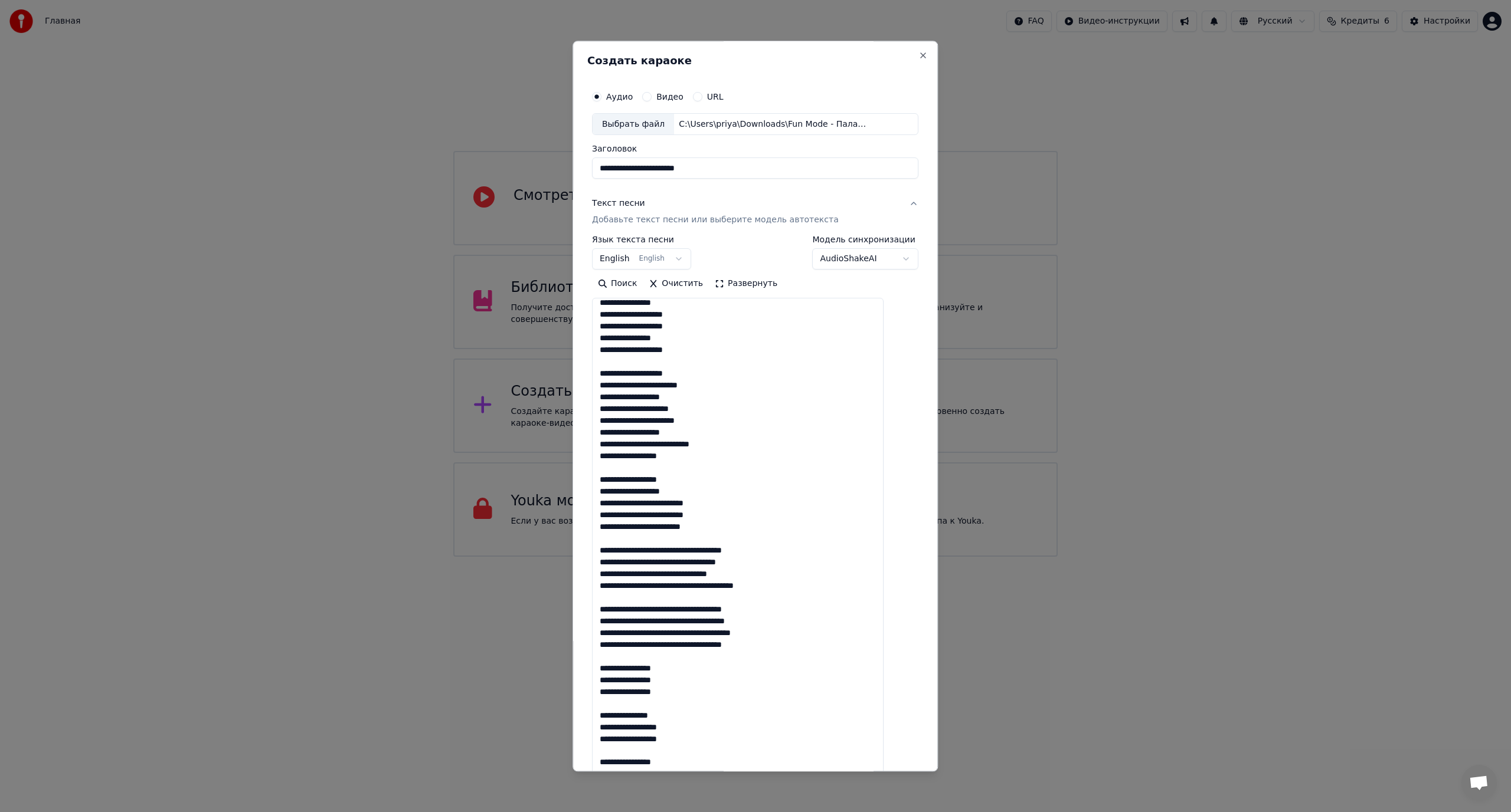
drag, startPoint x: 700, startPoint y: 630, endPoint x: 724, endPoint y: 631, distance: 24.0
click at [724, 631] on textarea at bounding box center [738, 554] width 292 height 512
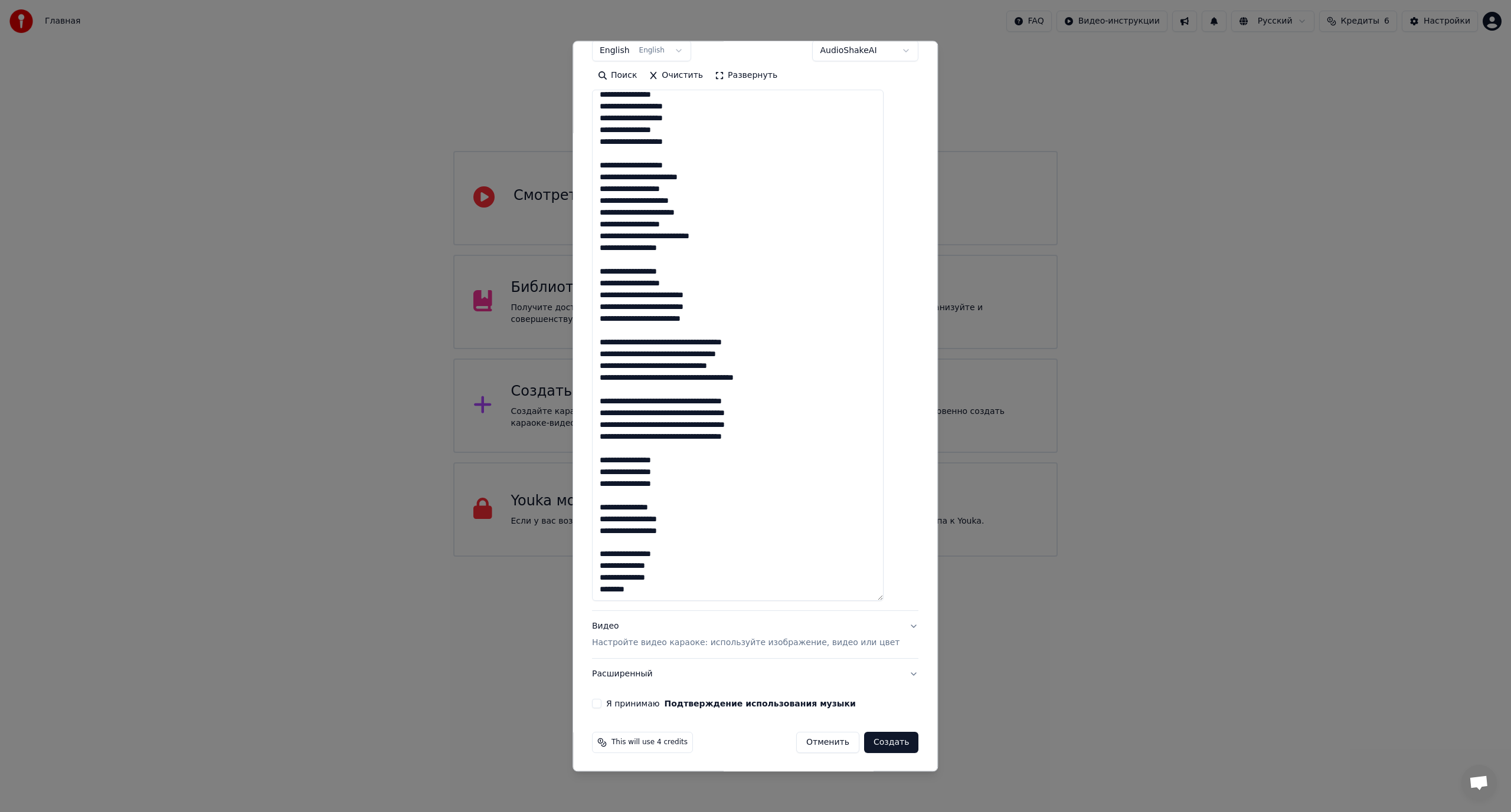
scroll to position [210, 0]
type textarea "**********"
click at [602, 701] on button "Я принимаю Подтверждение использования музыки" at bounding box center [596, 703] width 10 height 10
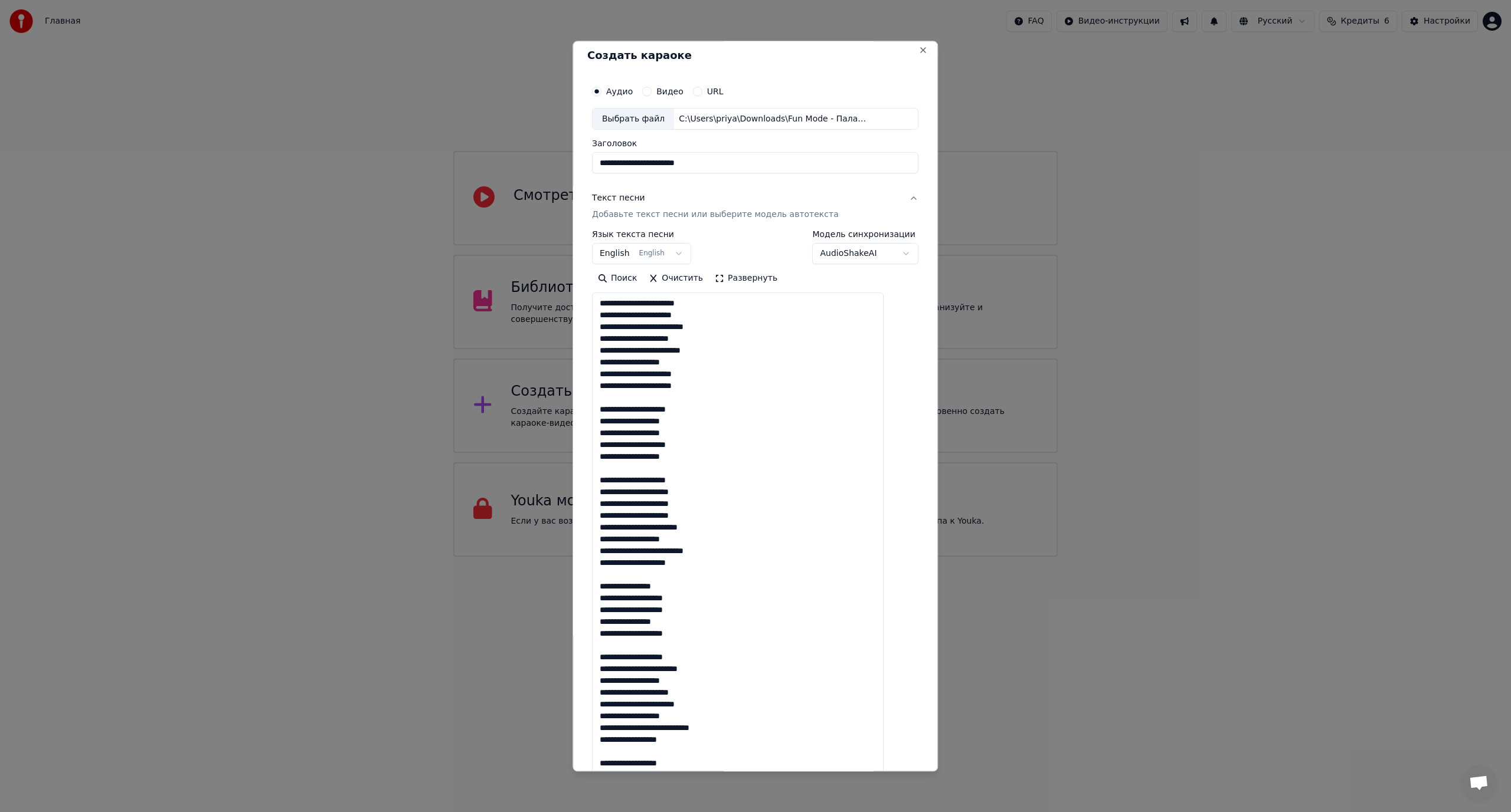
scroll to position [0, 0]
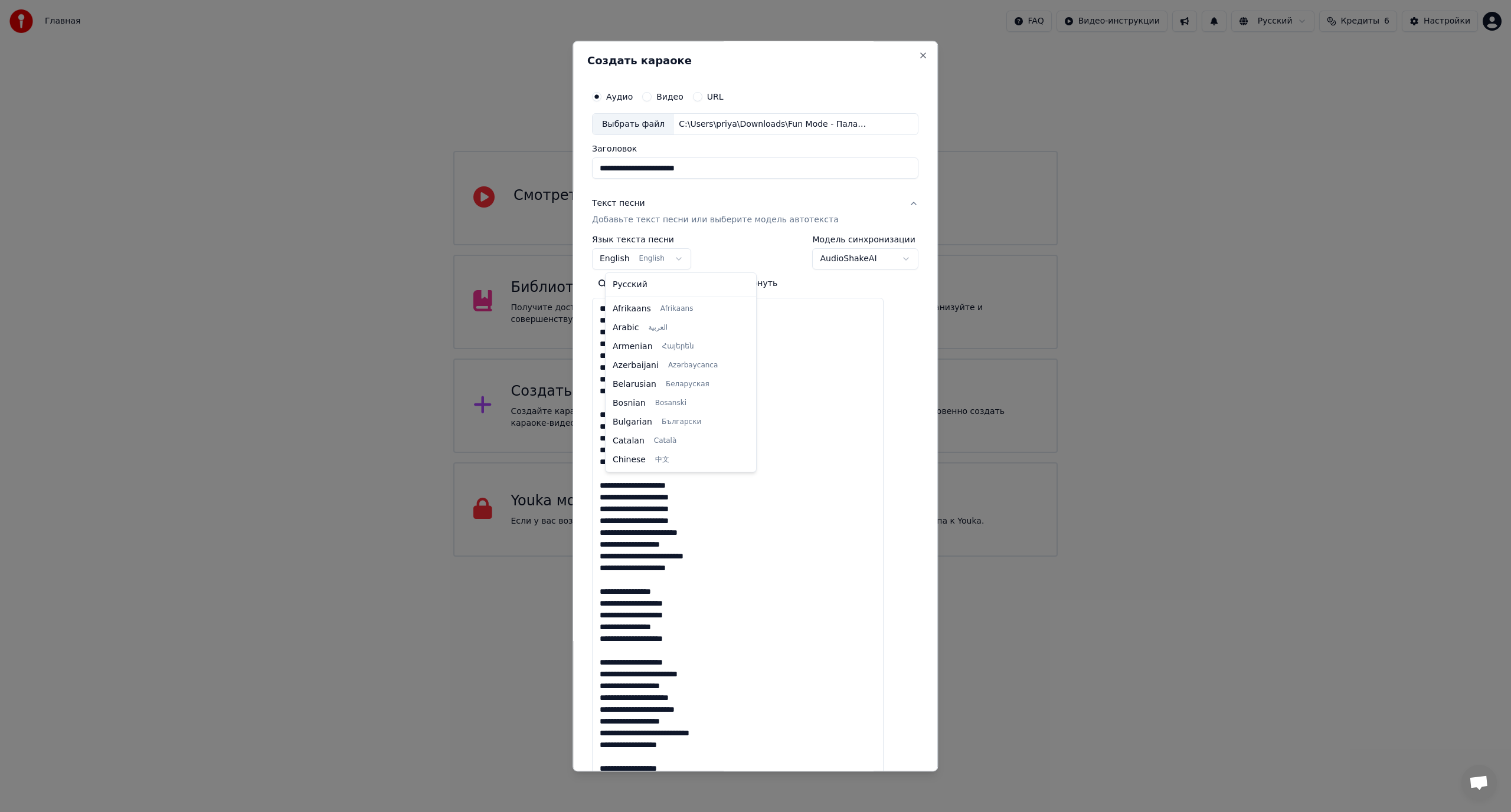
click at [687, 257] on body "Главная FAQ Видео-инструкции Русский Кредиты 6 Настройки Добро пожаловать в You…" at bounding box center [756, 278] width 1511 height 557
select select "**"
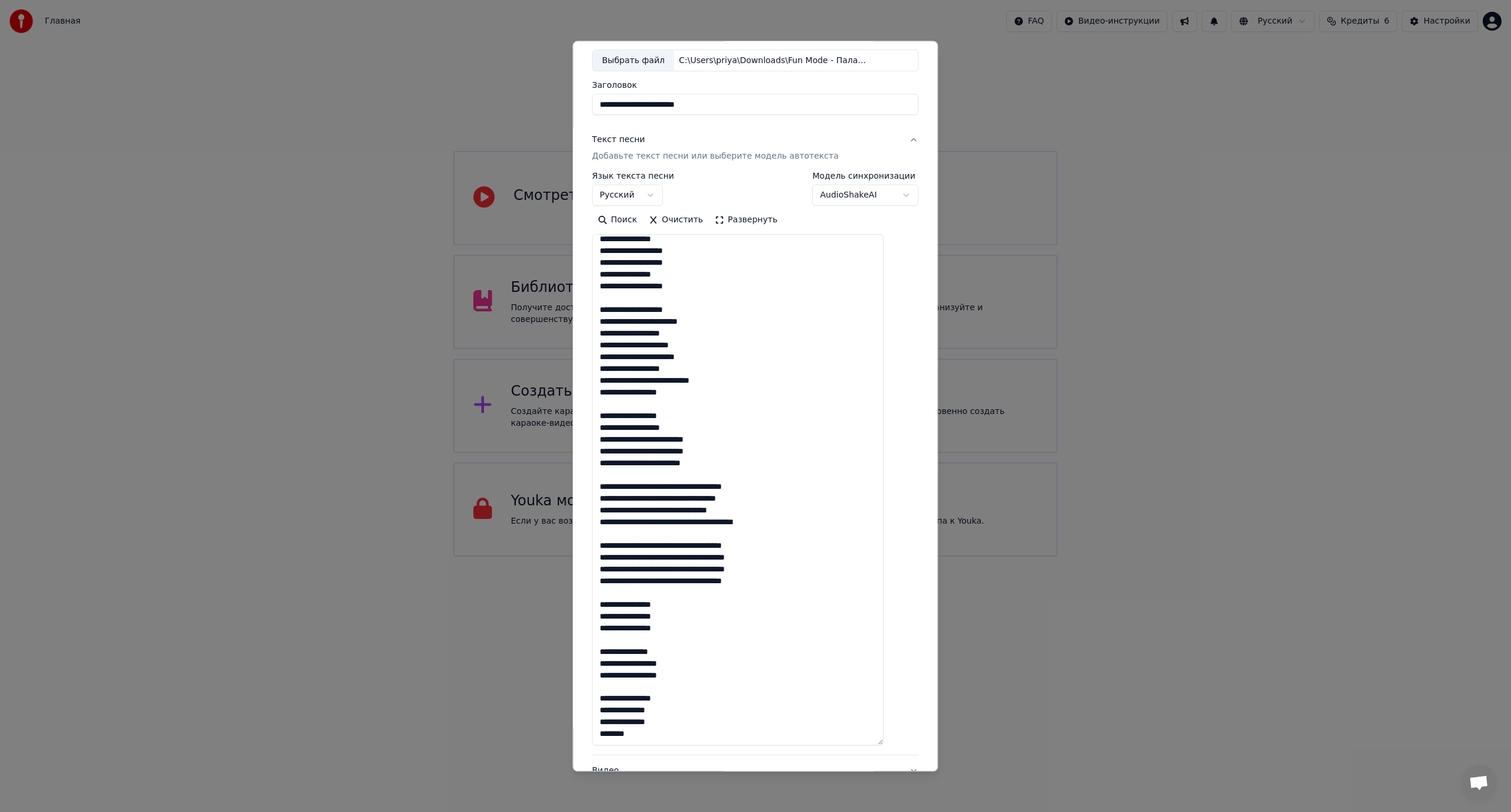
scroll to position [210, 0]
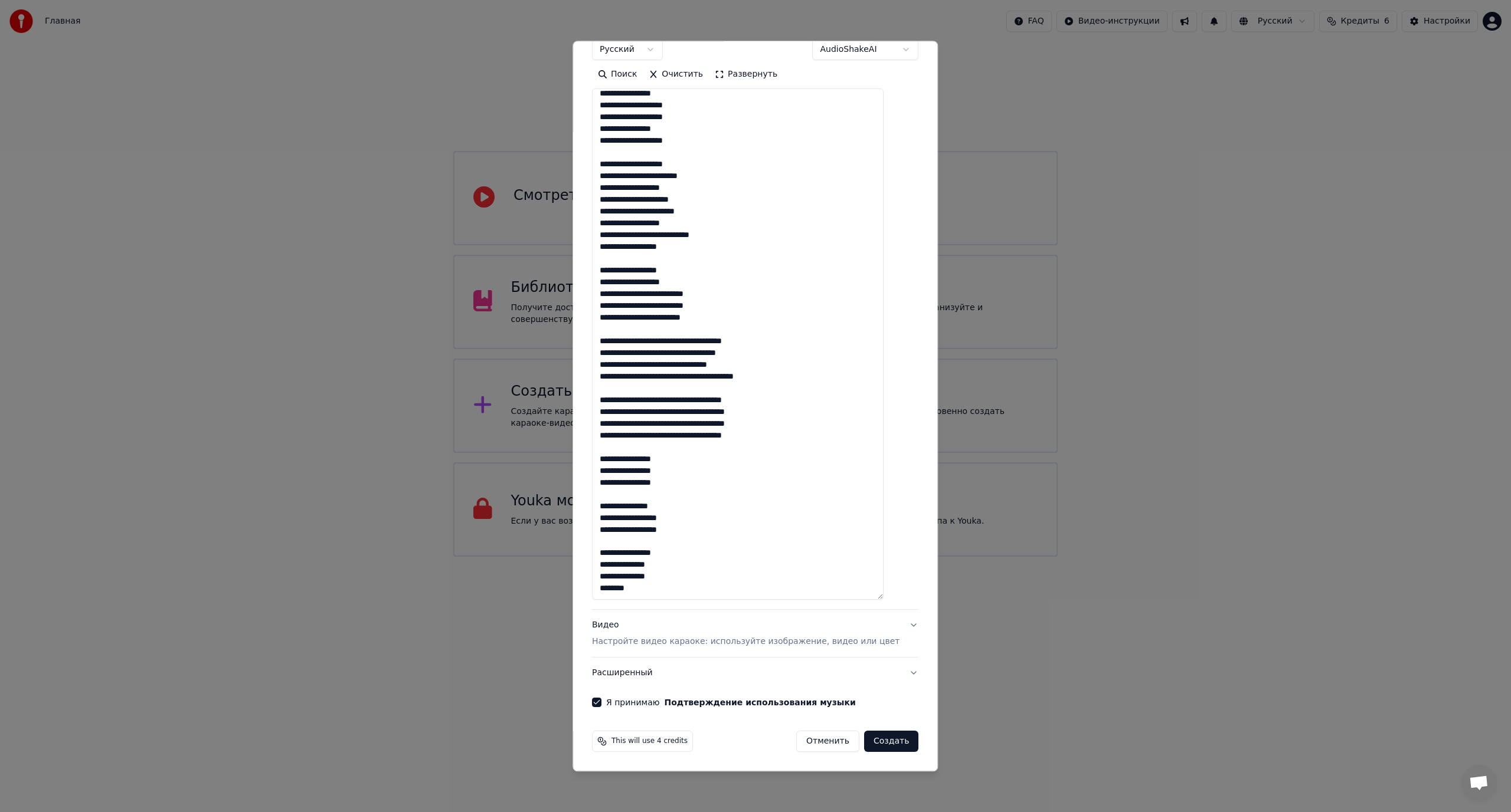
click at [872, 740] on button "Создать" at bounding box center [891, 742] width 54 height 21
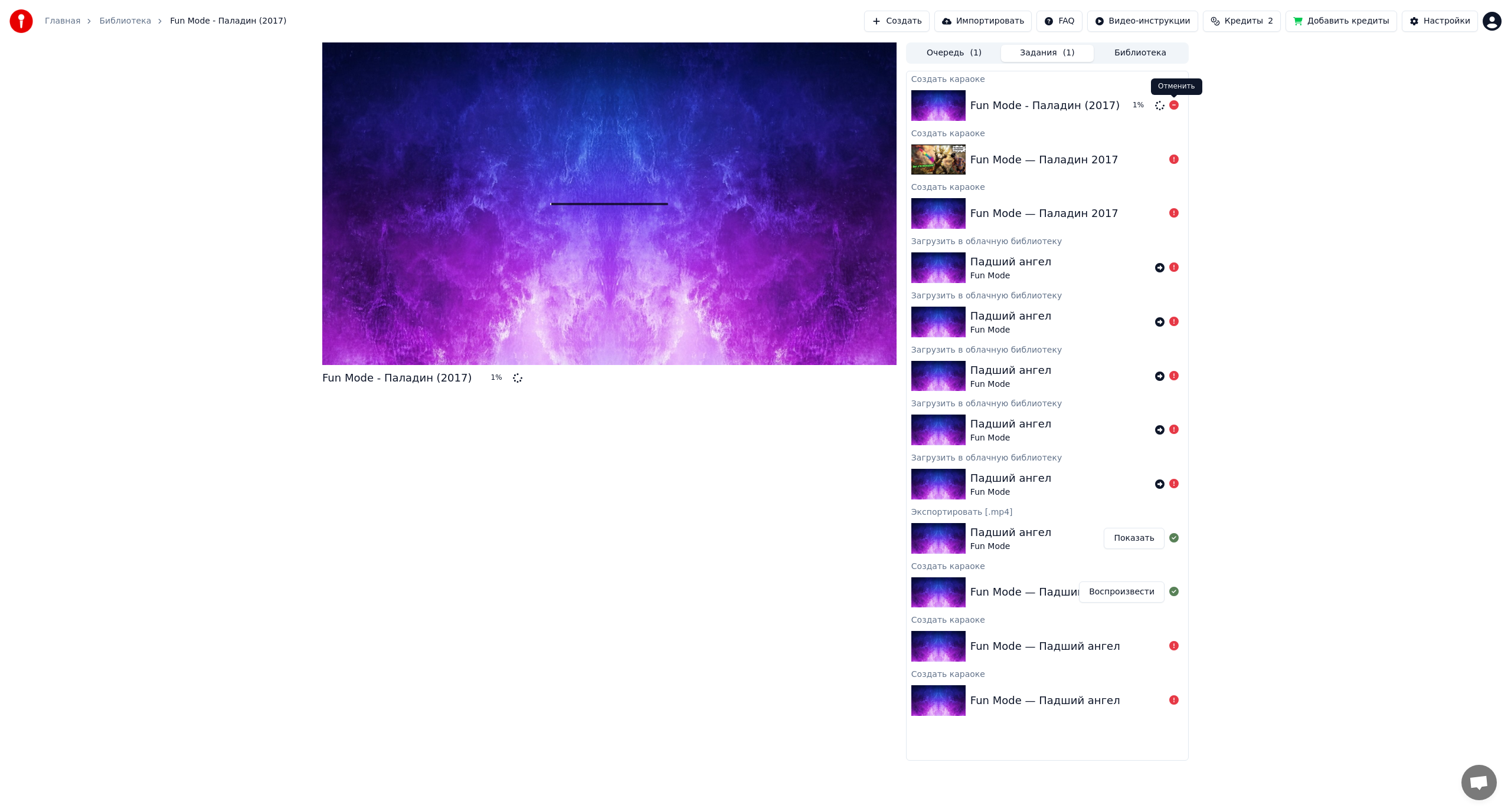
click at [1173, 103] on icon at bounding box center [1173, 105] width 10 height 10
click at [59, 21] on link "Главная" at bounding box center [62, 20] width 36 height 12
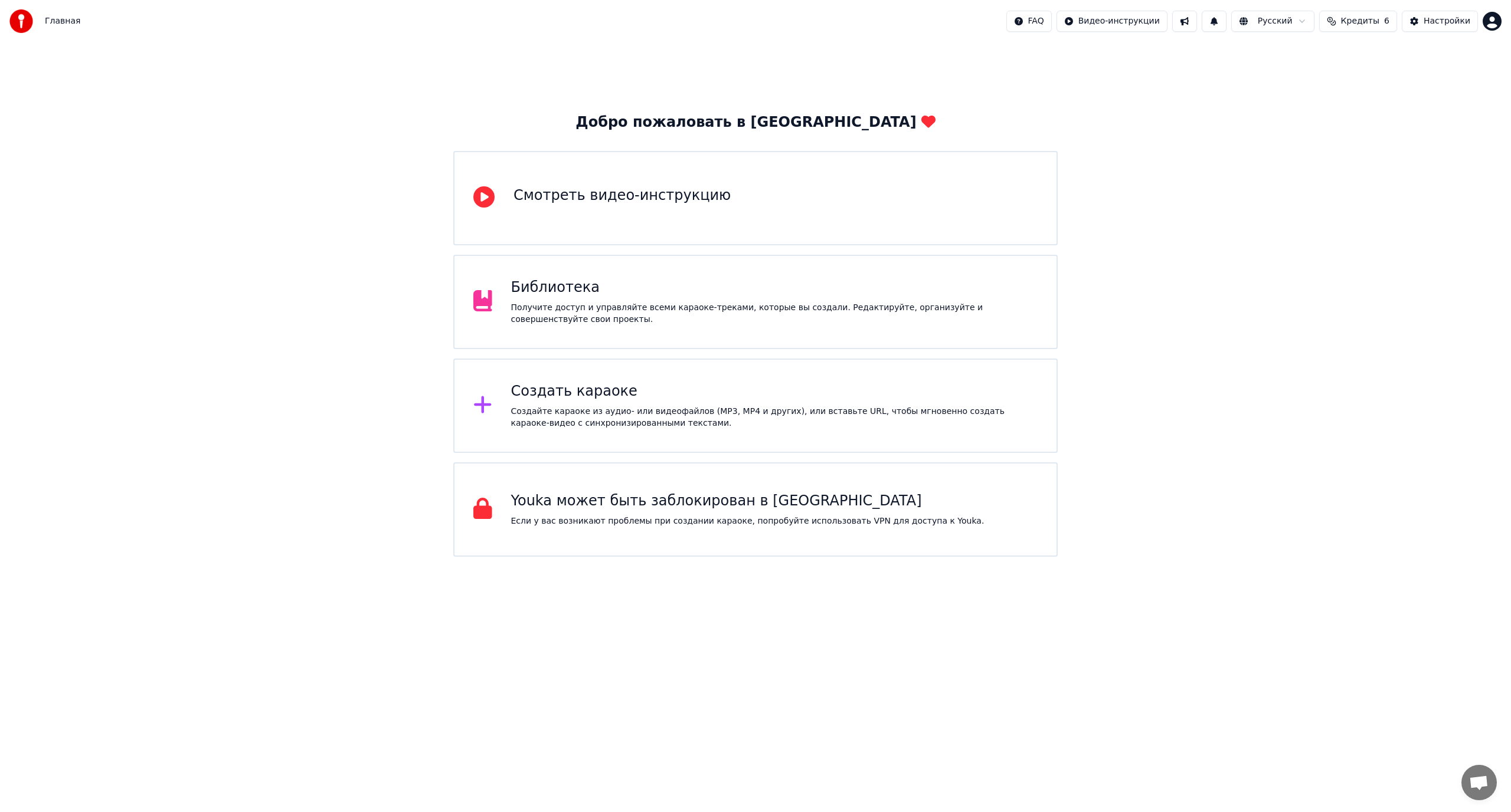
click at [572, 401] on div "Создать караоке Создайте караоке из аудио- или видеофайлов (MP3, MP4 и других),…" at bounding box center [774, 405] width 527 height 47
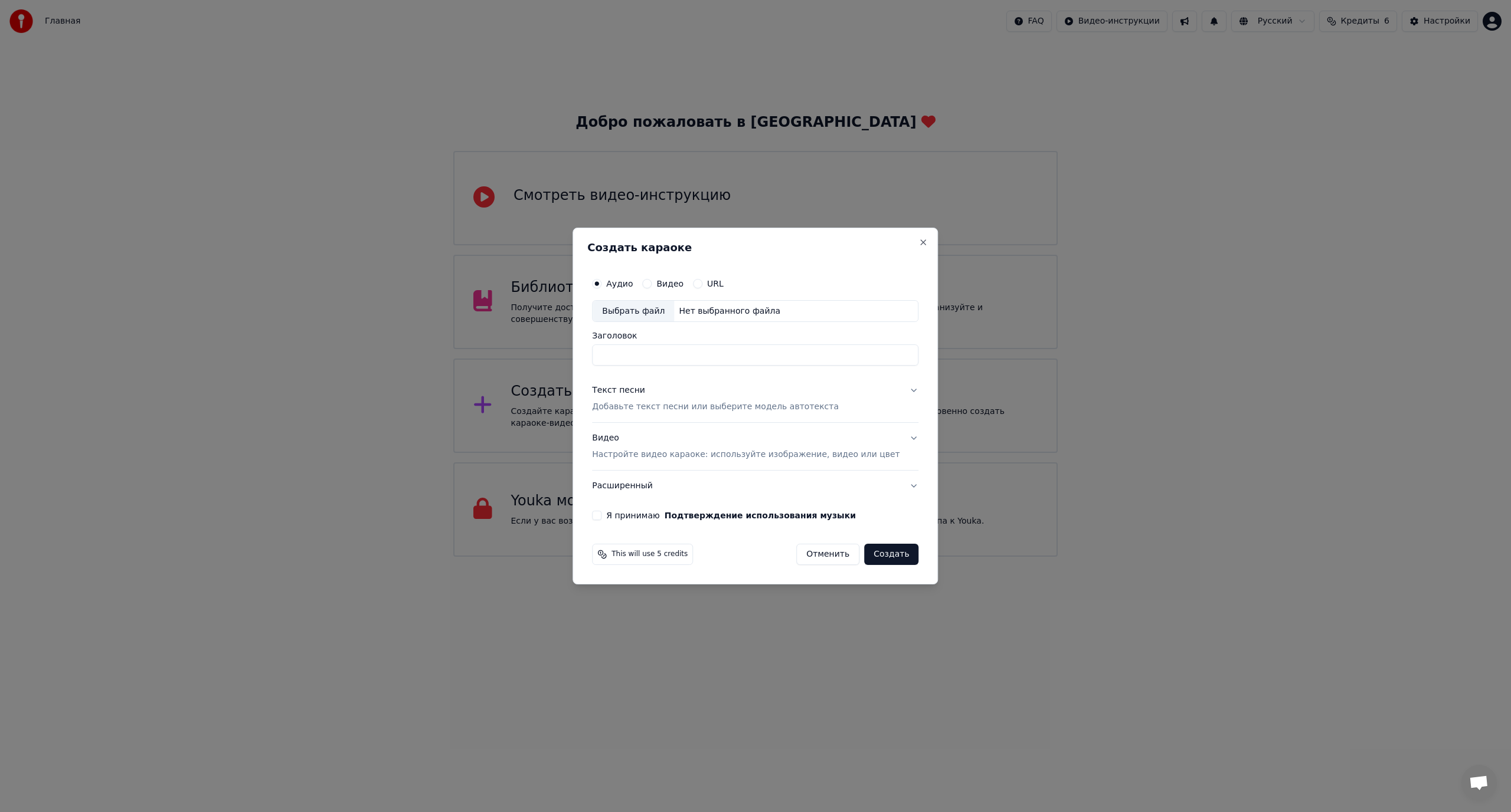
click at [654, 315] on div "Выбрать файл" at bounding box center [634, 312] width 82 height 21
type input "**********"
click at [895, 389] on button "Текст песни Добавьте текст песни или выберите модель автотекста" at bounding box center [755, 399] width 326 height 47
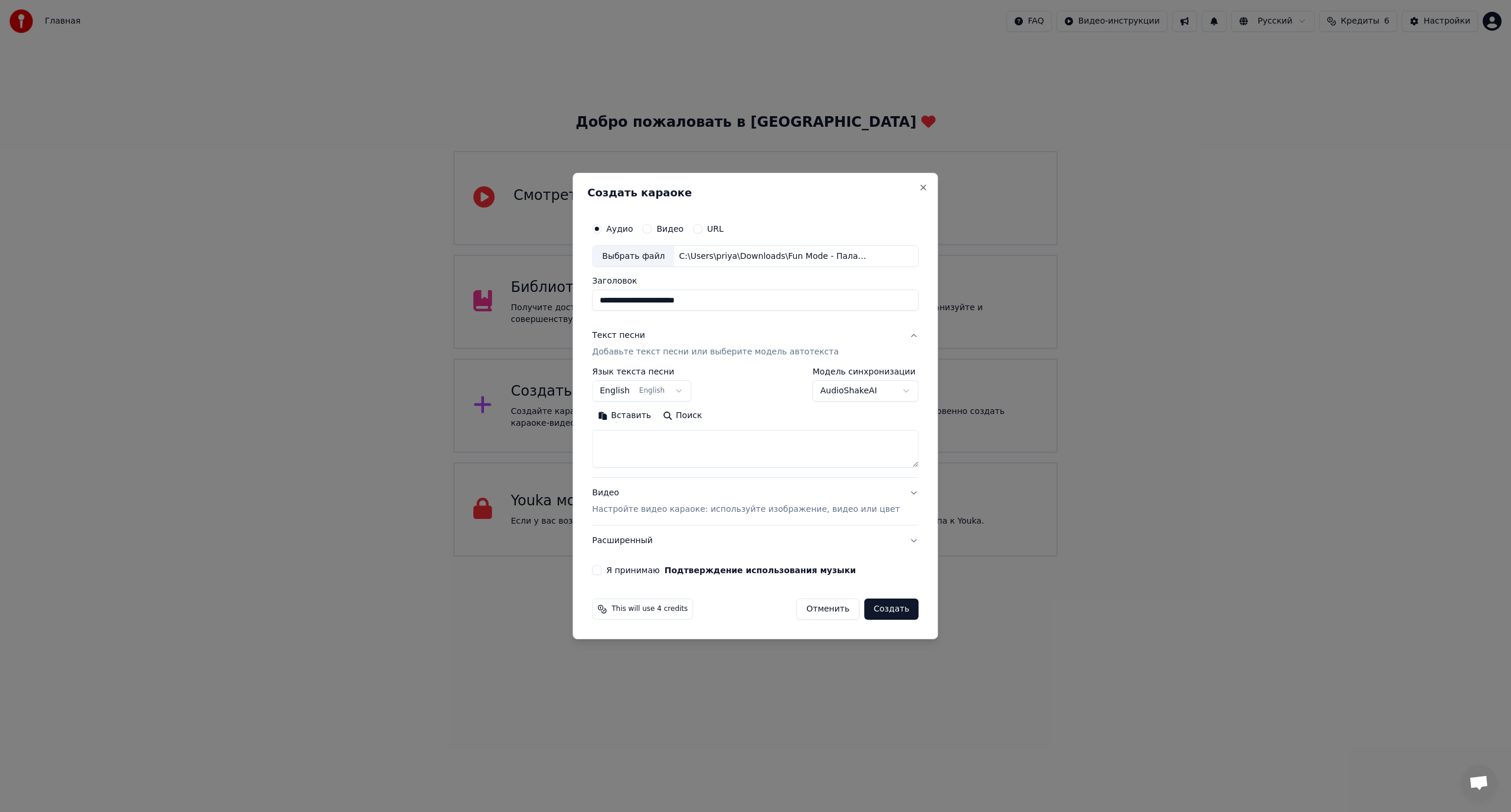
click at [644, 412] on button "Вставить" at bounding box center [624, 416] width 65 height 19
type textarea "**********"
click at [669, 391] on body "Главная FAQ Видео-инструкции Русский Кредиты 6 Настройки Добро пожаловать в You…" at bounding box center [756, 278] width 1511 height 557
select select "**"
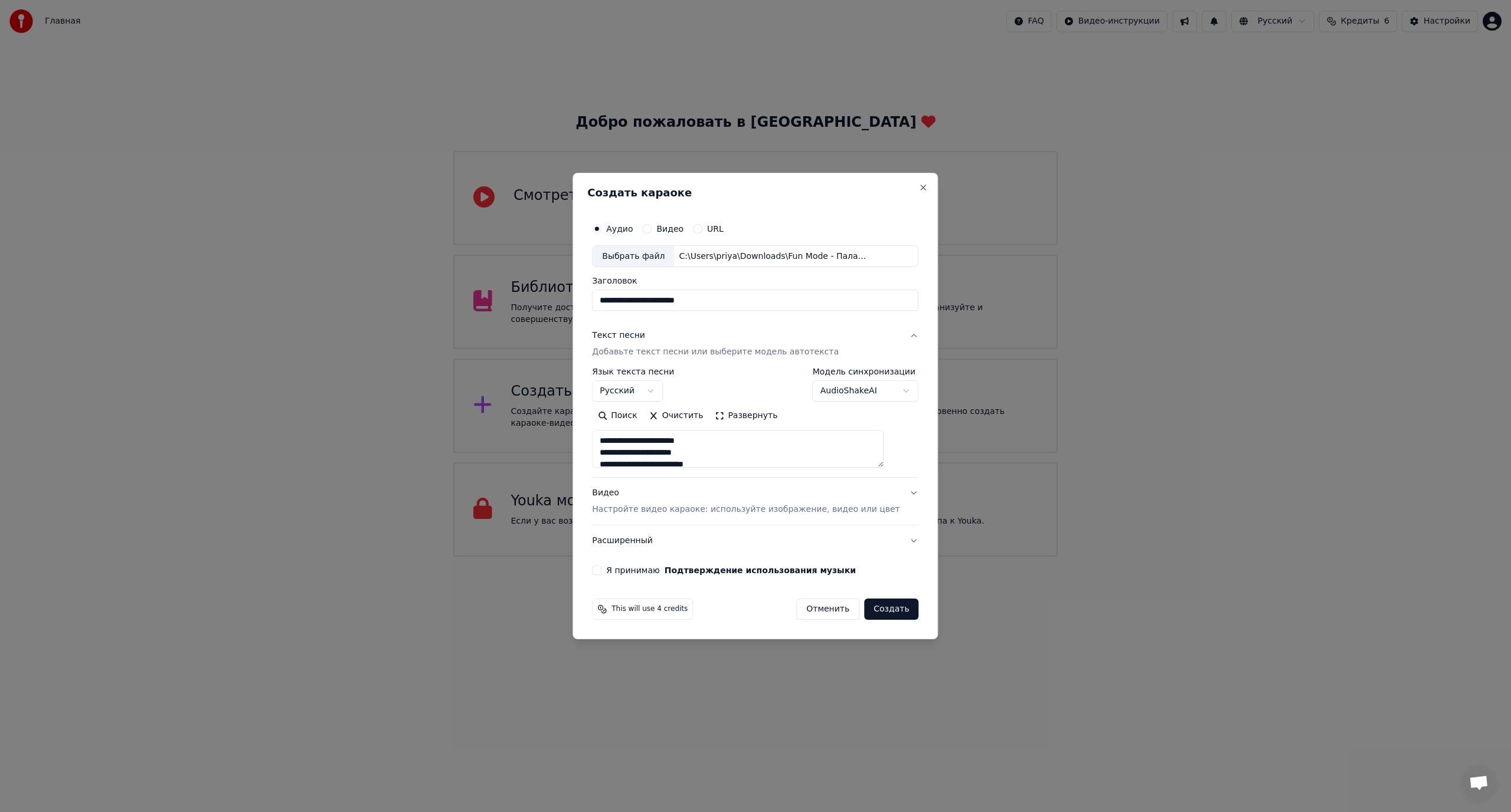
click at [895, 489] on button "Видео Настройте видео караоке: используйте изображение, видео или цвет" at bounding box center [755, 501] width 326 height 47
type textarea "**********"
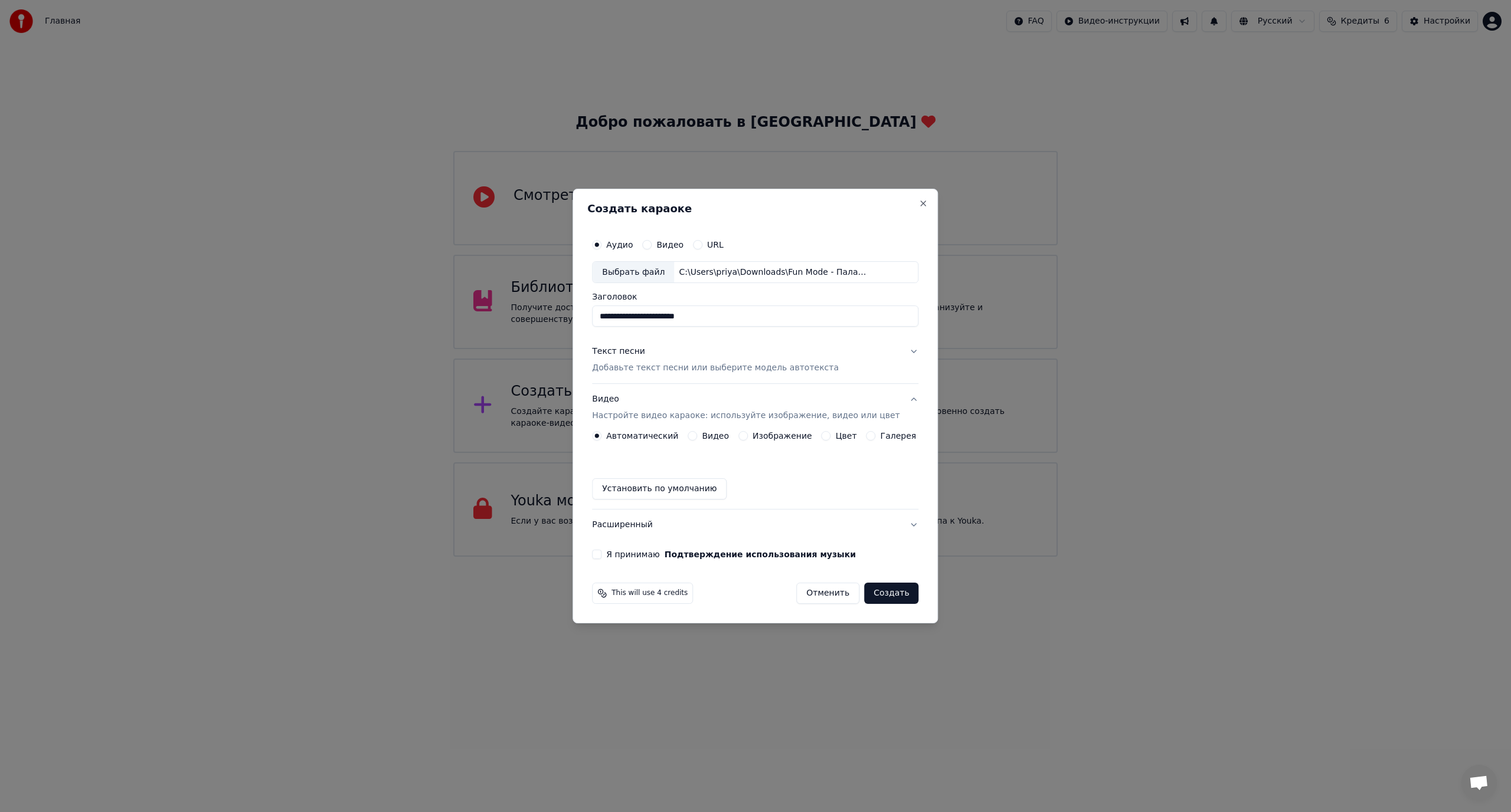
click at [704, 434] on div "Видео" at bounding box center [708, 435] width 41 height 10
click at [697, 436] on button "Видео" at bounding box center [692, 435] width 10 height 10
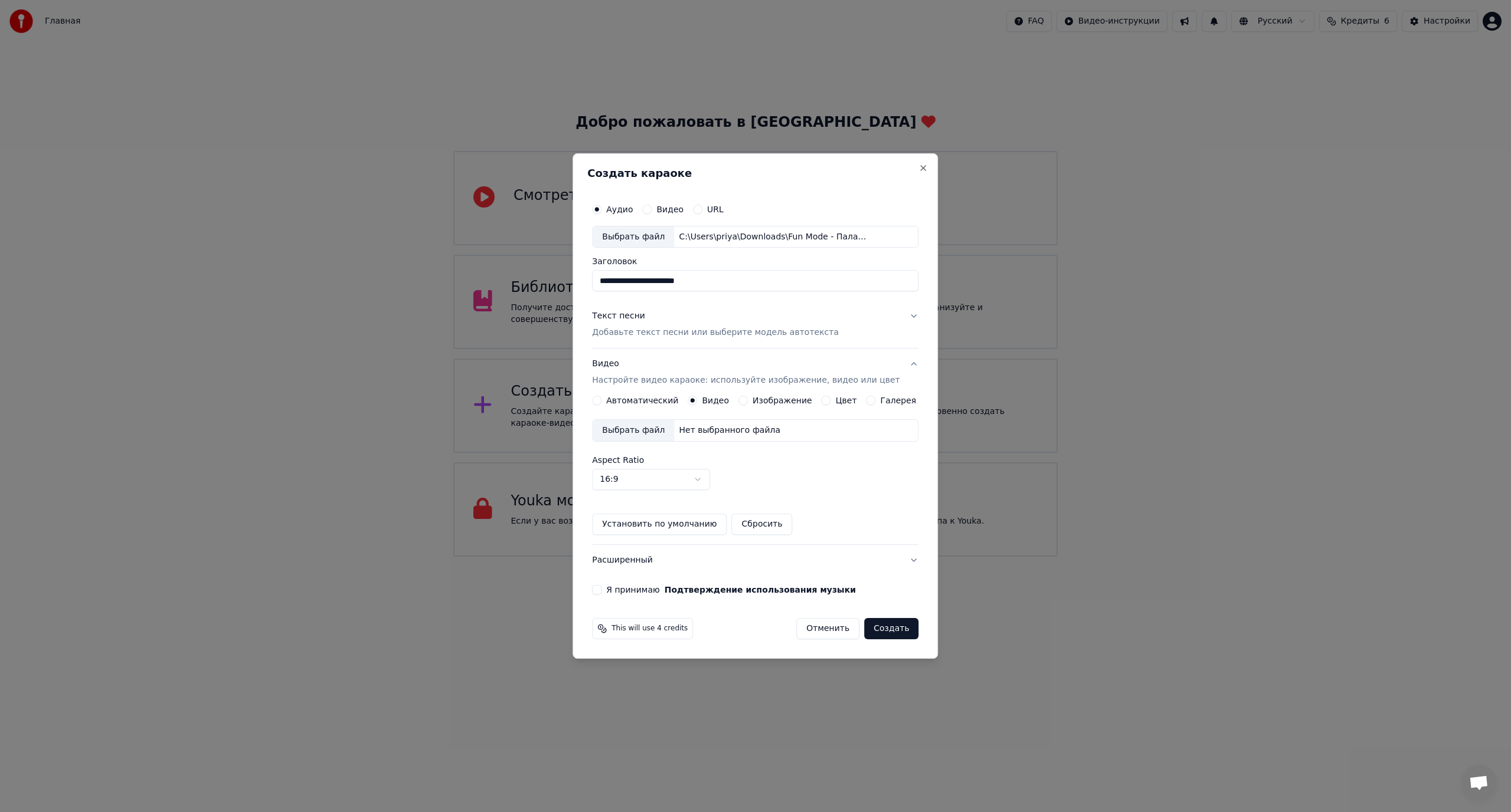
click at [645, 427] on div "Выбрать файл" at bounding box center [634, 431] width 82 height 21
click at [899, 317] on button "Текст песни Добавьте текст песни или выберите модель автотекста" at bounding box center [755, 324] width 326 height 47
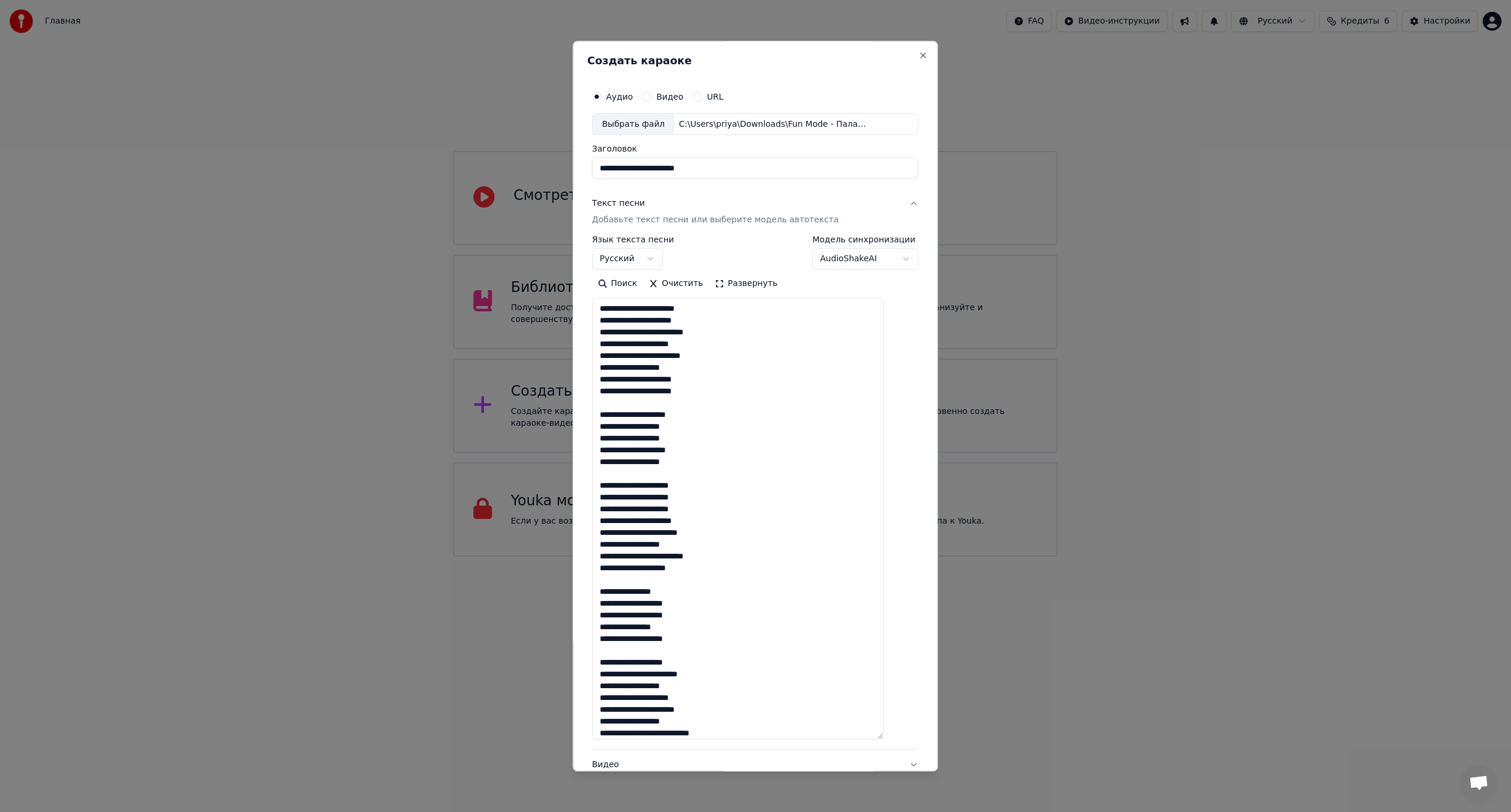
drag, startPoint x: 891, startPoint y: 466, endPoint x: 852, endPoint y: 739, distance: 275.8
click at [856, 740] on textarea at bounding box center [738, 519] width 292 height 442
drag, startPoint x: 641, startPoint y: 320, endPoint x: 602, endPoint y: 325, distance: 39.3
click at [603, 324] on div "**********" at bounding box center [756, 467] width 336 height 775
drag, startPoint x: 640, startPoint y: 486, endPoint x: 573, endPoint y: 492, distance: 67.3
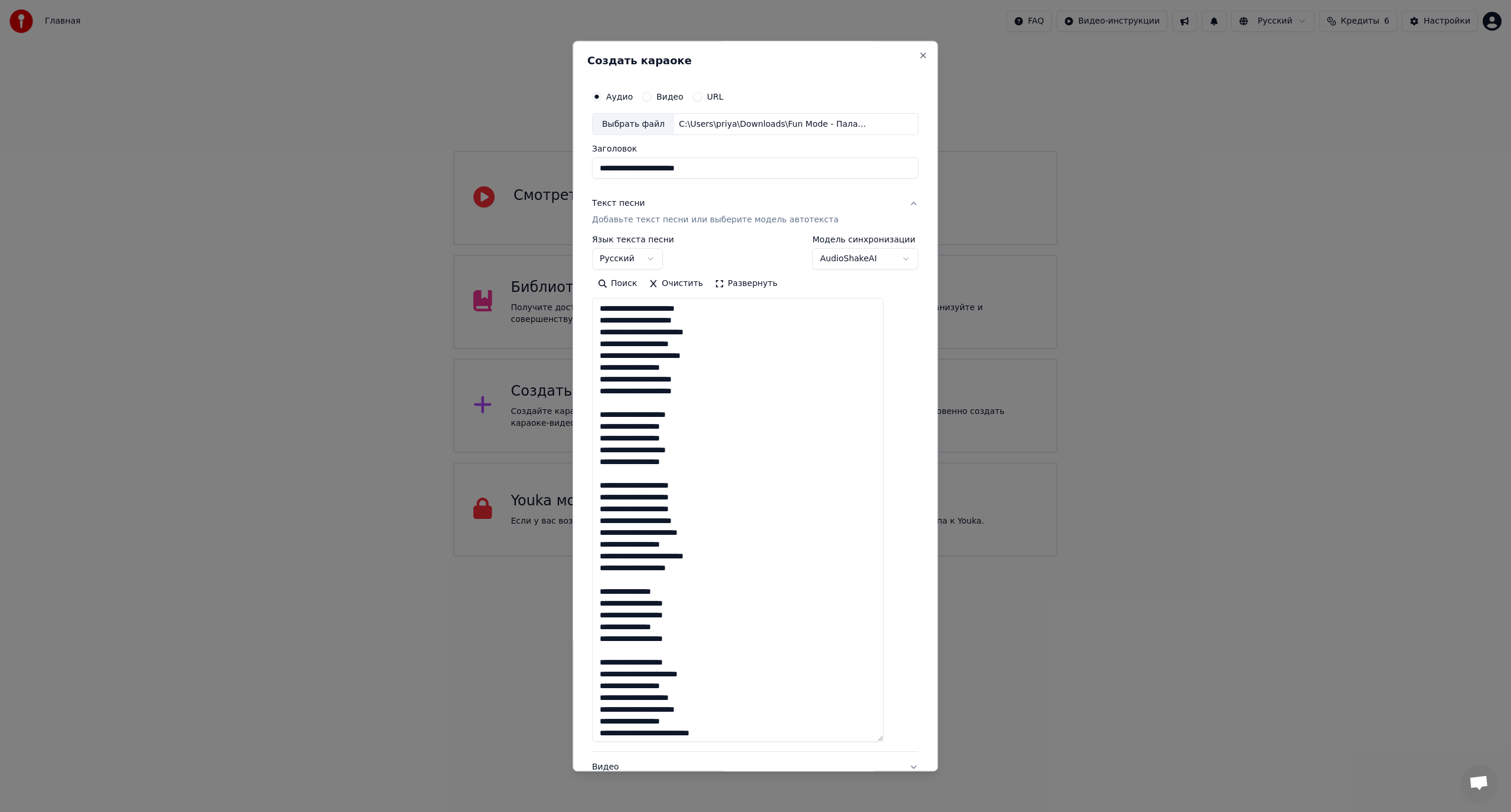
click at [573, 492] on body "Главная FAQ Видео-инструкции Русский Кредиты 6 Настройки Добро пожаловать в You…" at bounding box center [756, 278] width 1511 height 557
click at [614, 489] on textarea at bounding box center [738, 521] width 292 height 444
drag, startPoint x: 642, startPoint y: 483, endPoint x: 610, endPoint y: 486, distance: 32.1
click at [610, 486] on textarea at bounding box center [738, 521] width 292 height 444
drag, startPoint x: 639, startPoint y: 521, endPoint x: 674, endPoint y: 524, distance: 35.1
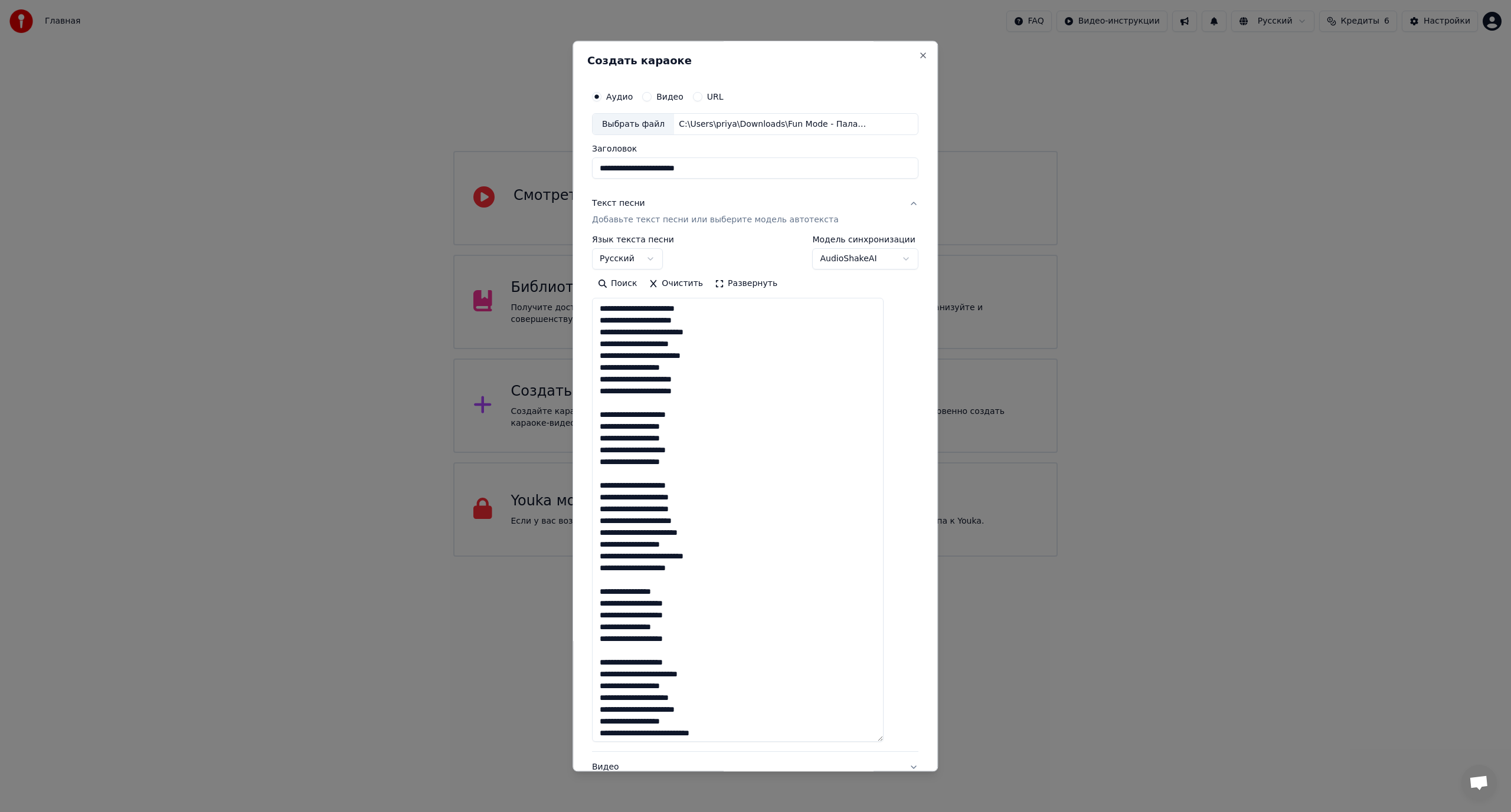
click at [673, 522] on textarea at bounding box center [738, 521] width 292 height 444
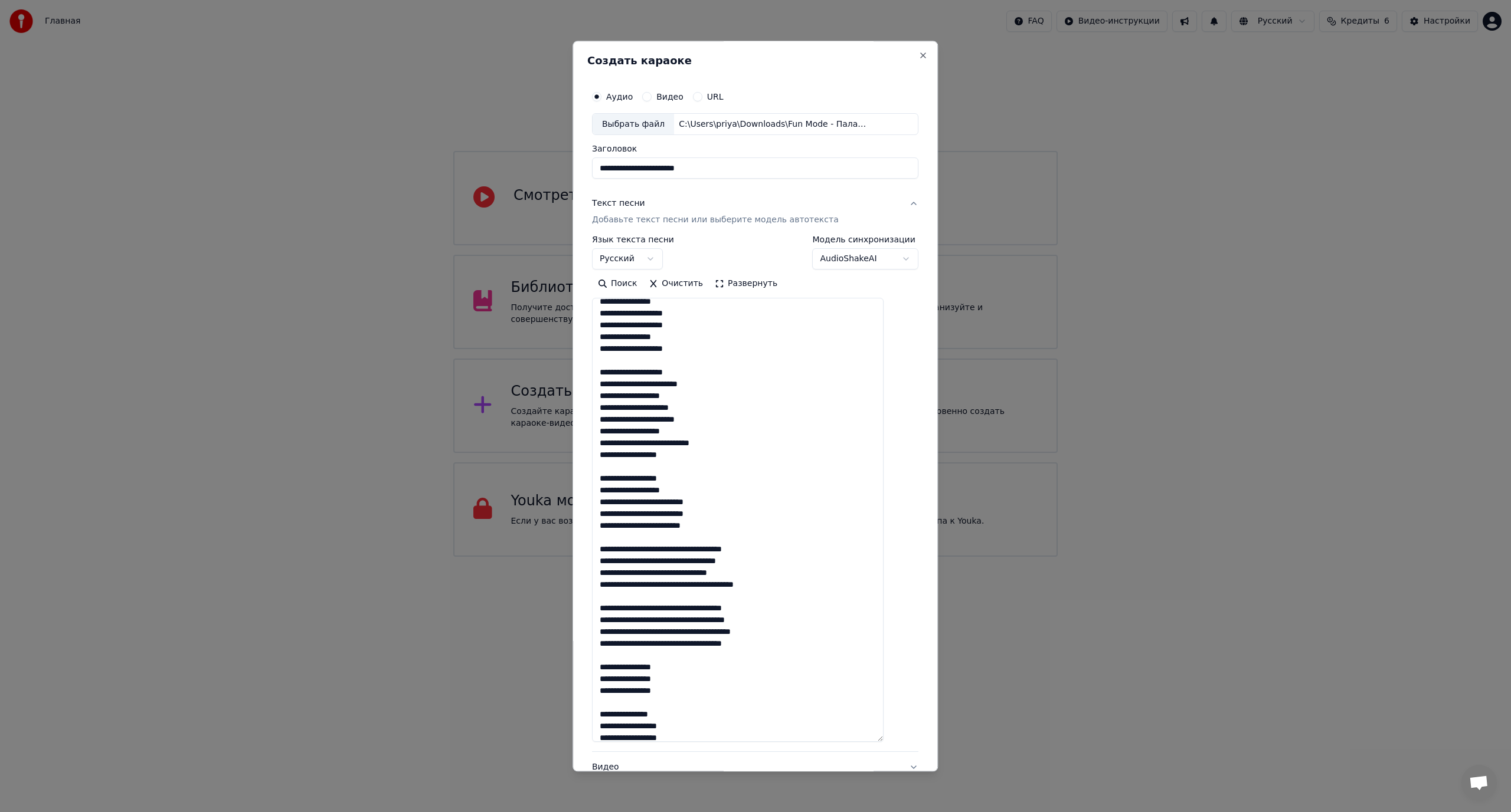
scroll to position [295, 0]
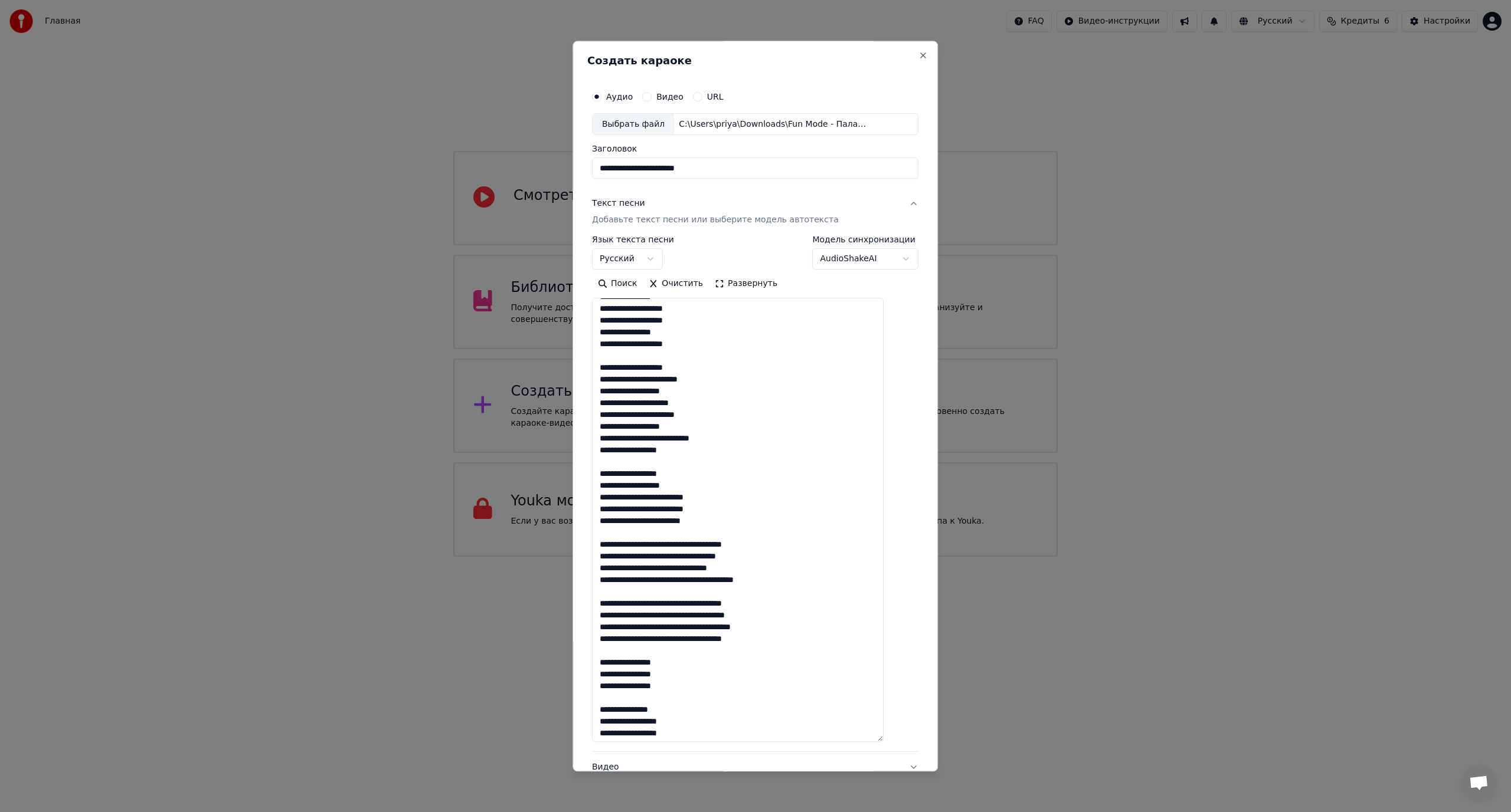
drag, startPoint x: 700, startPoint y: 627, endPoint x: 726, endPoint y: 627, distance: 26.0
click at [726, 627] on textarea at bounding box center [738, 521] width 292 height 444
click at [674, 448] on textarea at bounding box center [738, 521] width 292 height 444
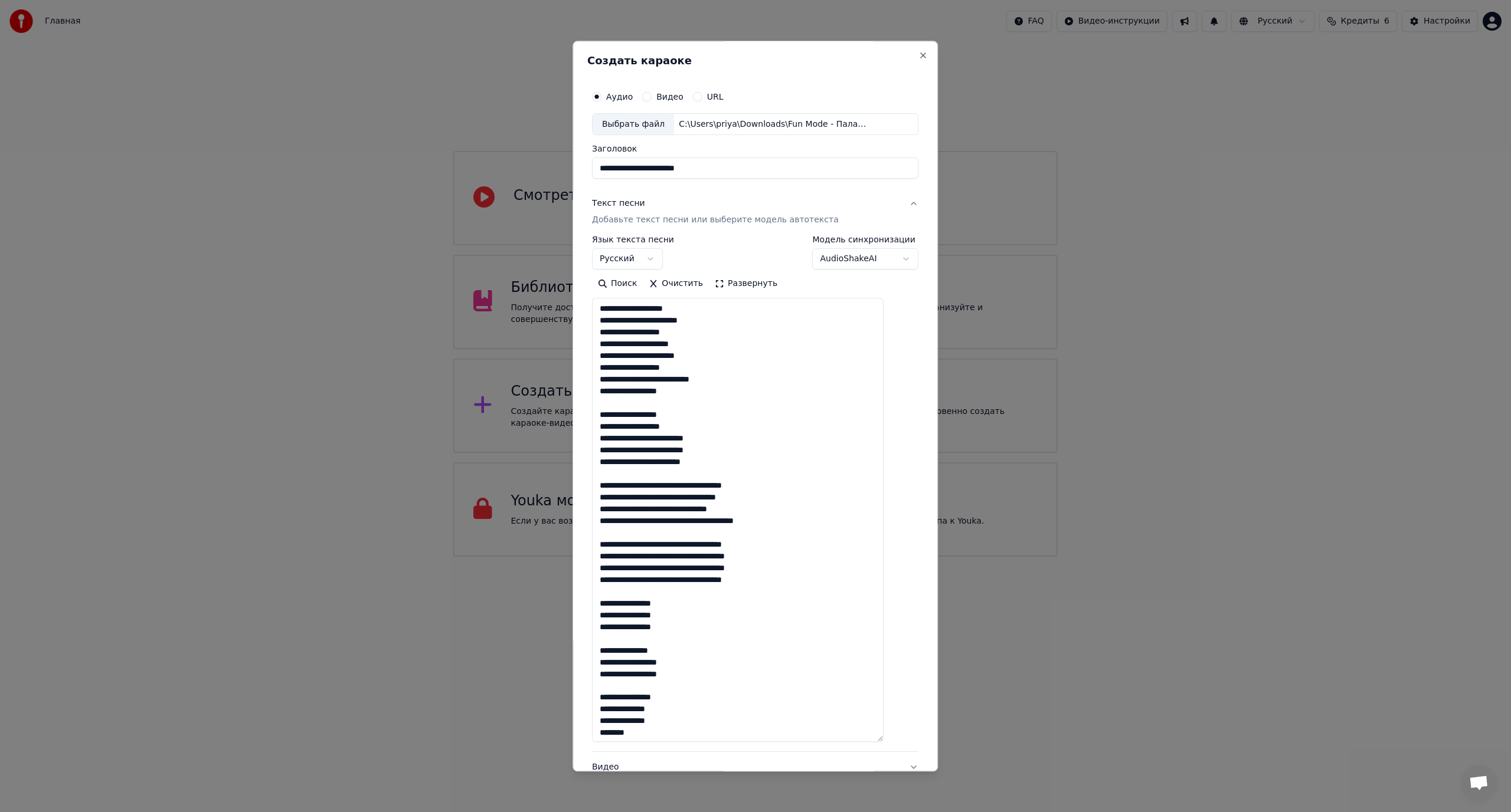
scroll to position [356, 0]
type textarea "**********"
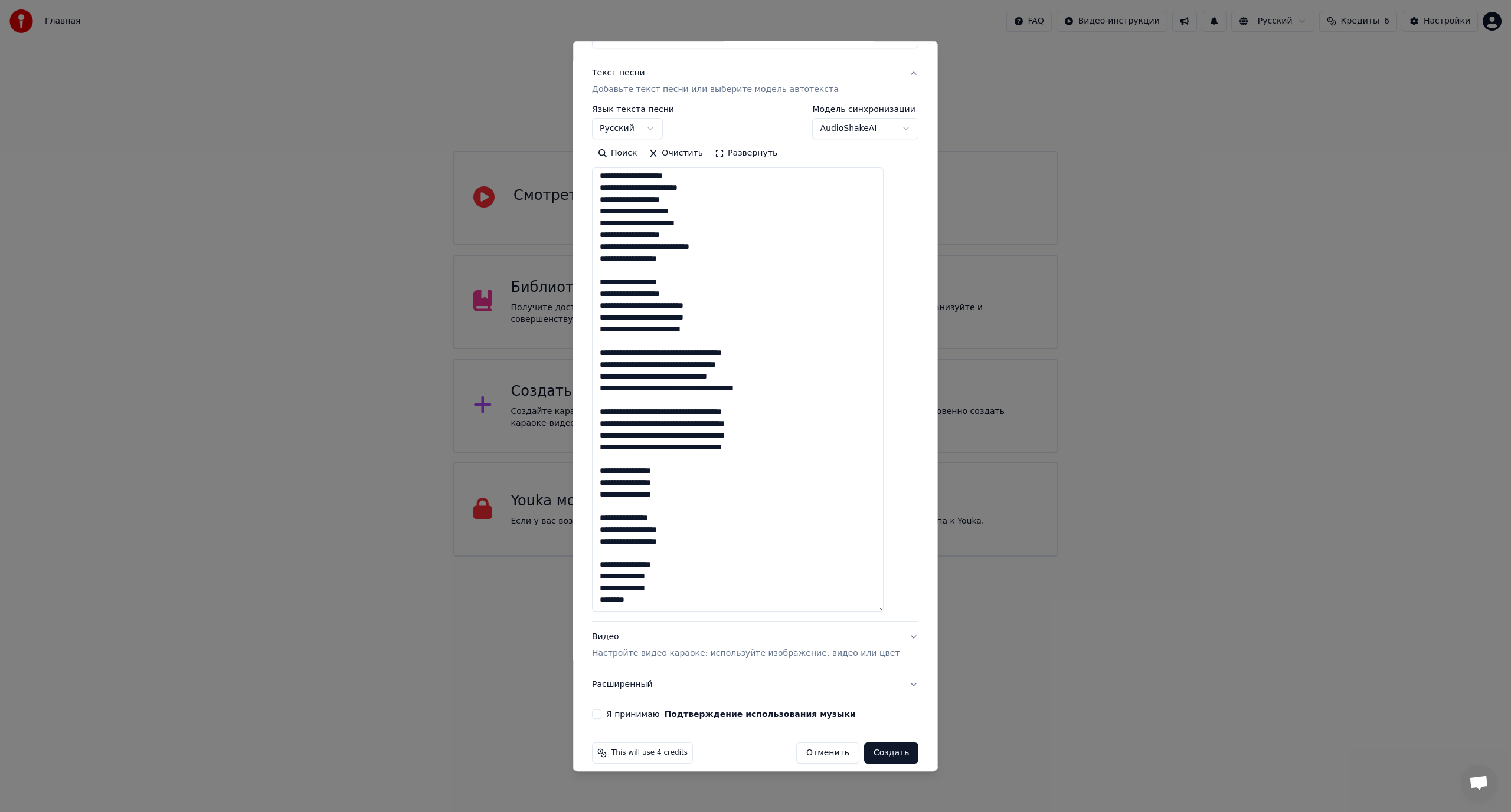
scroll to position [142, 0]
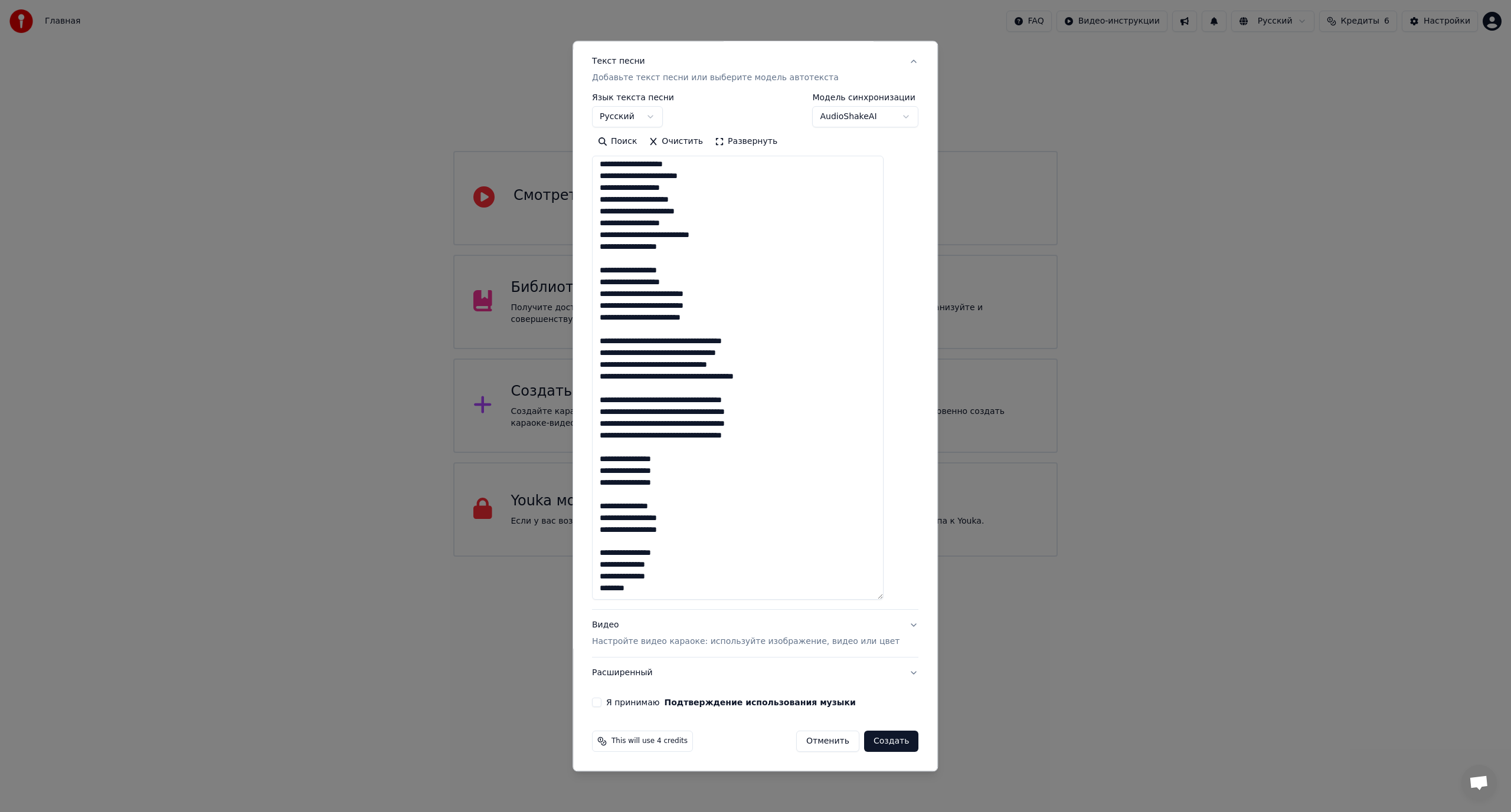
click at [602, 700] on button "Я принимаю Подтверждение использования музыки" at bounding box center [596, 703] width 10 height 10
click at [891, 624] on button "Видео Настройте видео караоке: используйте изображение, видео или цвет" at bounding box center [755, 633] width 326 height 47
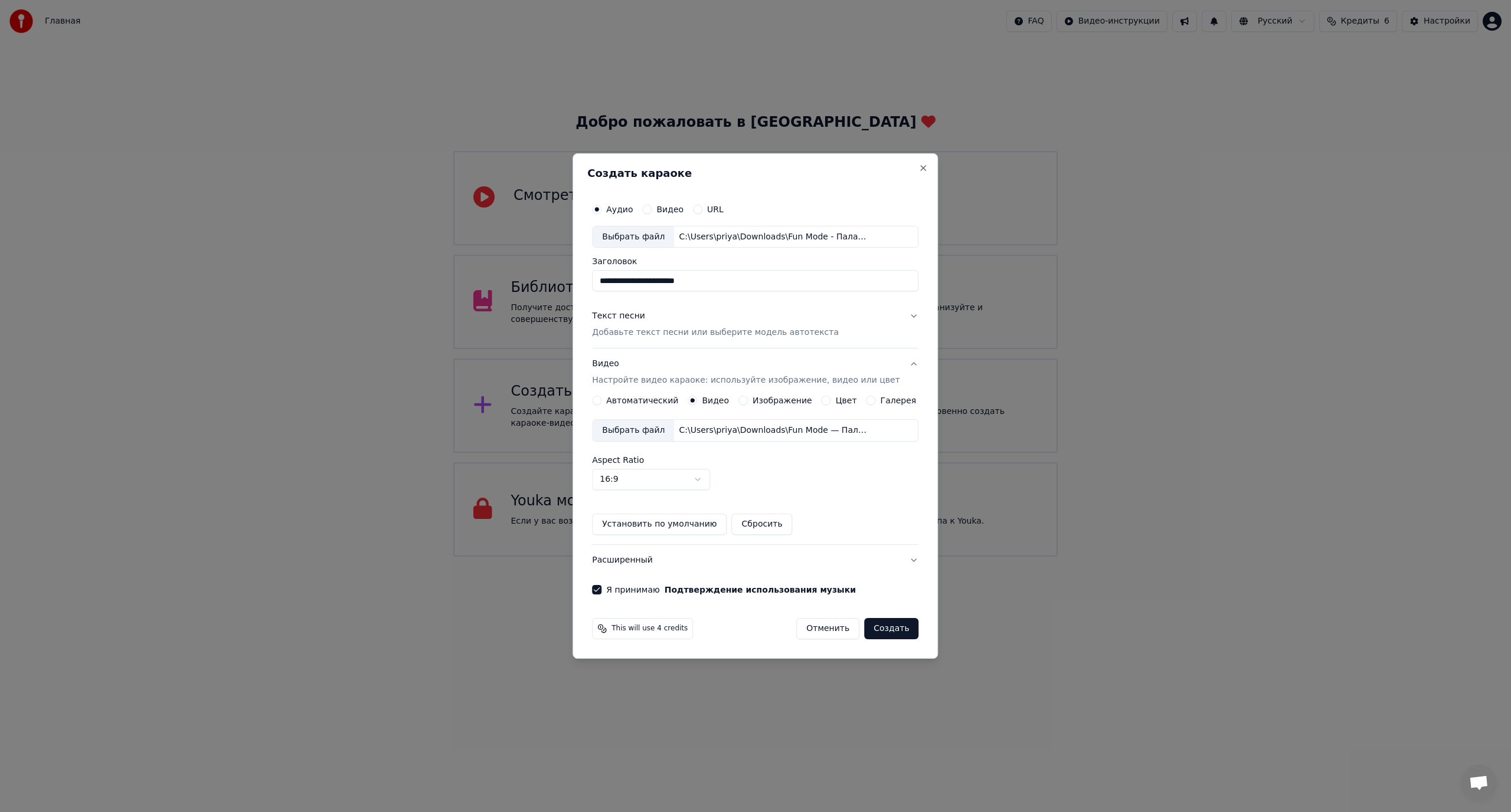
click at [899, 314] on button "Текст песни Добавьте текст песни или выберите модель автотекста" at bounding box center [755, 324] width 326 height 47
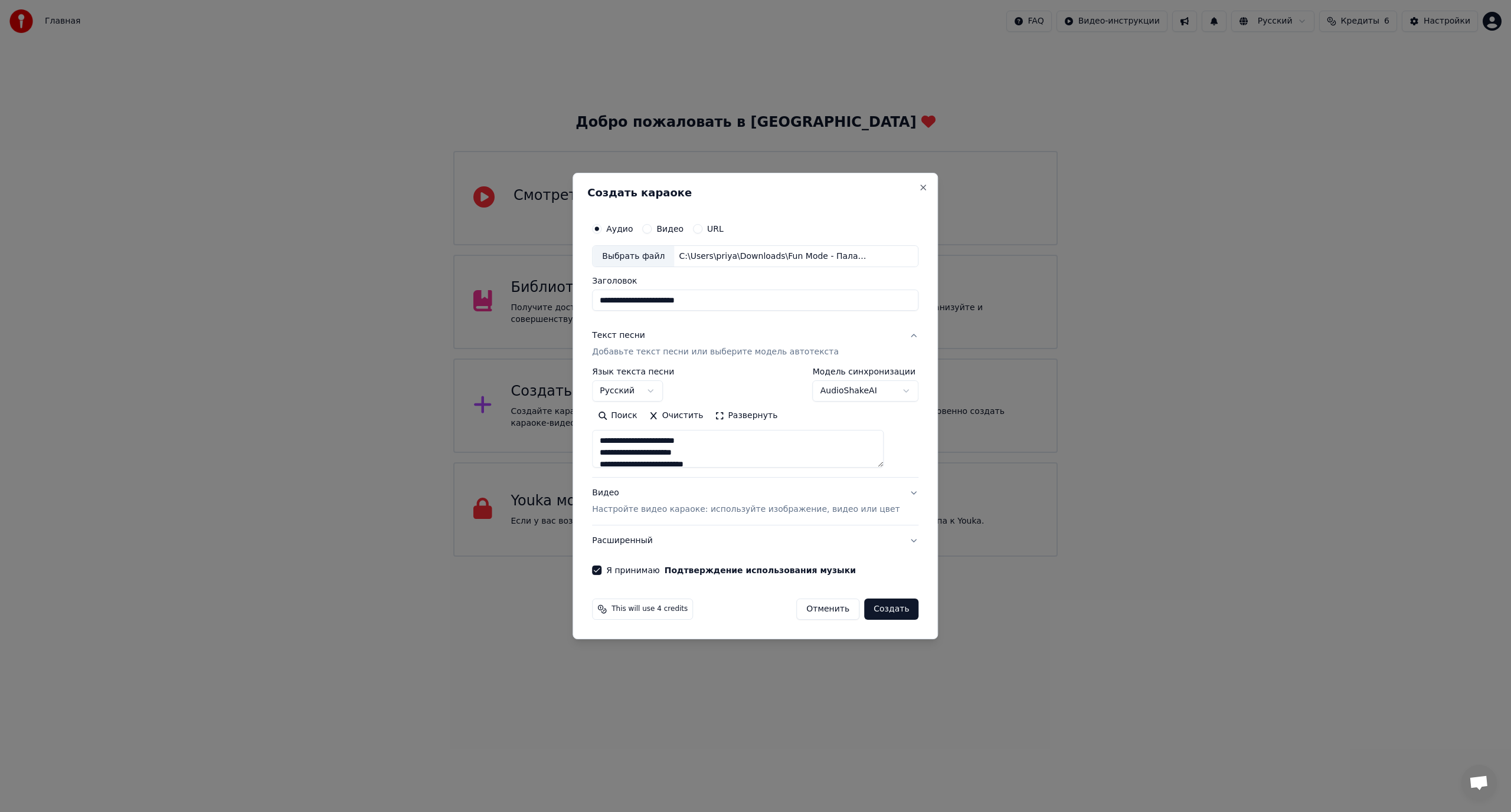
click at [879, 603] on button "Создать" at bounding box center [891, 609] width 54 height 21
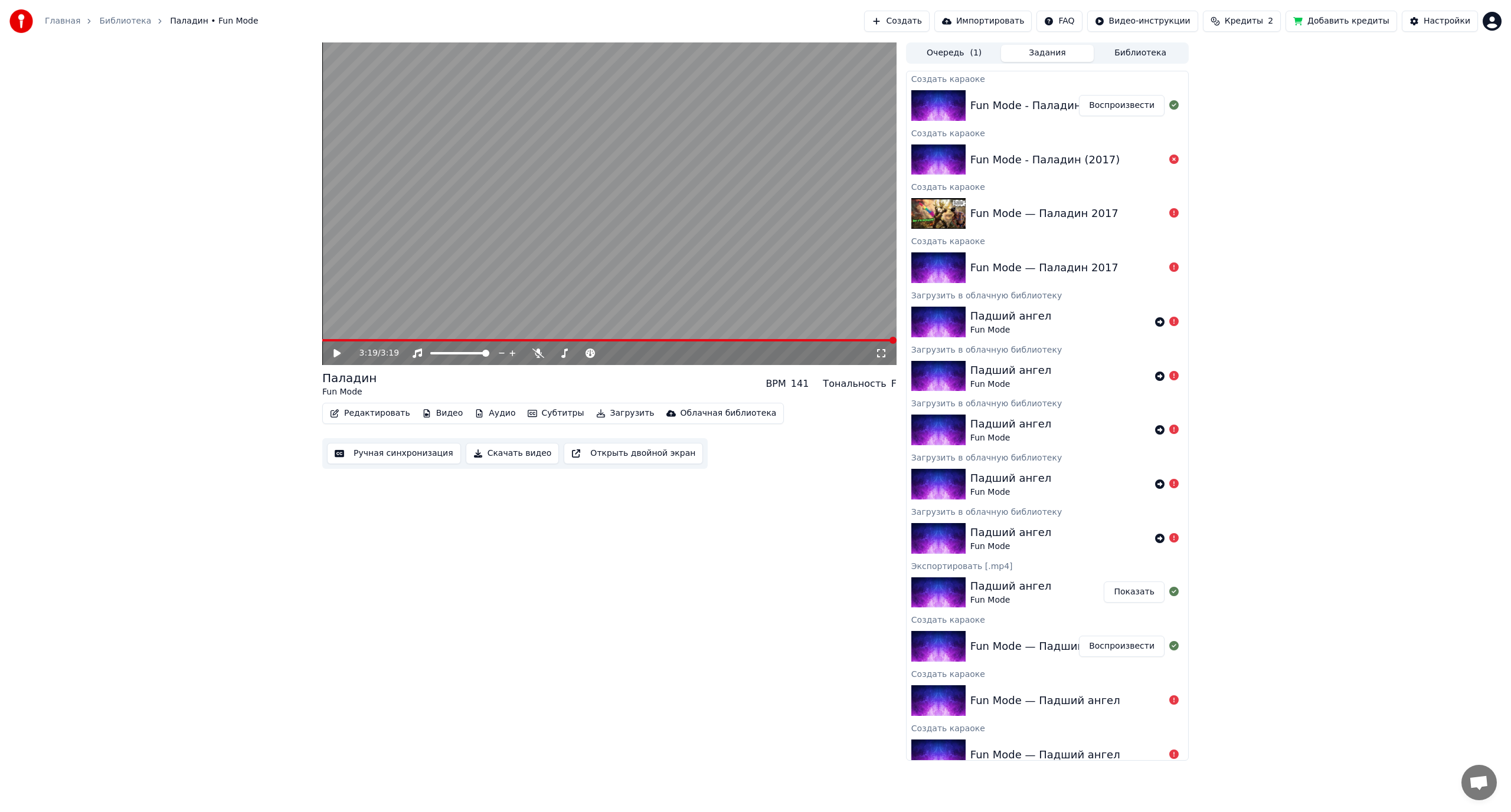
click at [492, 452] on button "Скачать видео" at bounding box center [513, 454] width 94 height 21
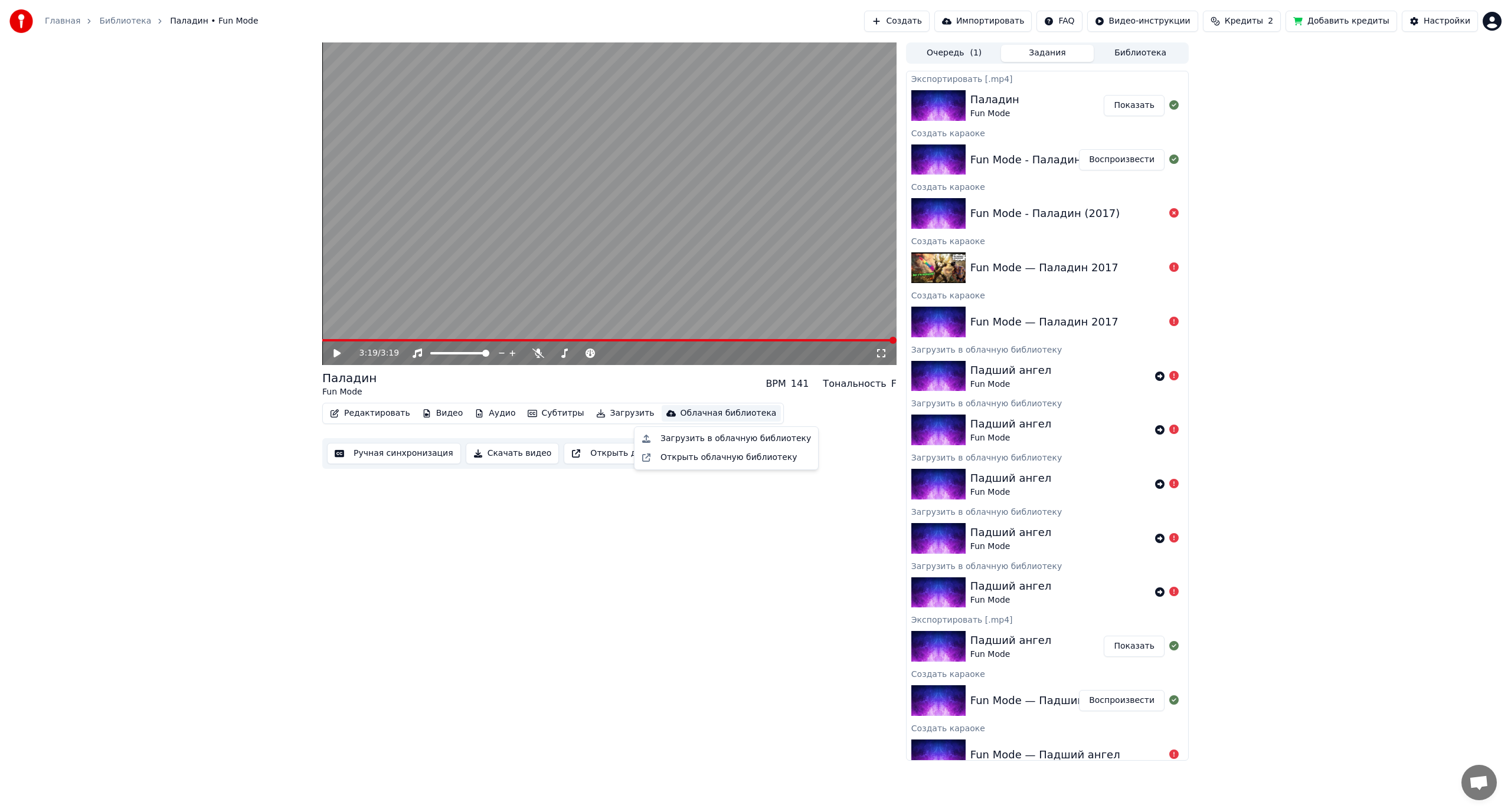
click at [685, 412] on div "Облачная библиотека" at bounding box center [728, 413] width 96 height 12
click at [687, 438] on div "Загрузить в облачную библиотеку" at bounding box center [735, 438] width 150 height 12
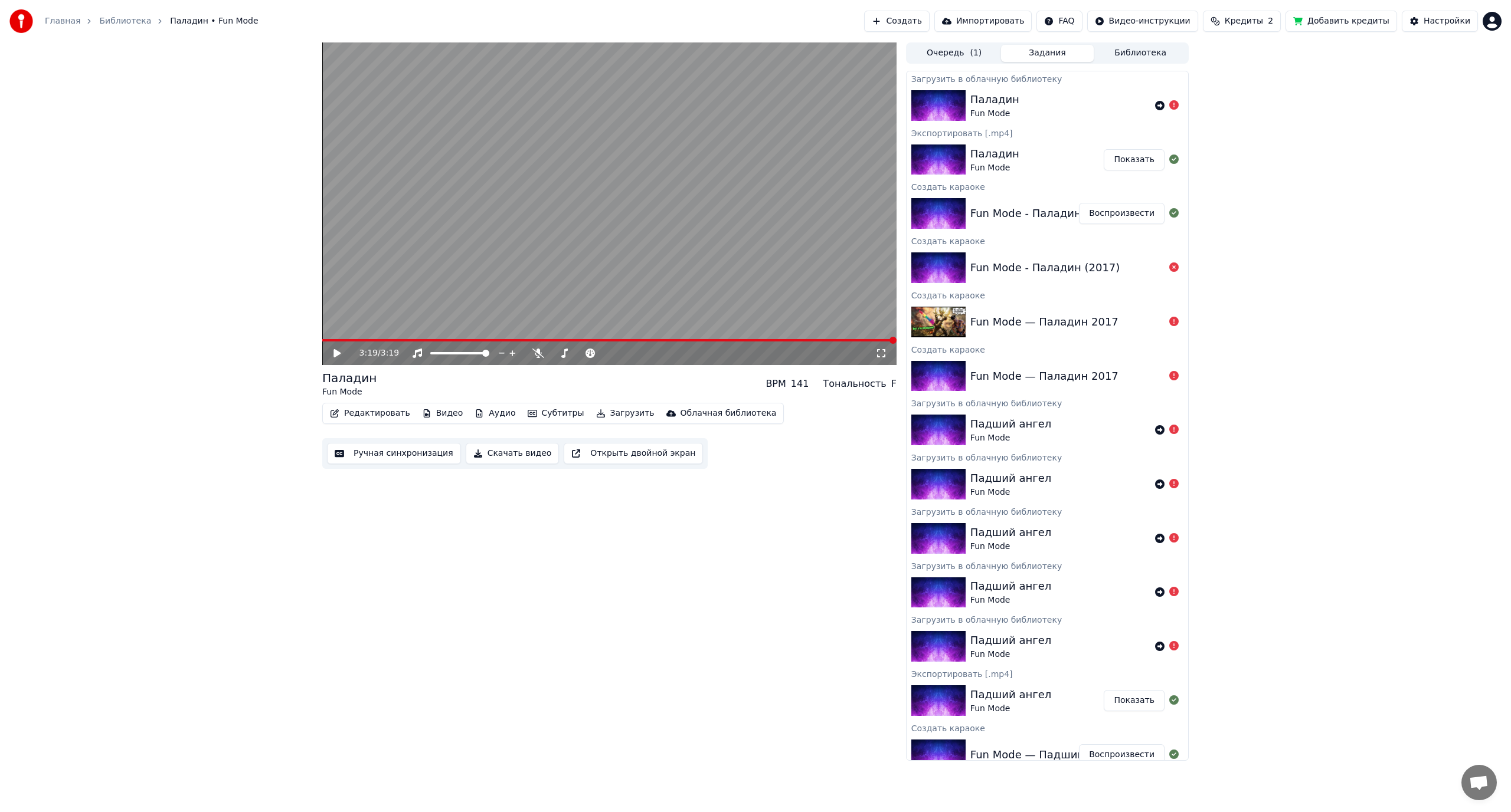
click at [364, 411] on button "Редактировать" at bounding box center [370, 413] width 90 height 17
drag, startPoint x: 541, startPoint y: 567, endPoint x: 521, endPoint y: 545, distance: 29.7
click at [542, 567] on div "3:19 / 3:19 Паладин Fun Mode BPM 141 Тональность F Редактировать Видео Аудио Су…" at bounding box center [609, 402] width 574 height 719
click at [391, 454] on button "Ручная синхронизация" at bounding box center [394, 454] width 134 height 21
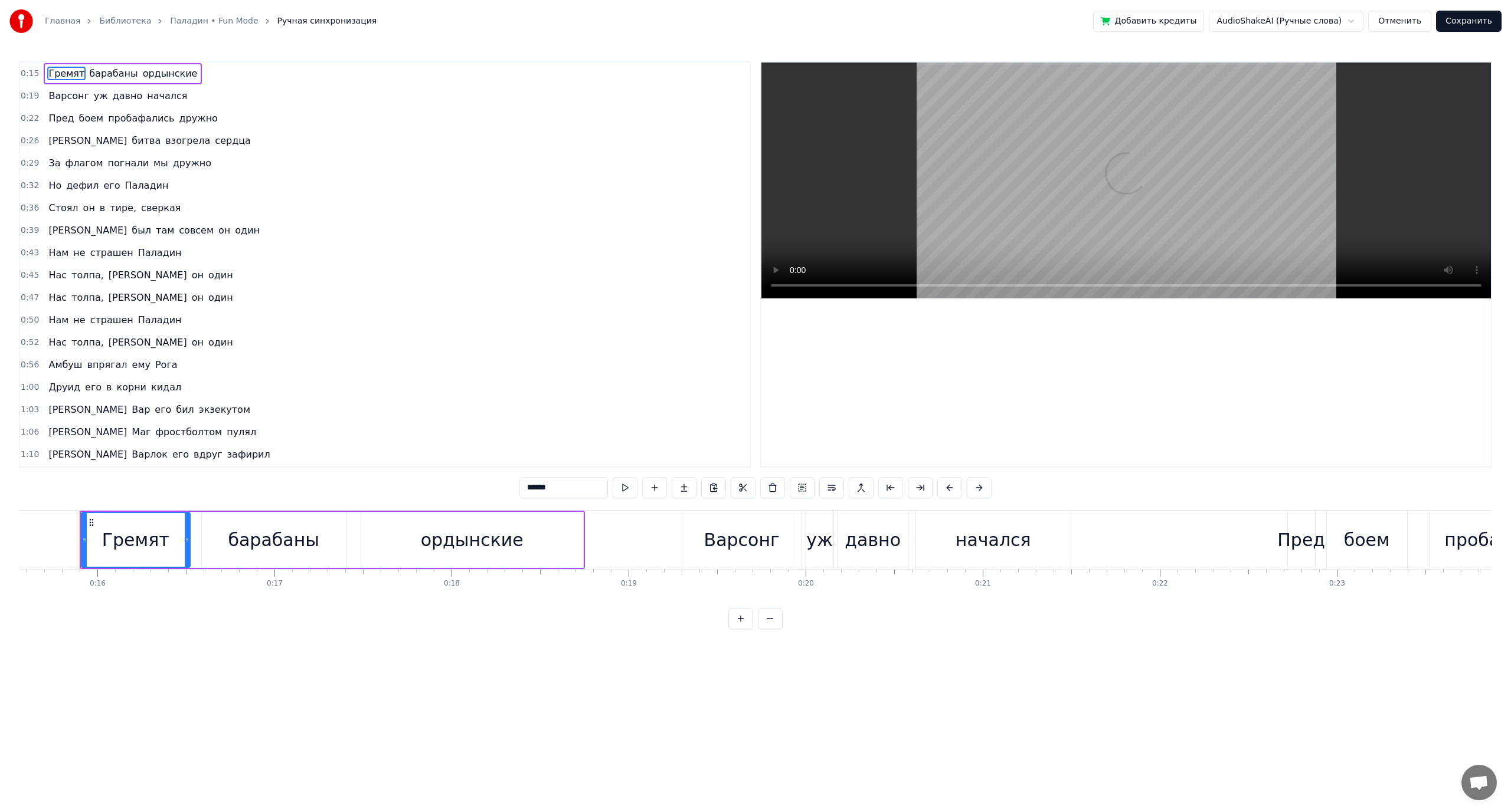
scroll to position [0, 2755]
drag, startPoint x: 82, startPoint y: 517, endPoint x: 80, endPoint y: 526, distance: 9.2
click at [80, 526] on div at bounding box center [81, 540] width 4 height 53
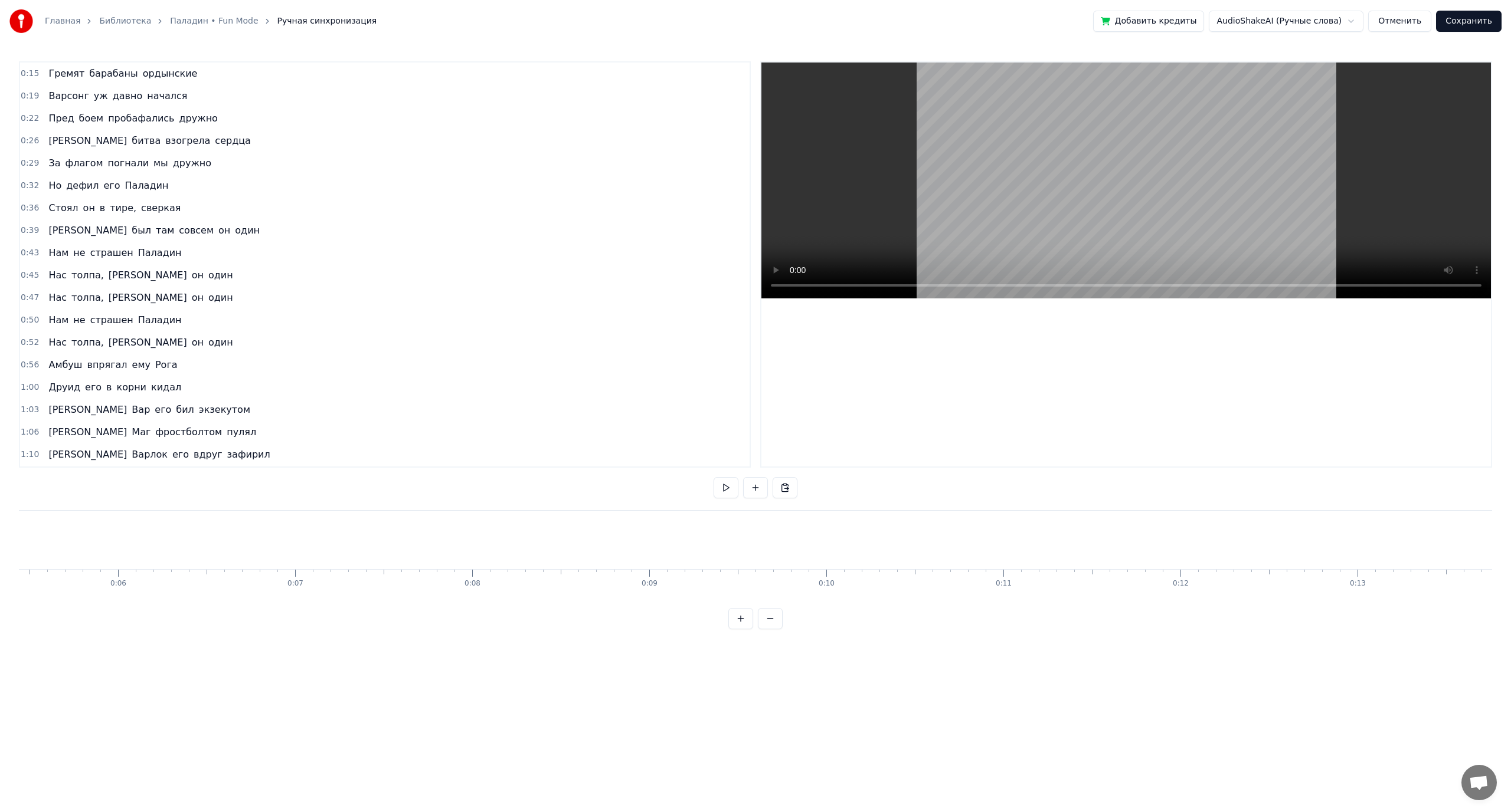
scroll to position [0, 0]
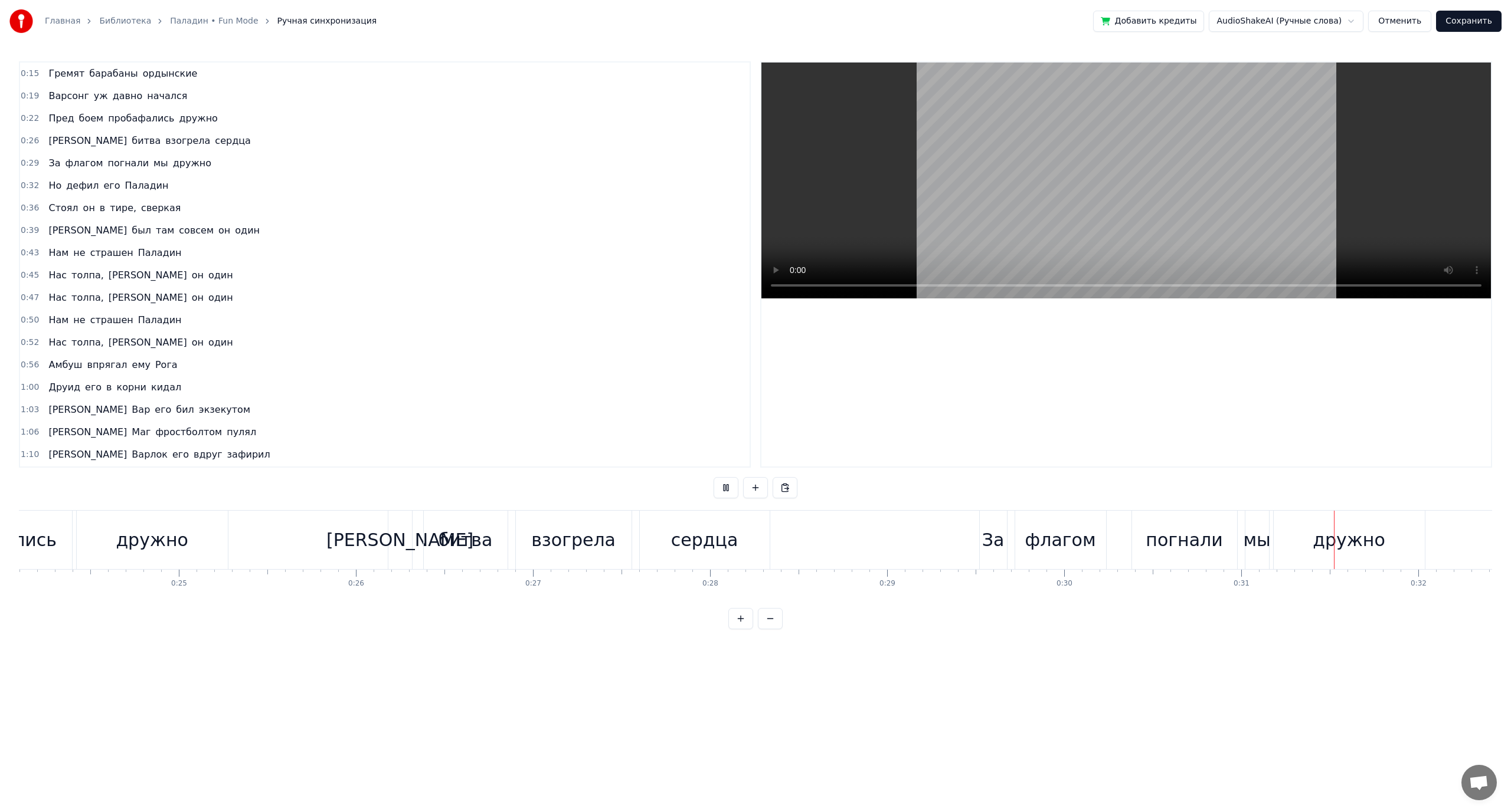
scroll to position [0, 4699]
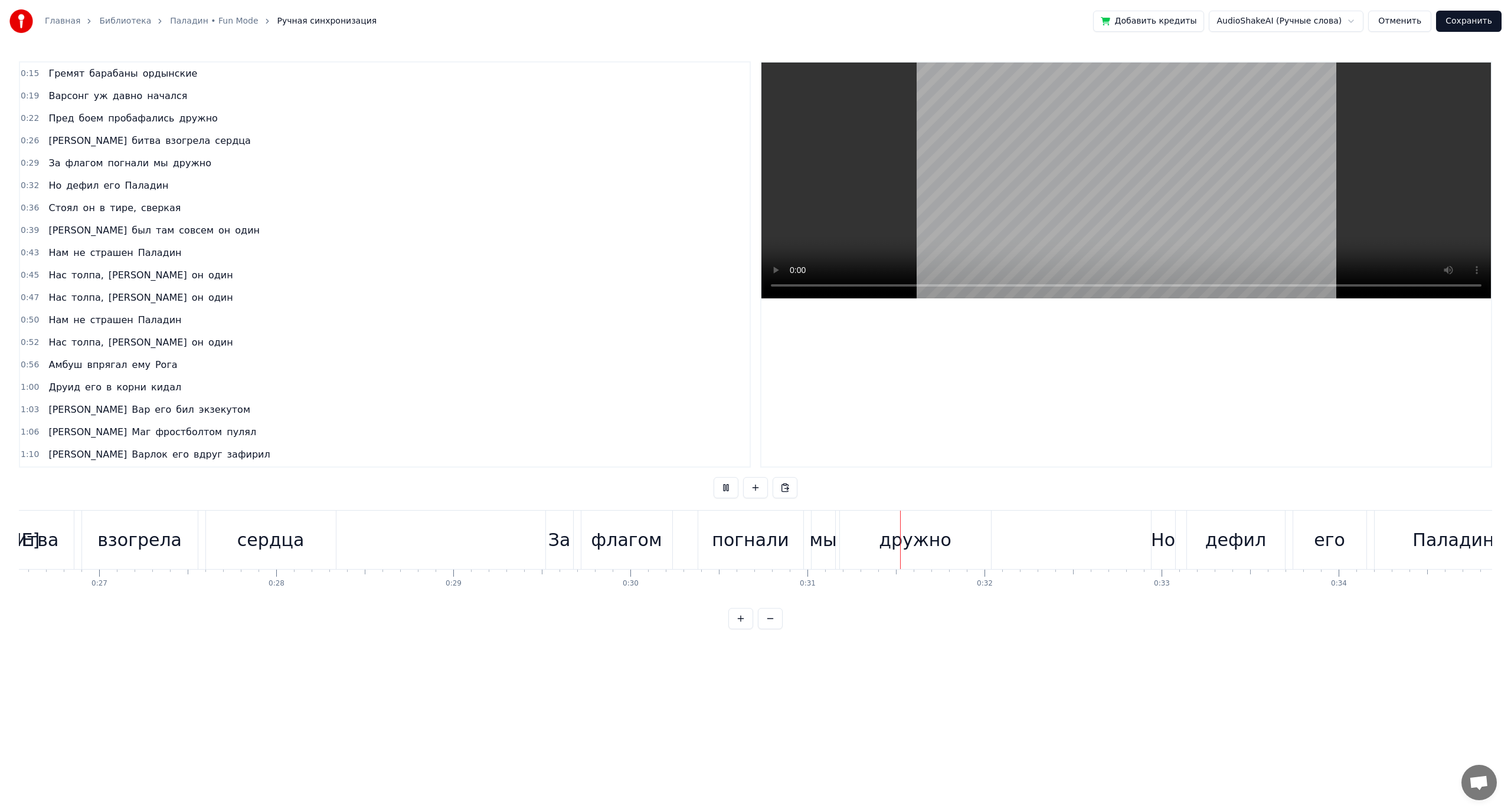
click at [1407, 20] on button "Отменить" at bounding box center [1399, 21] width 63 height 21
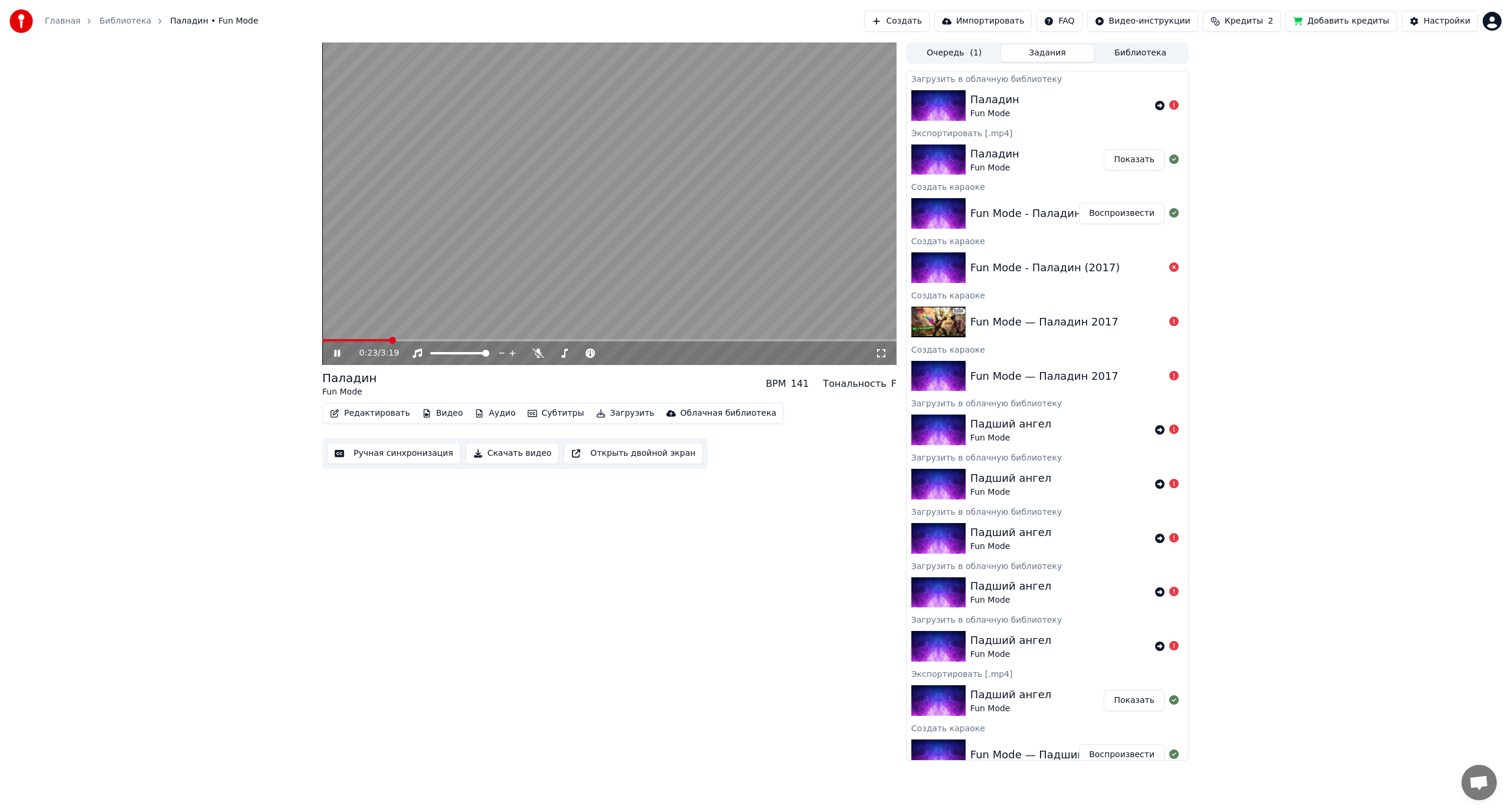
click at [192, 237] on div "0:23 / 3:19 Паладин Fun Mode BPM 141 Тональность F Редактировать Видео Аудио Су…" at bounding box center [756, 402] width 1511 height 719
click at [1155, 106] on icon at bounding box center [1159, 106] width 10 height 10
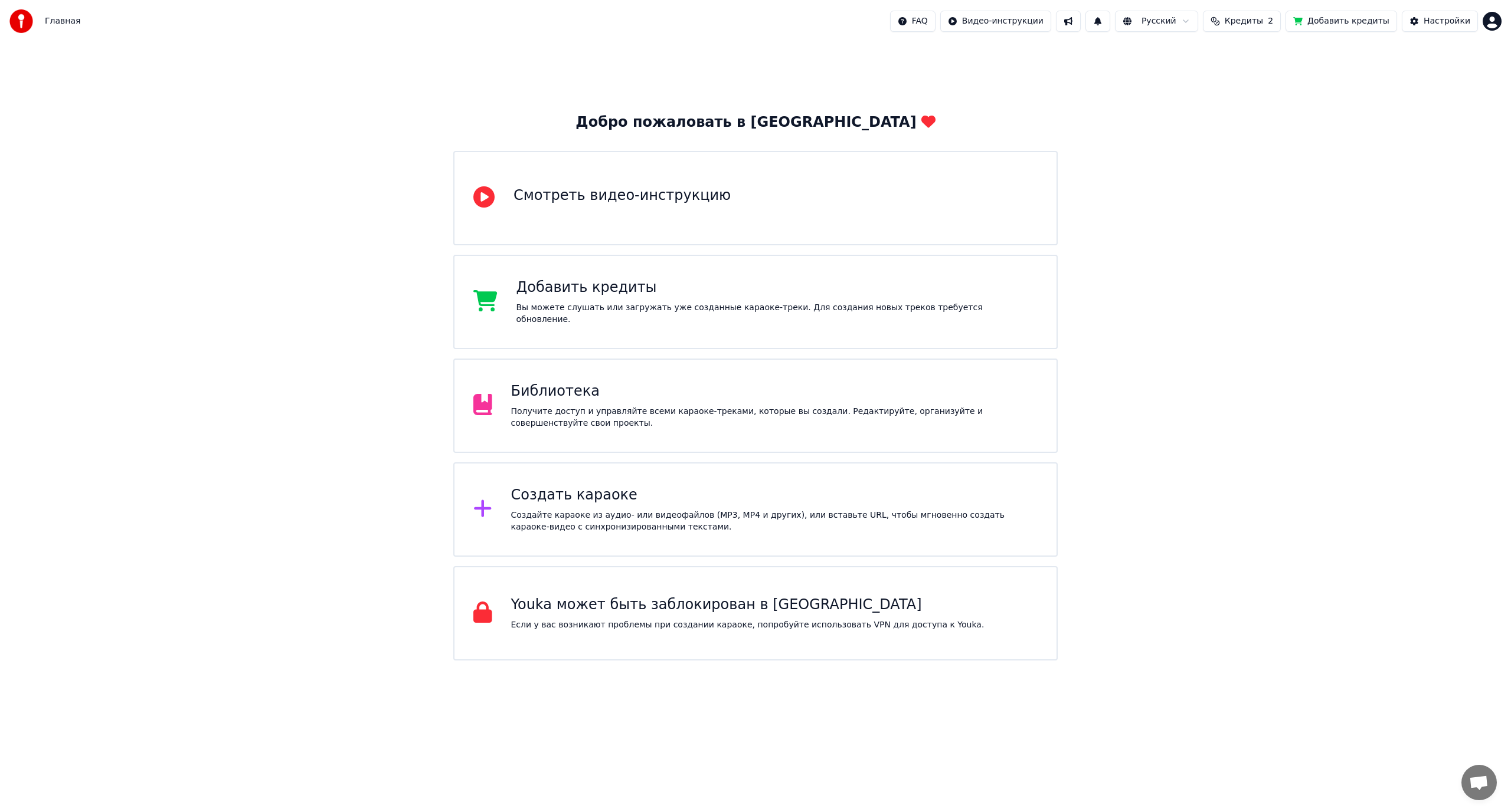
click at [609, 411] on div "Получите доступ и управляйте всеми караоке-треками, которые вы создали. Редакти…" at bounding box center [774, 418] width 527 height 24
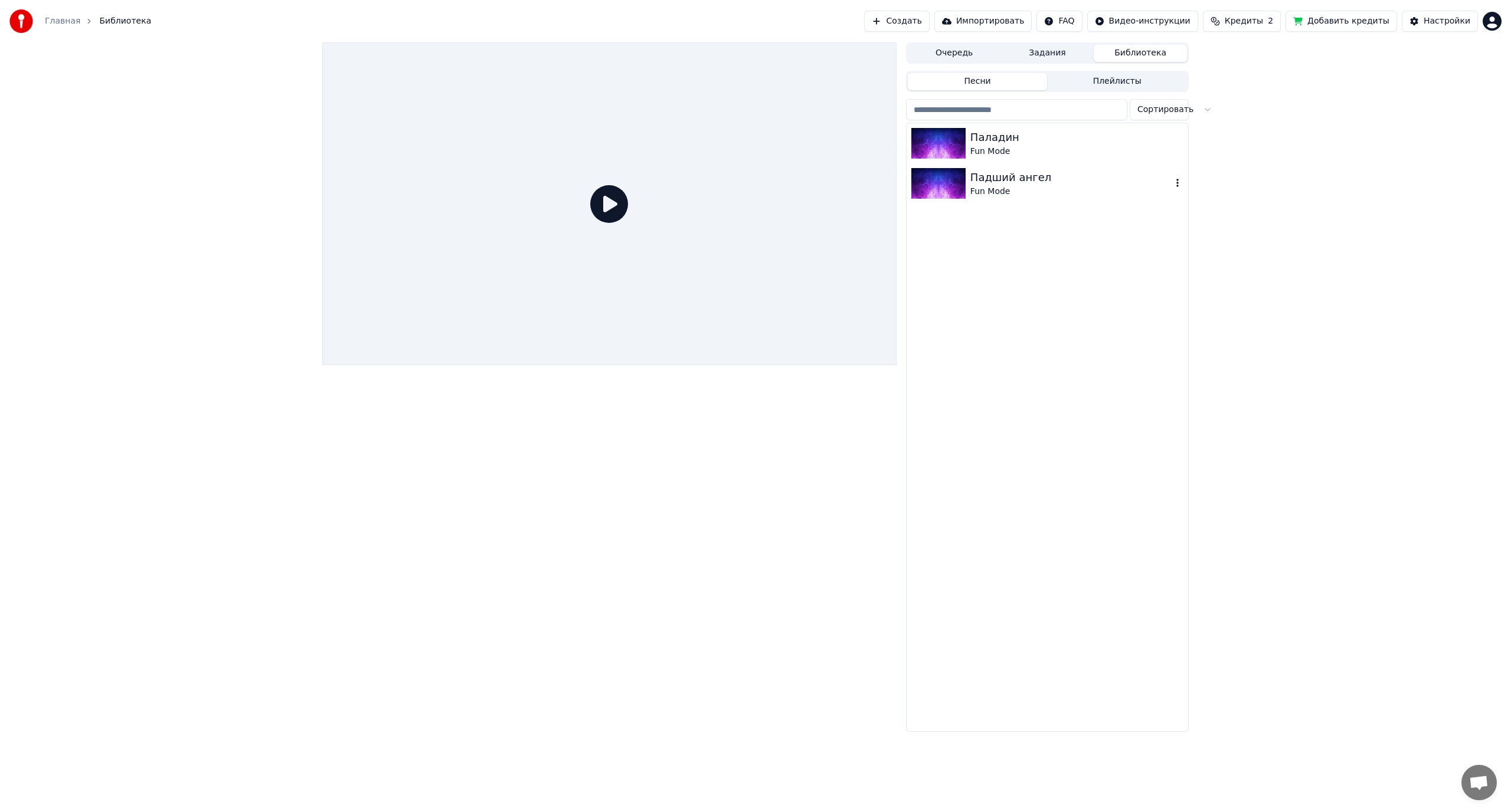
click at [1011, 187] on div "Fun Mode" at bounding box center [1070, 191] width 201 height 12
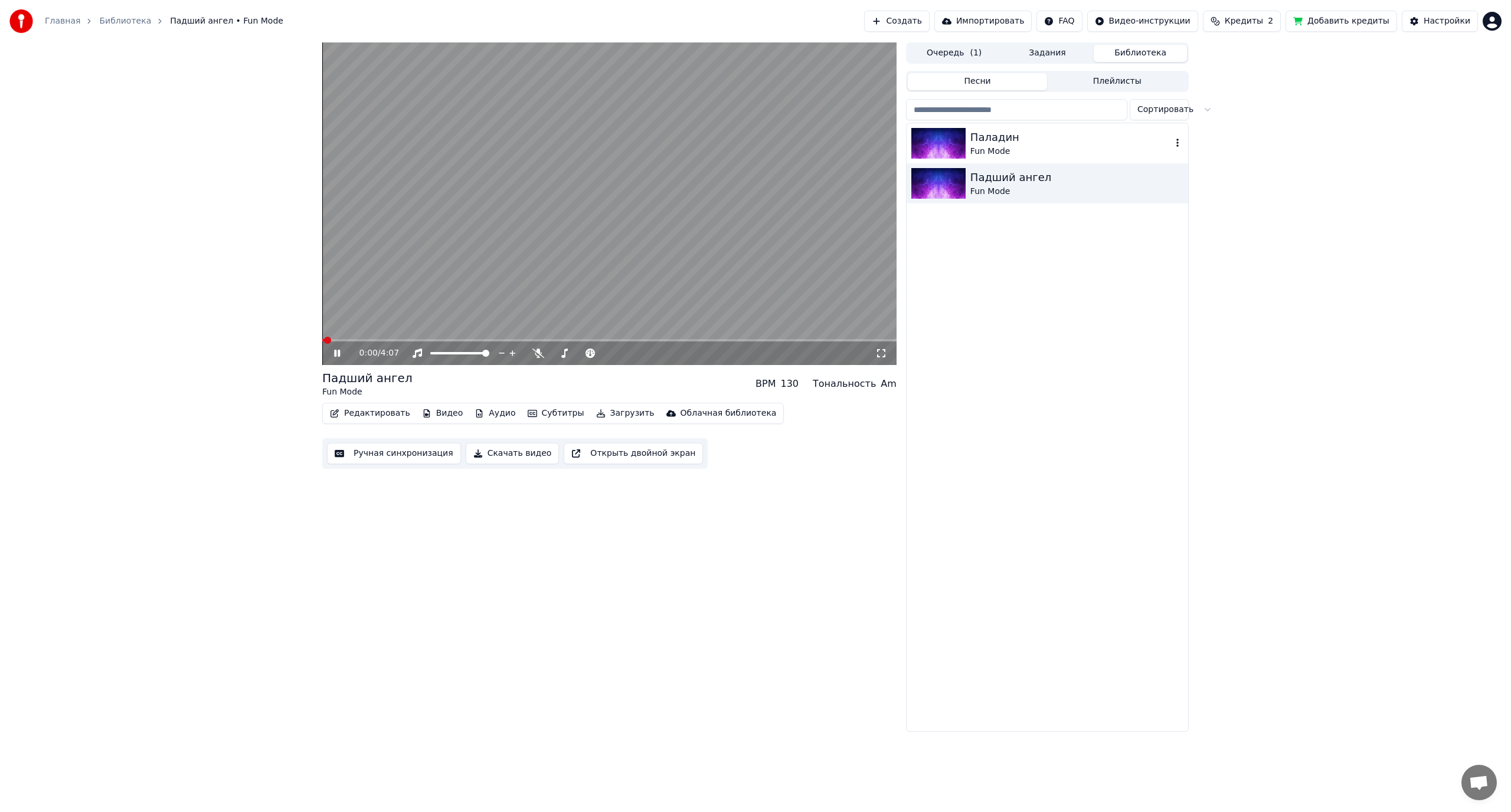
click at [1014, 146] on div "Fun Mode" at bounding box center [1070, 151] width 201 height 12
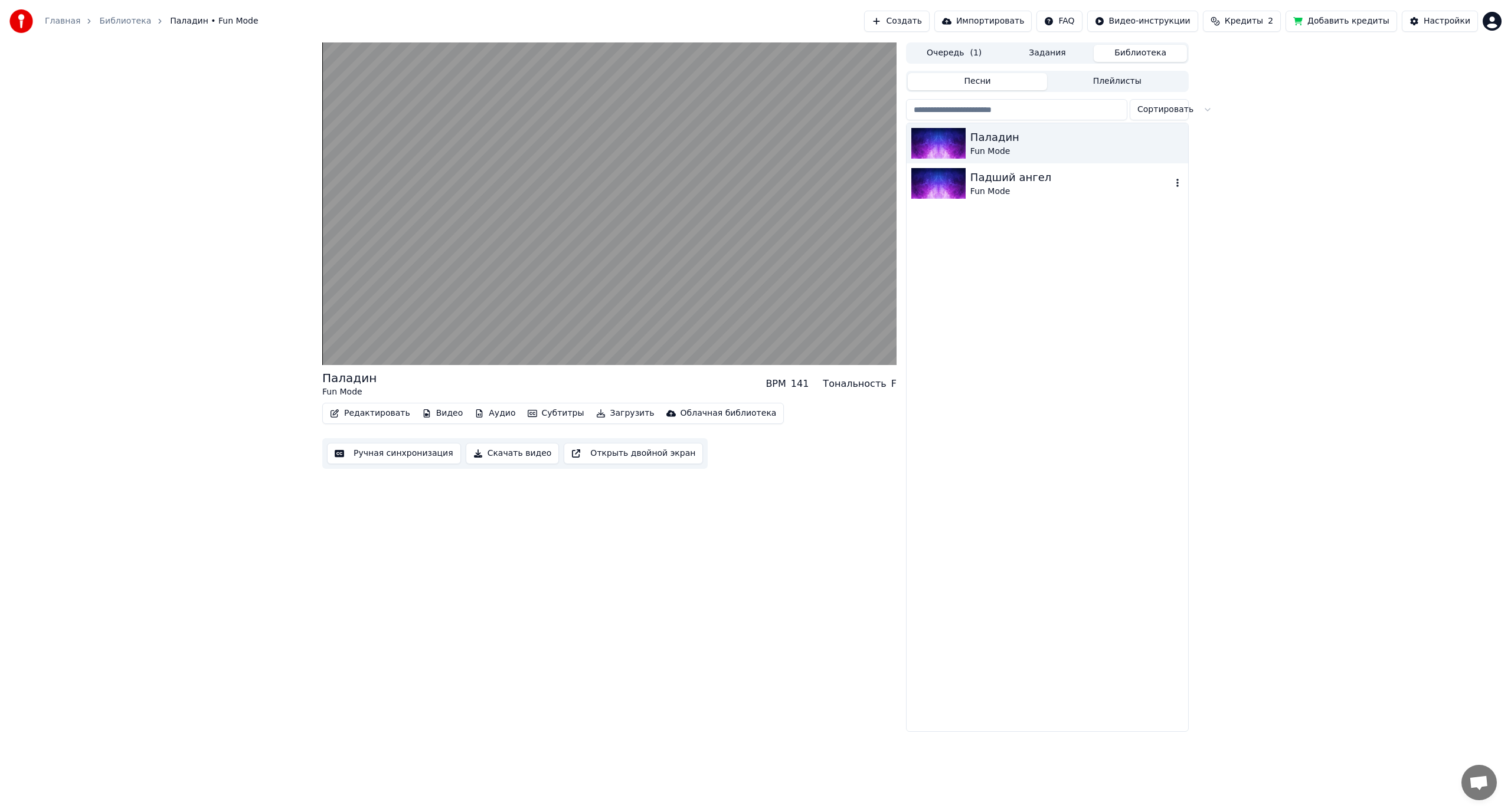
click at [1009, 179] on div "Падший ангел" at bounding box center [1070, 178] width 201 height 17
